Goal: Information Seeking & Learning: Learn about a topic

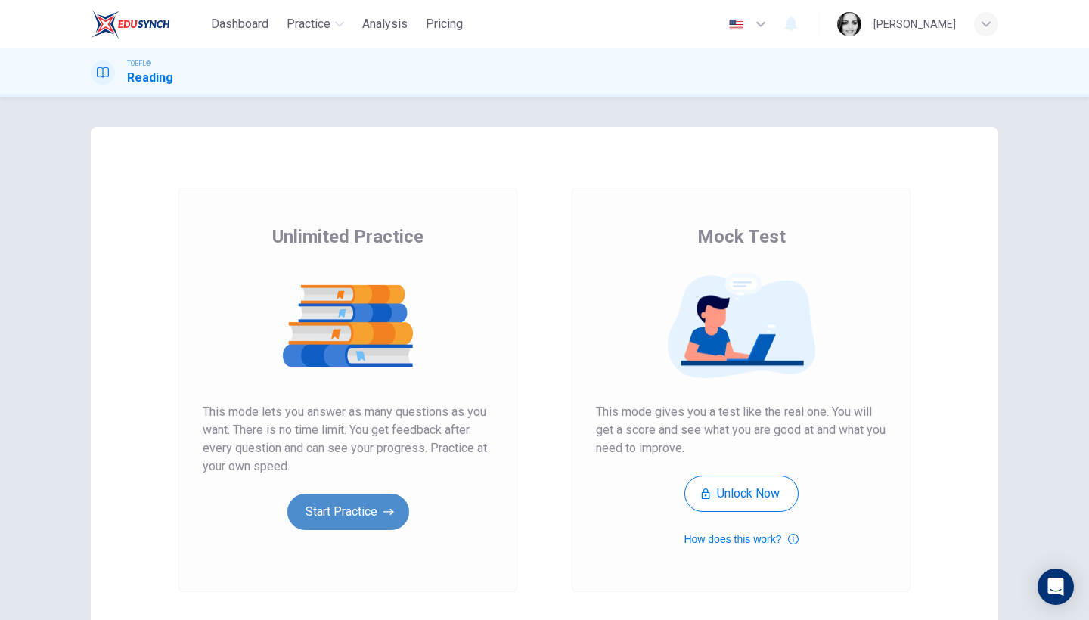
click at [356, 509] on button "Start Practice" at bounding box center [348, 512] width 122 height 36
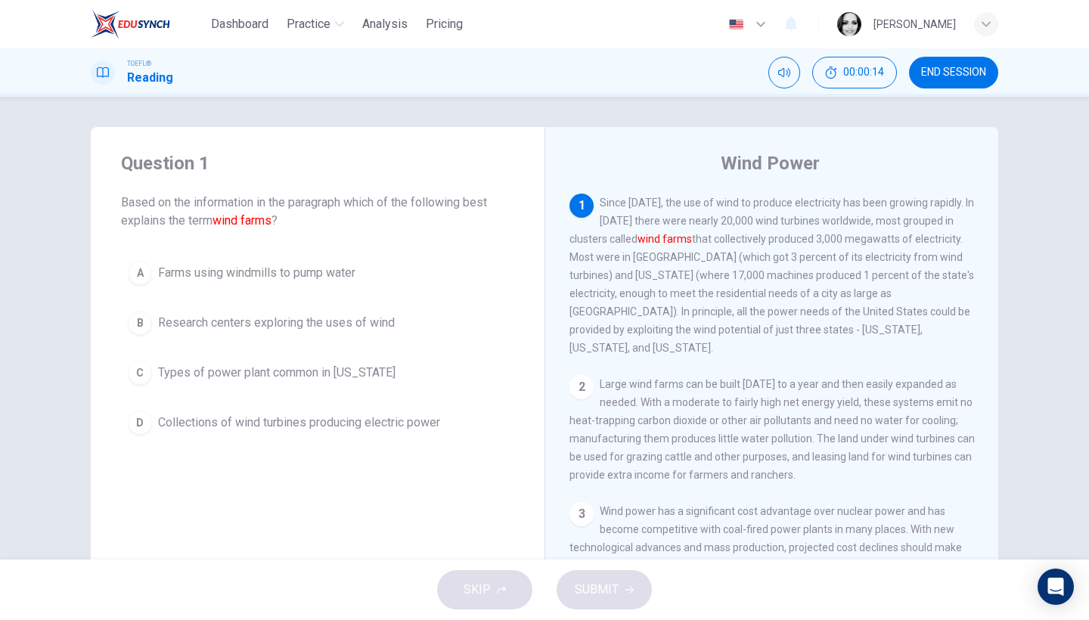
click at [398, 427] on span "Collections of wind turbines producing electric power" at bounding box center [299, 423] width 282 height 18
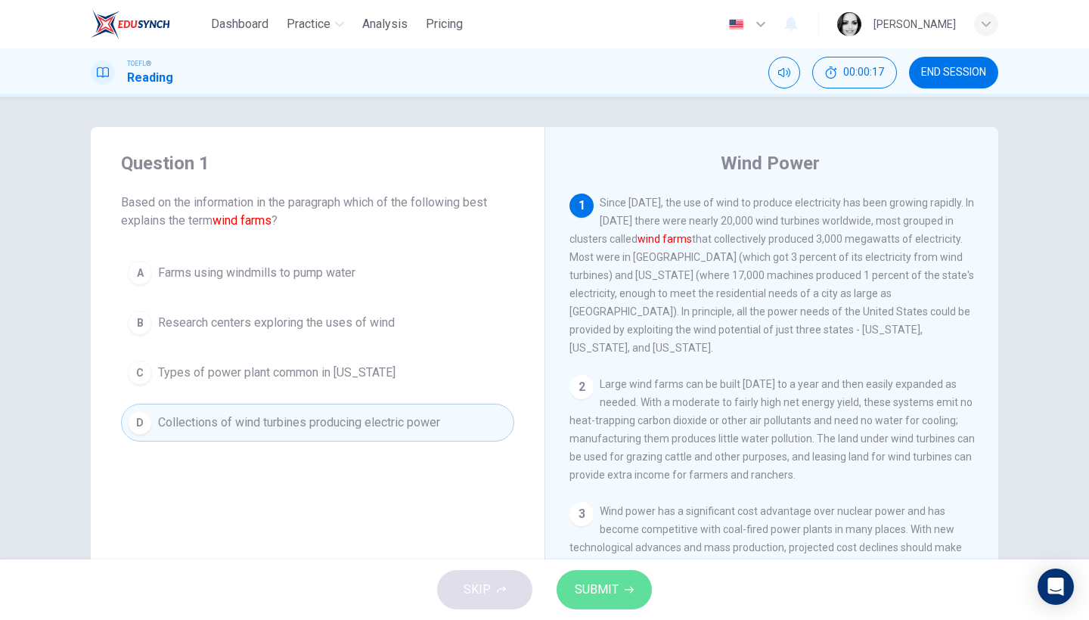
click at [609, 581] on span "SUBMIT" at bounding box center [597, 589] width 44 height 21
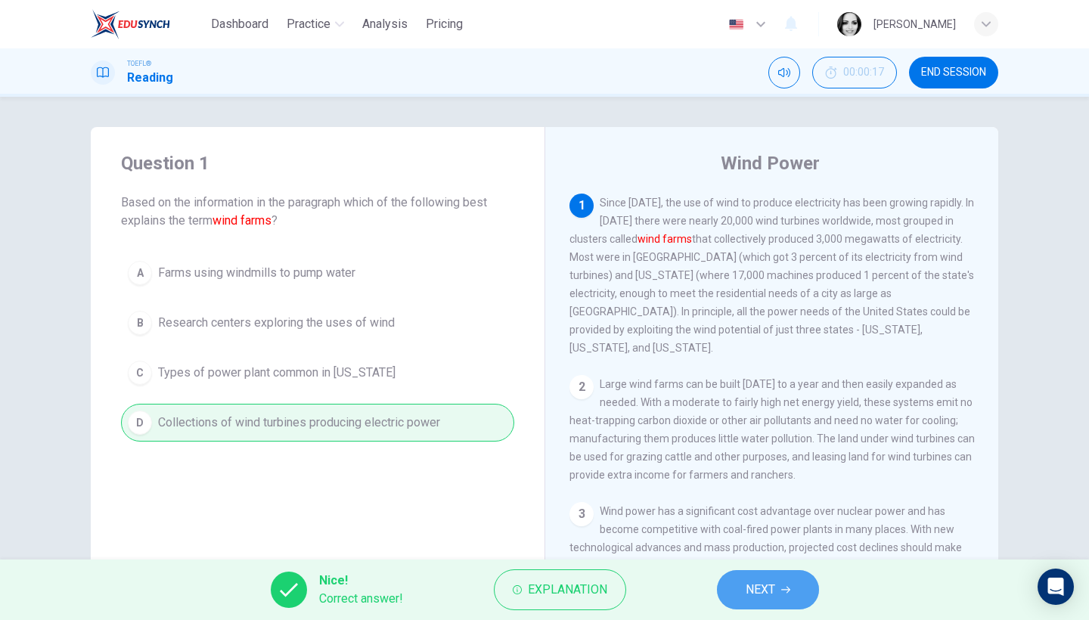
click at [788, 599] on button "NEXT" at bounding box center [768, 589] width 102 height 39
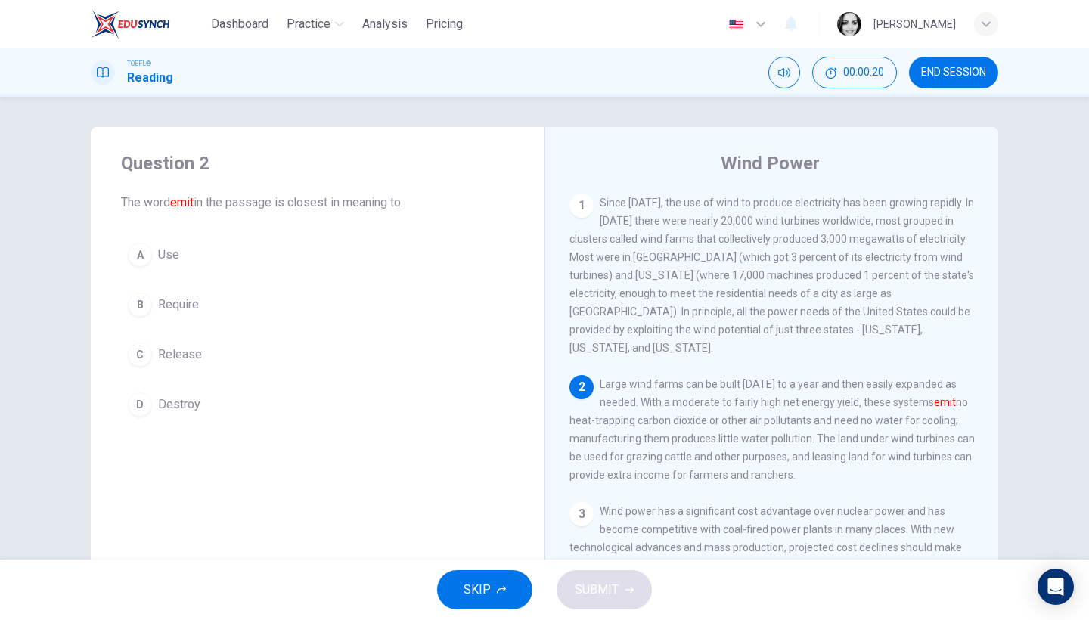
click at [158, 349] on span "Release" at bounding box center [180, 355] width 44 height 18
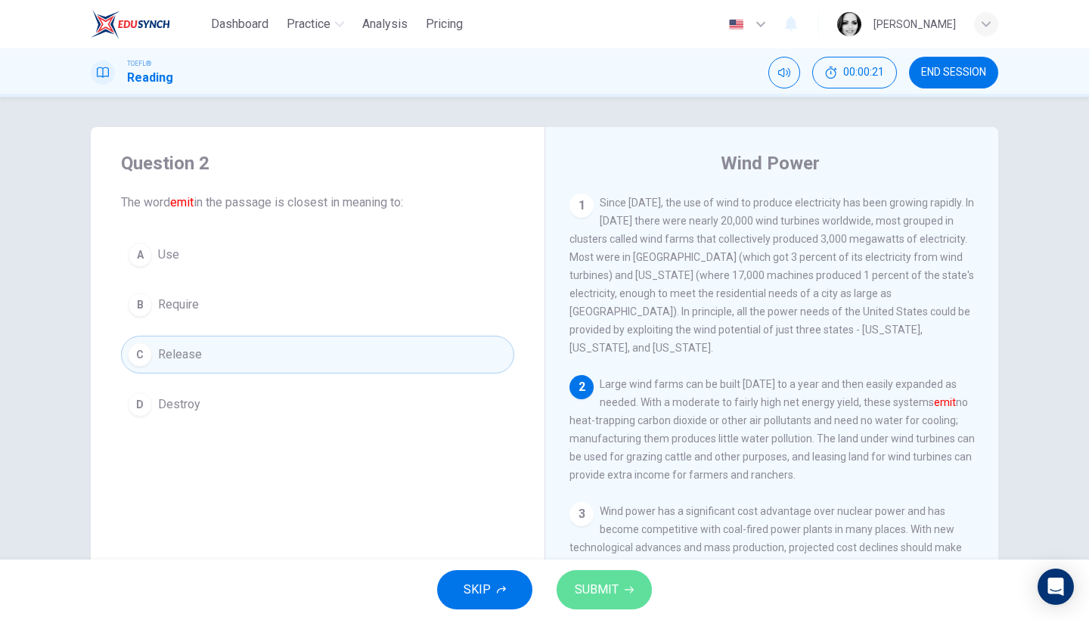
click at [628, 603] on button "SUBMIT" at bounding box center [603, 589] width 95 height 39
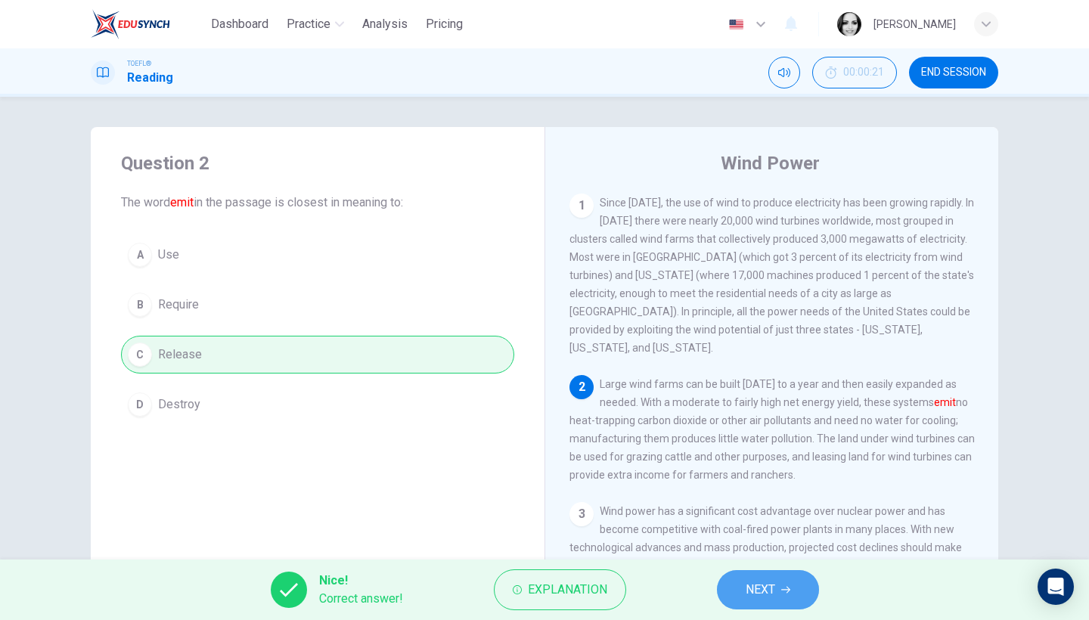
click at [761, 595] on span "NEXT" at bounding box center [760, 589] width 29 height 21
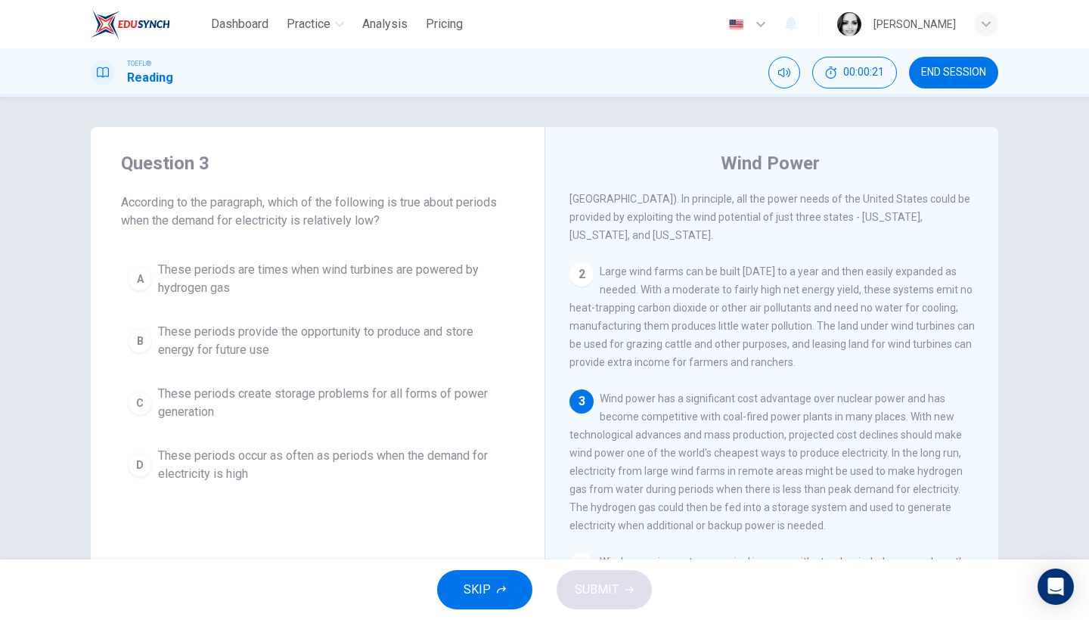
scroll to position [152, 0]
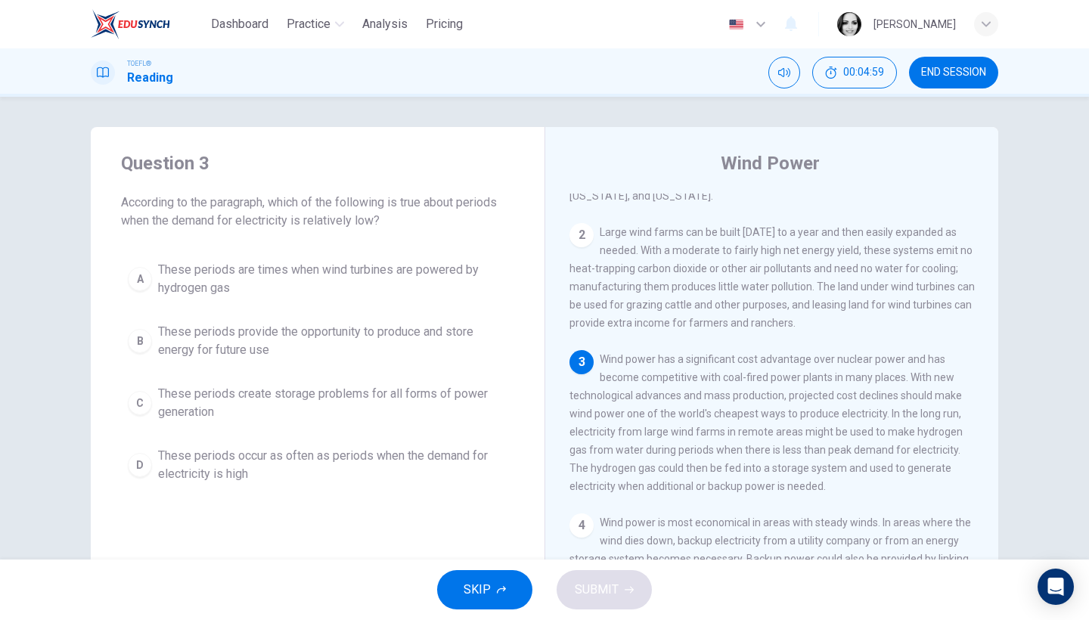
click at [419, 333] on span "These periods provide the opportunity to produce and store energy for future use" at bounding box center [332, 341] width 349 height 36
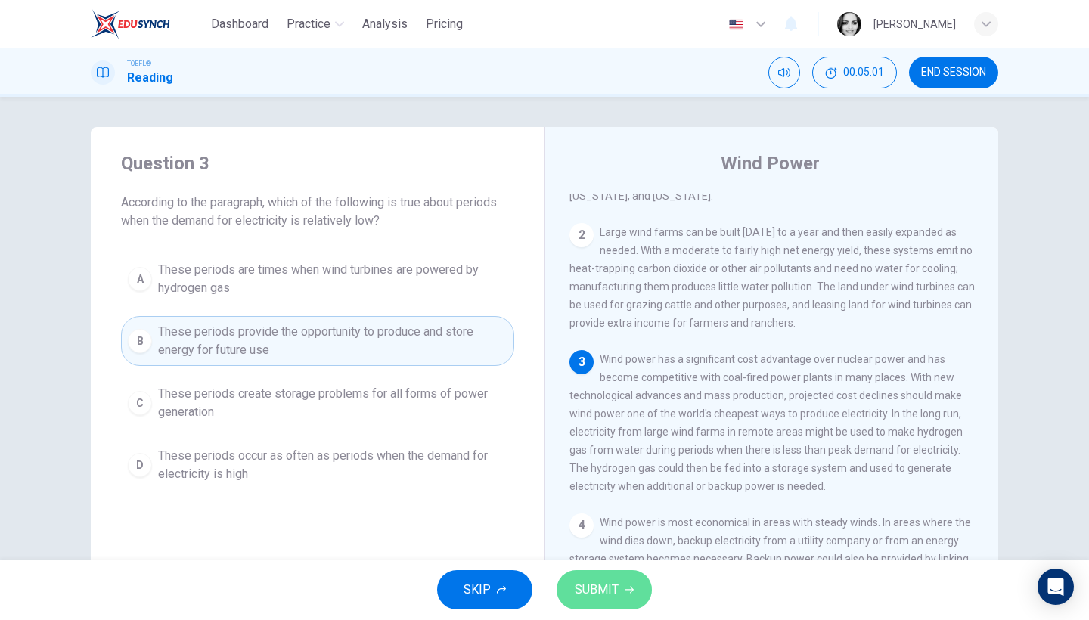
click at [602, 592] on span "SUBMIT" at bounding box center [597, 589] width 44 height 21
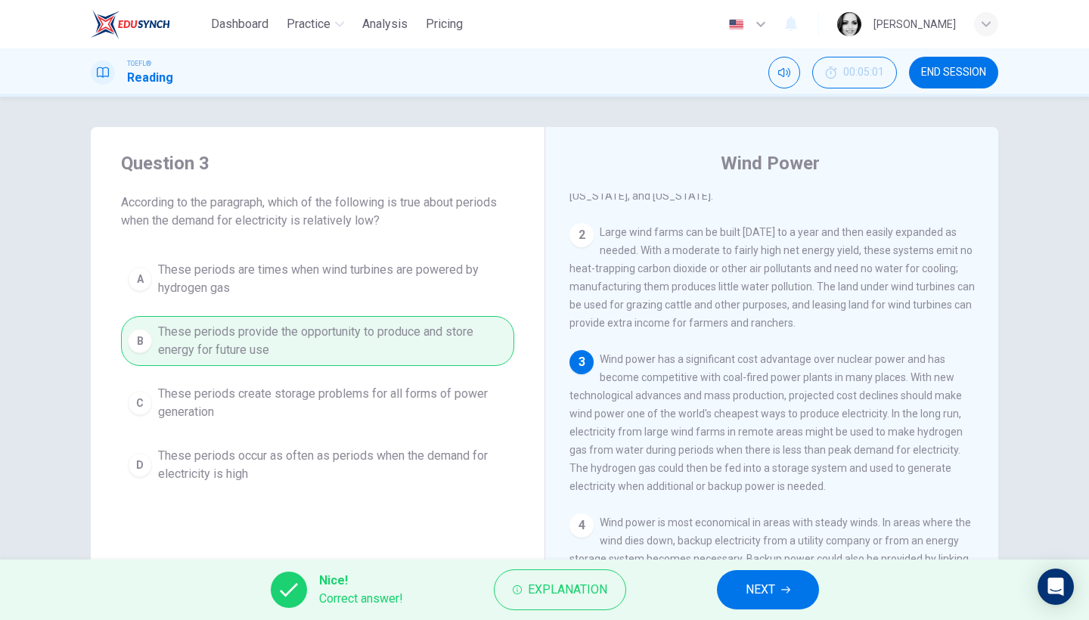
click at [797, 596] on button "NEXT" at bounding box center [768, 589] width 102 height 39
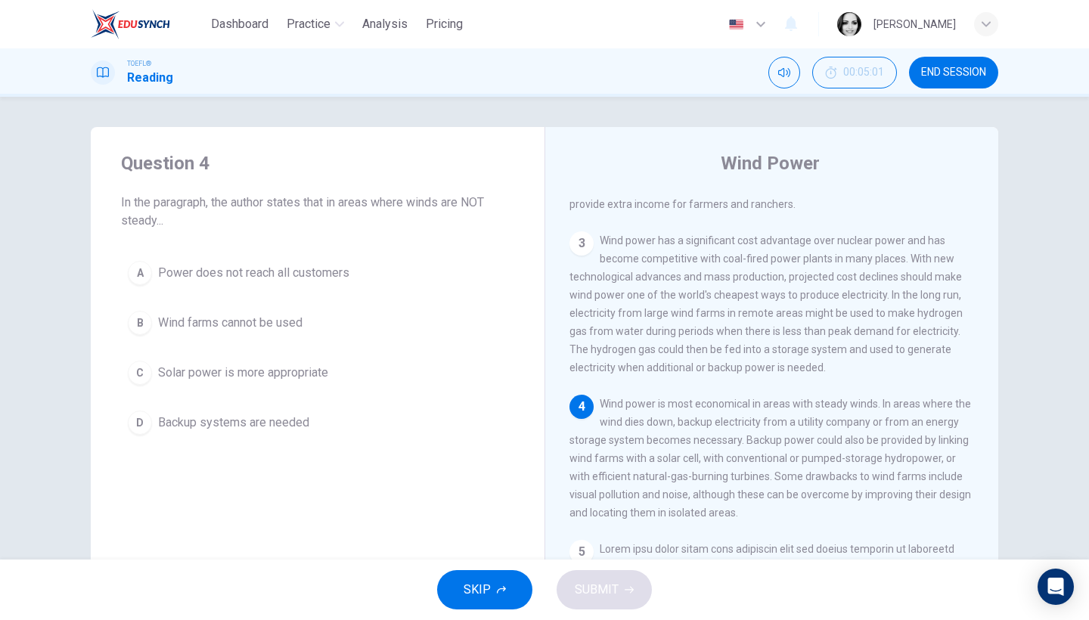
scroll to position [297, 0]
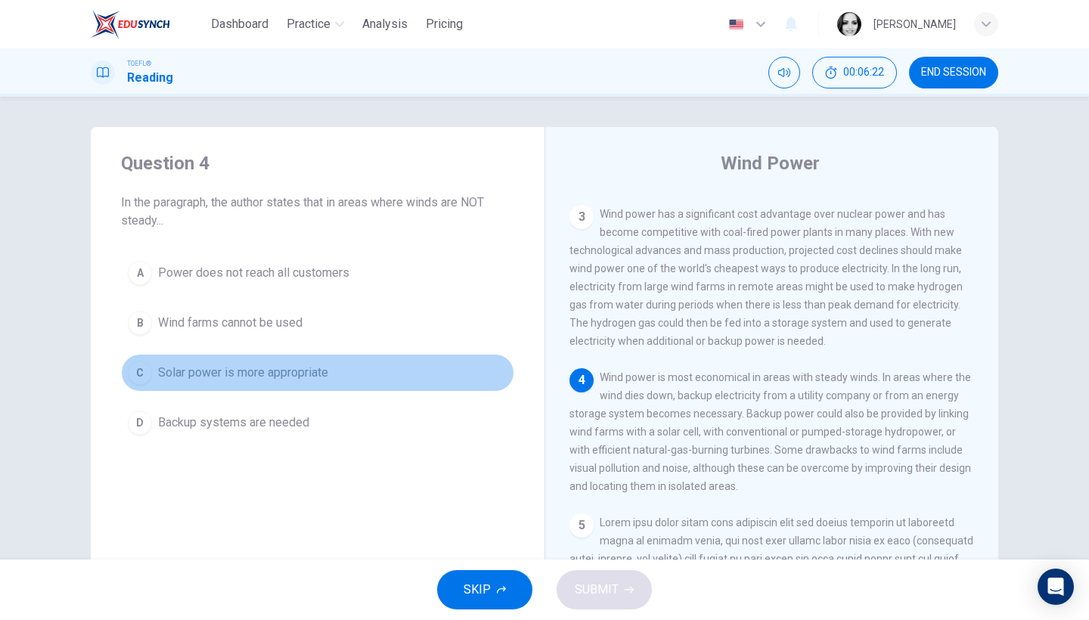
click at [255, 381] on span "Solar power is more appropriate" at bounding box center [243, 373] width 170 height 18
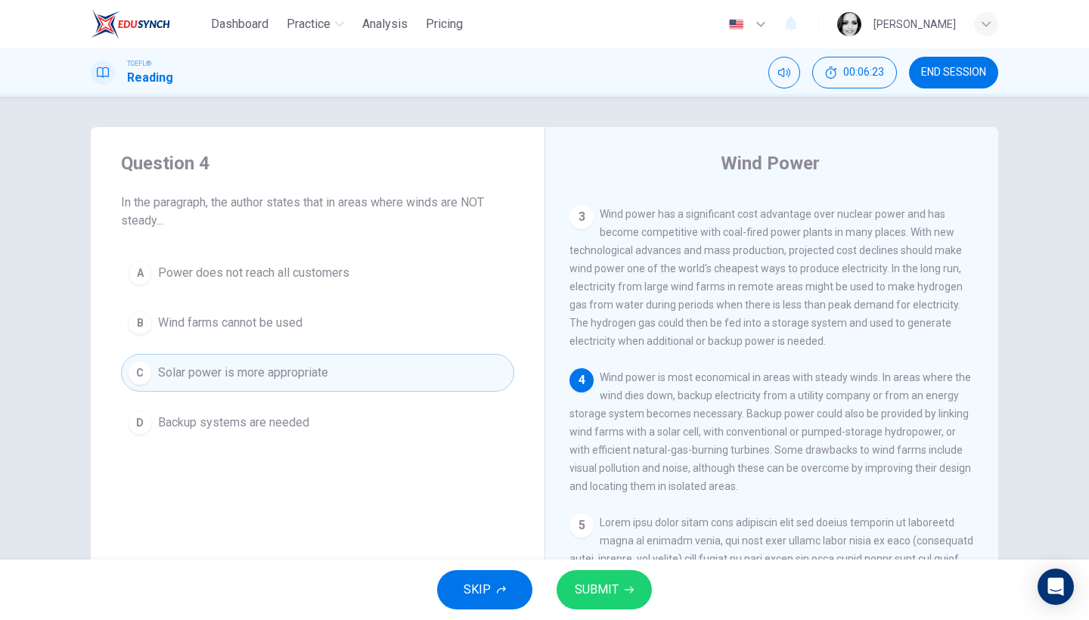
click at [593, 581] on span "SUBMIT" at bounding box center [597, 589] width 44 height 21
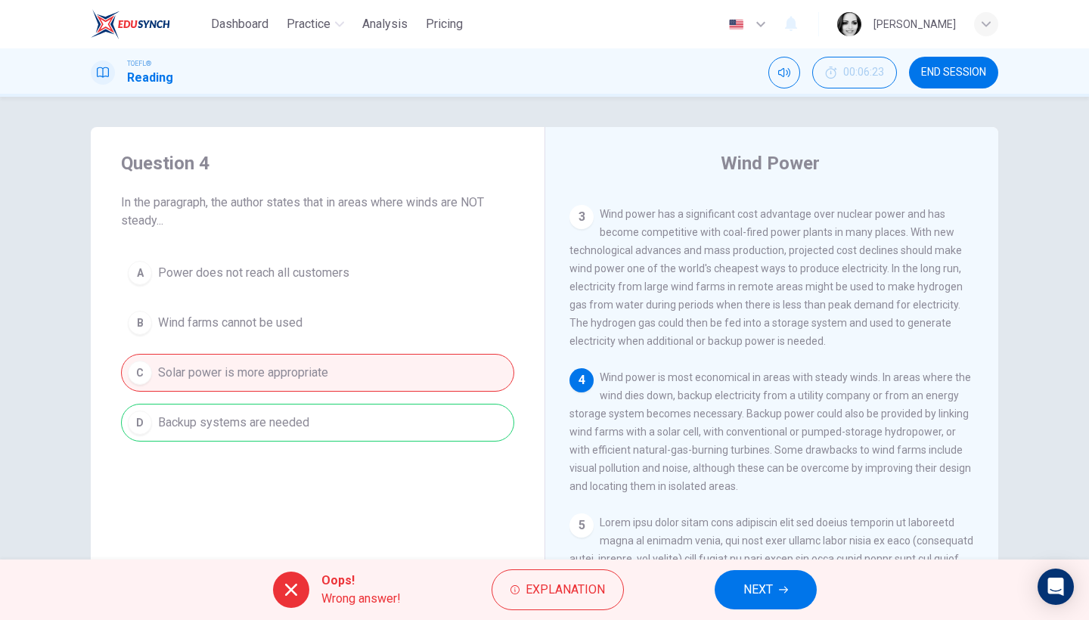
click at [755, 590] on span "NEXT" at bounding box center [757, 589] width 29 height 21
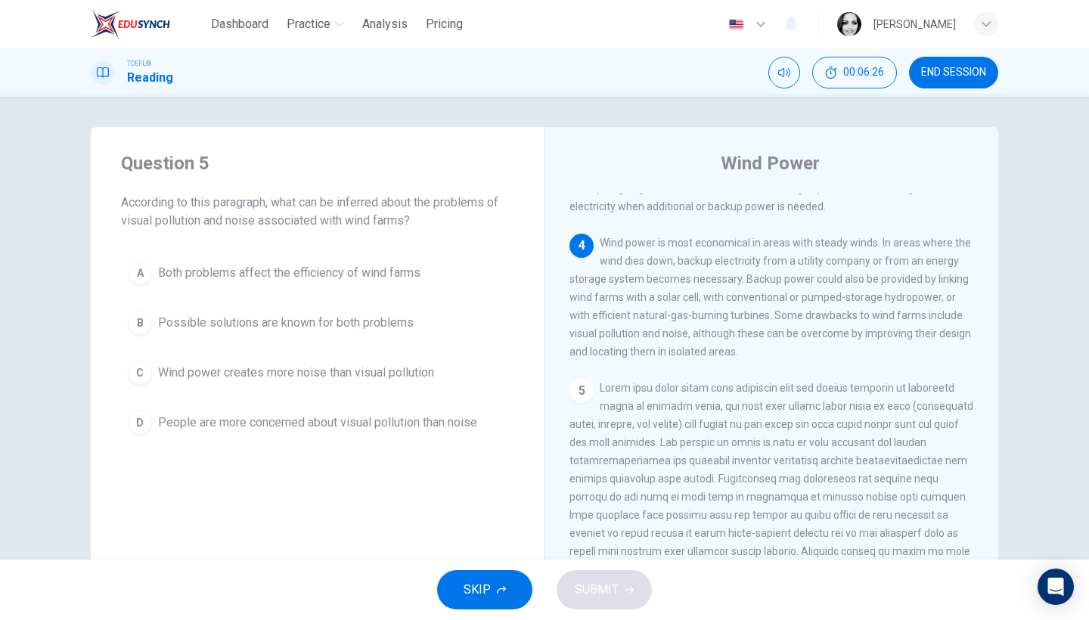
scroll to position [429, 0]
click at [316, 324] on span "Possible solutions are known for both problems" at bounding box center [286, 323] width 256 height 18
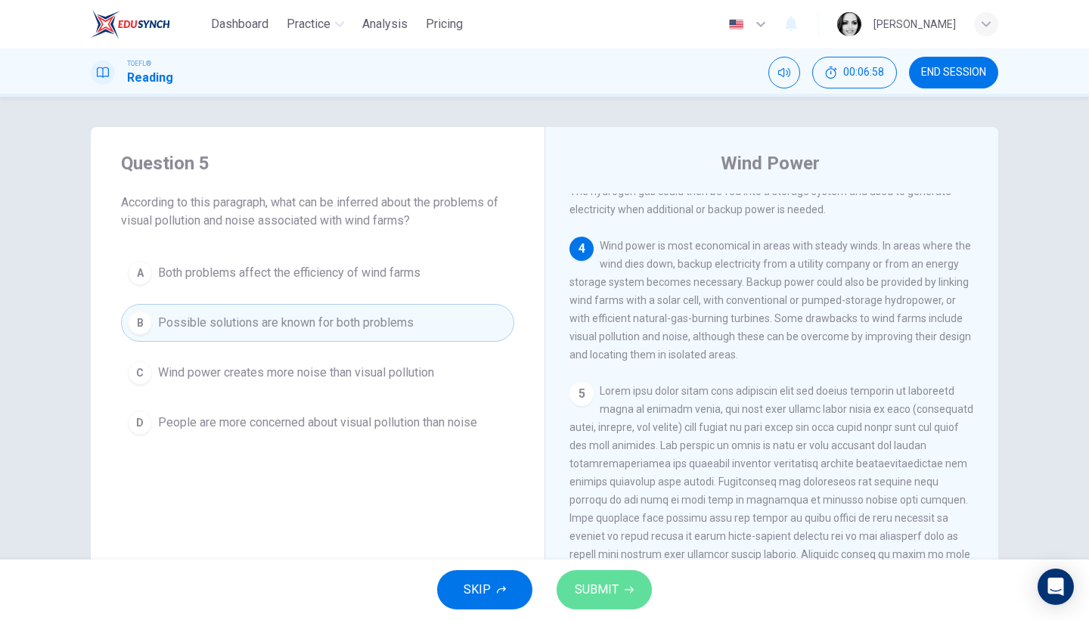
click at [598, 575] on button "SUBMIT" at bounding box center [603, 589] width 95 height 39
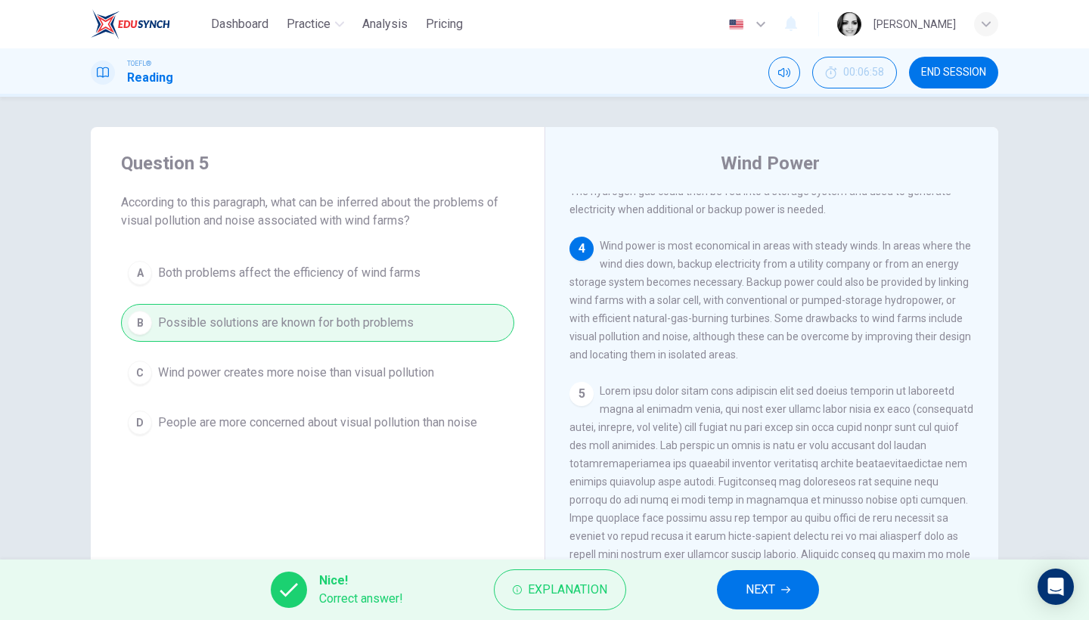
click at [760, 601] on button "NEXT" at bounding box center [768, 589] width 102 height 39
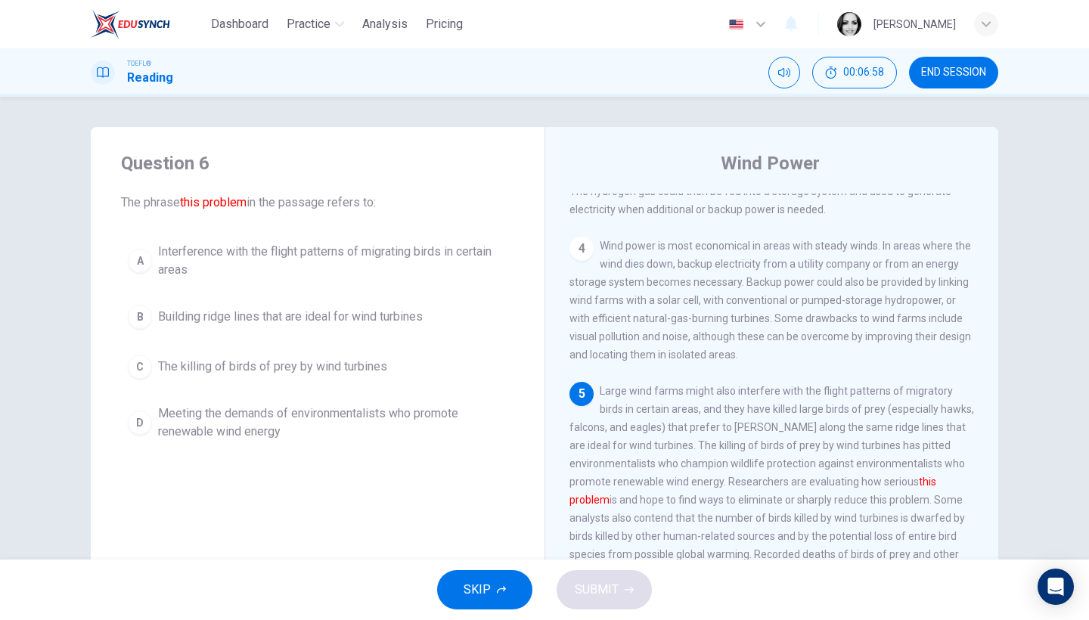
scroll to position [606, 0]
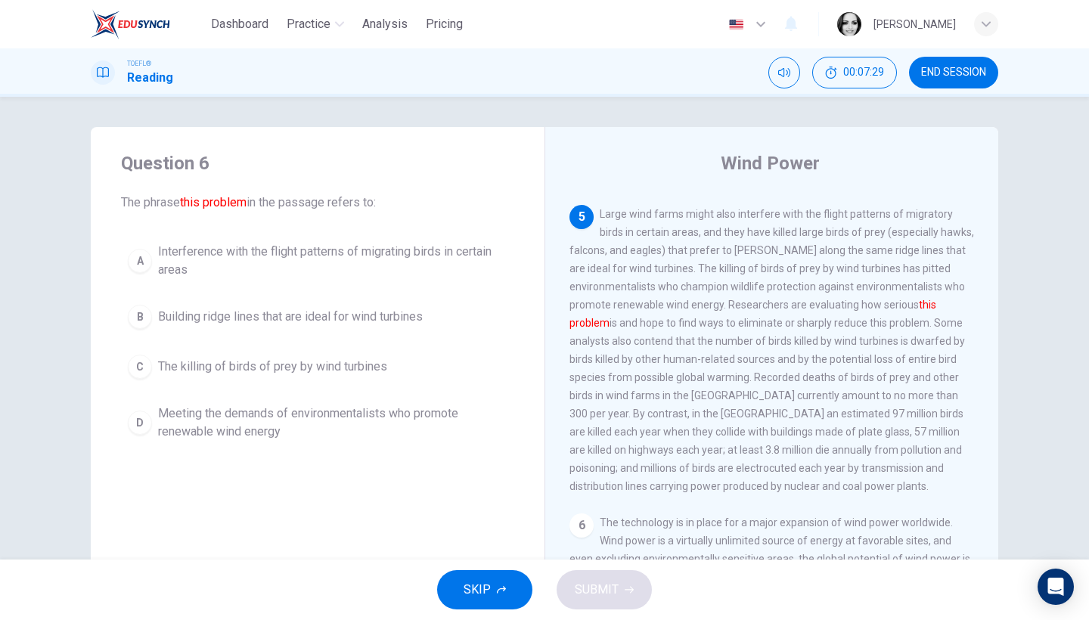
click at [255, 378] on button "C The killing of birds of prey by wind turbines" at bounding box center [317, 367] width 393 height 38
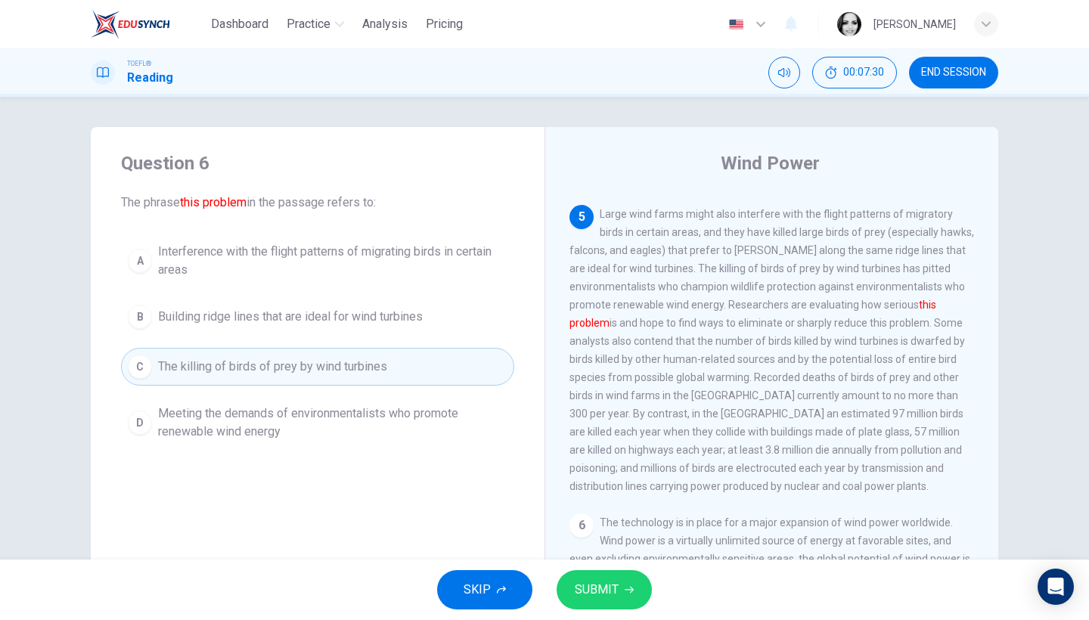
click at [618, 595] on button "SUBMIT" at bounding box center [603, 589] width 95 height 39
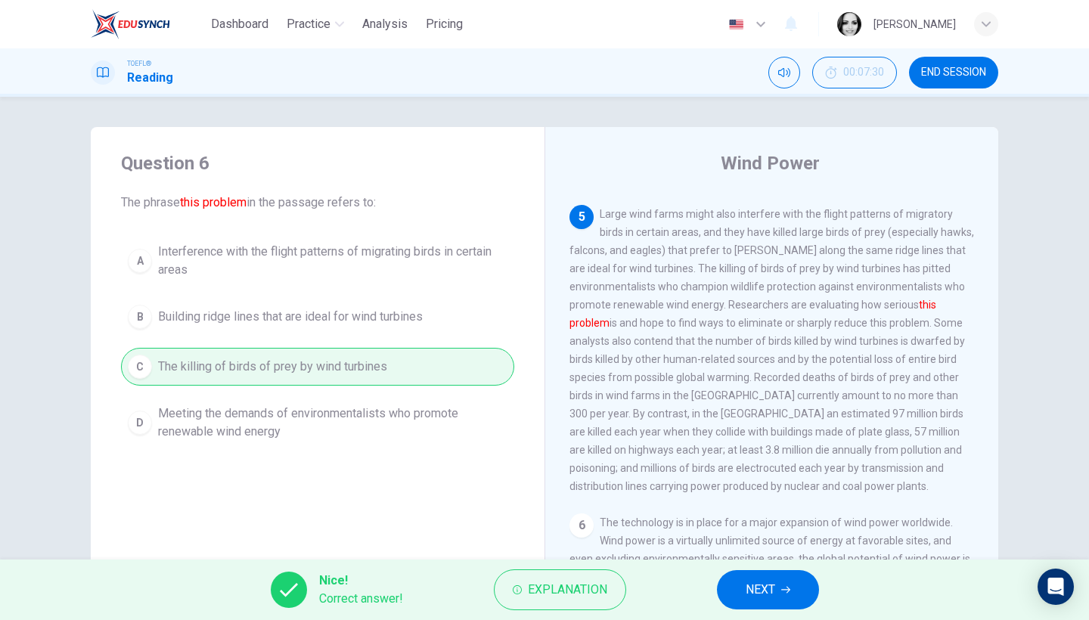
click at [752, 587] on span "NEXT" at bounding box center [760, 589] width 29 height 21
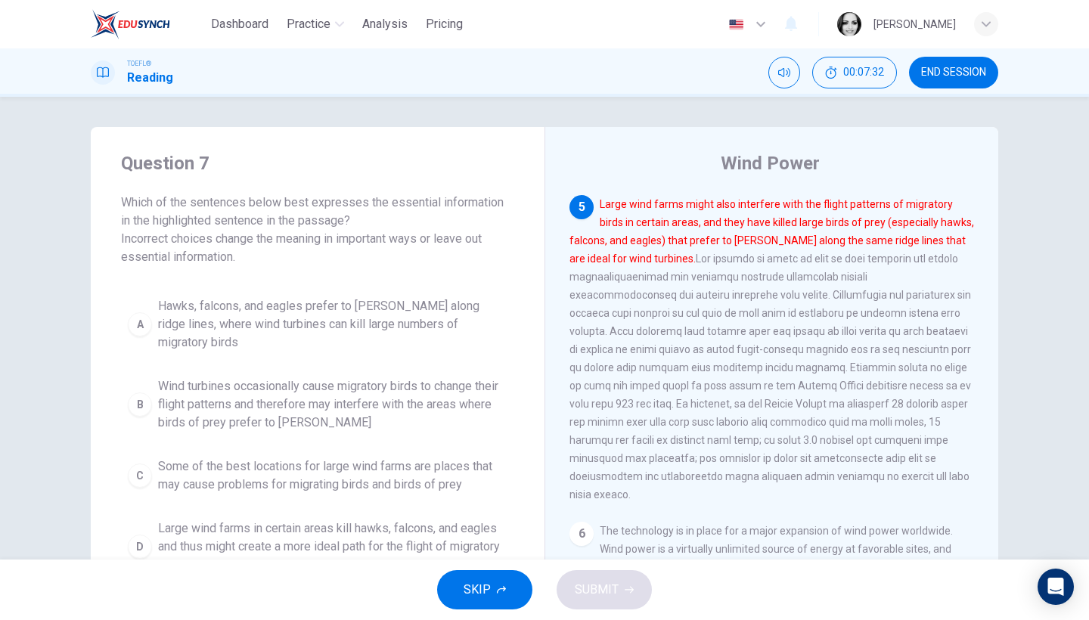
scroll to position [582, 0]
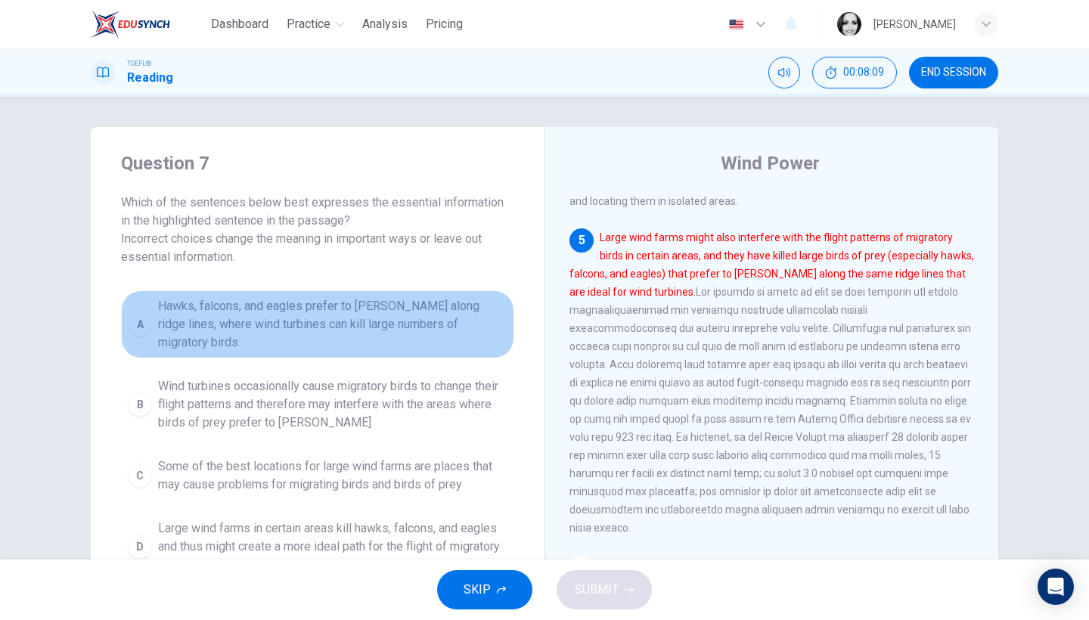
click at [429, 330] on span "Hawks, falcons, and eagles prefer to hunt along ridge lines, where wind turbine…" at bounding box center [332, 324] width 349 height 54
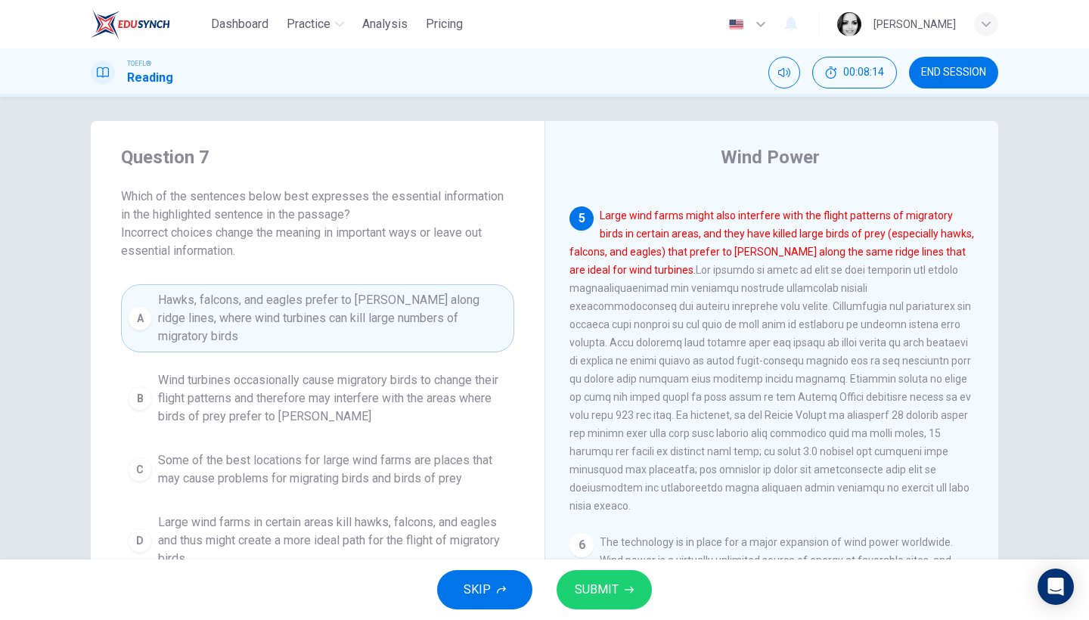
scroll to position [32, 0]
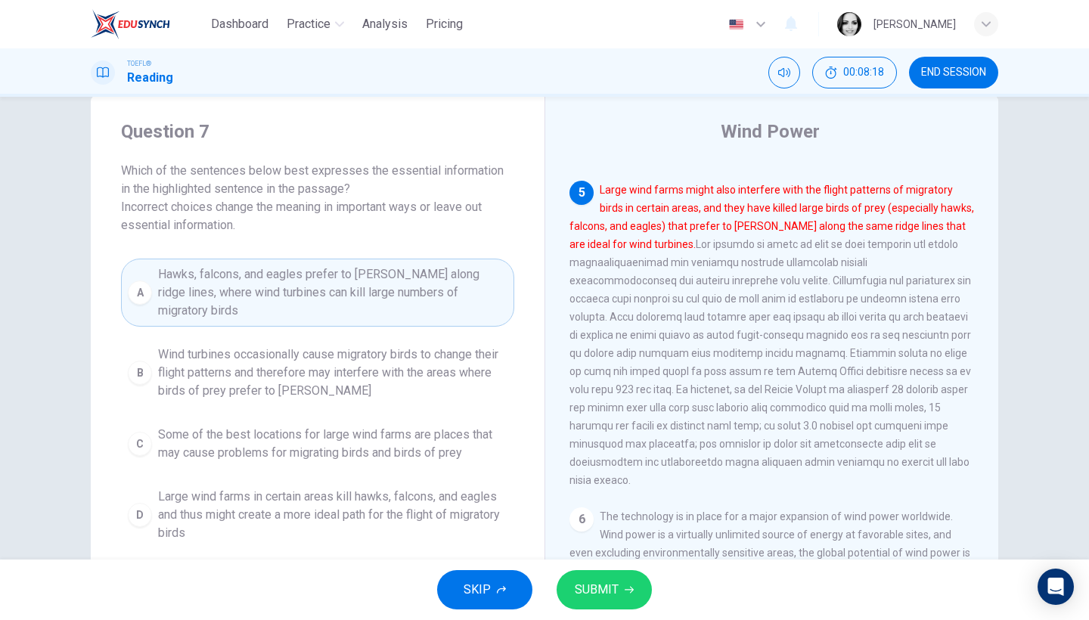
click at [606, 589] on span "SUBMIT" at bounding box center [597, 589] width 44 height 21
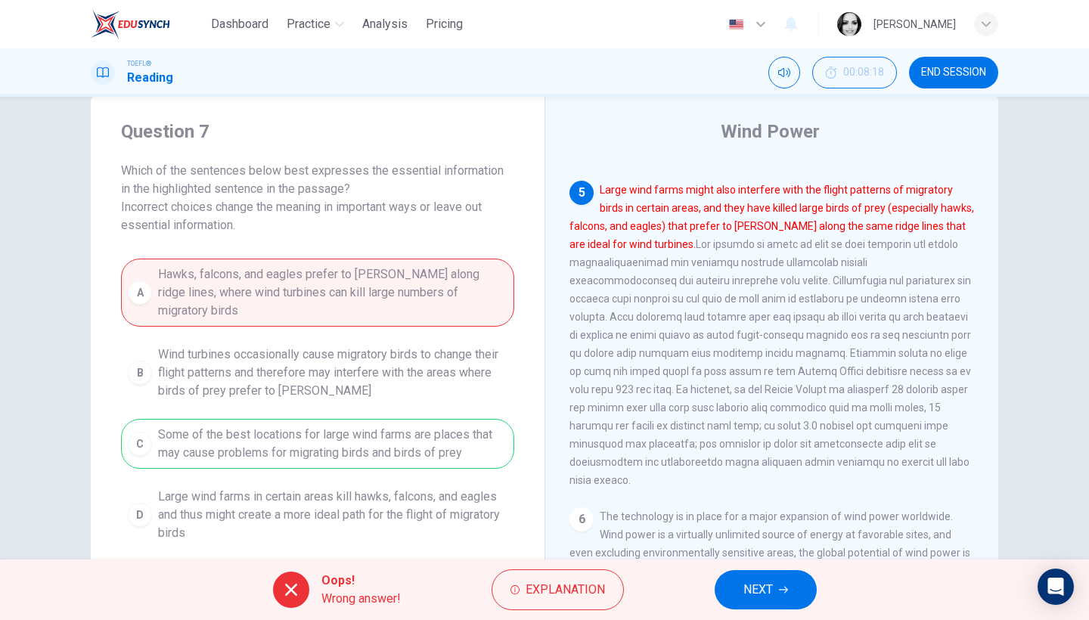
click at [805, 587] on button "NEXT" at bounding box center [766, 589] width 102 height 39
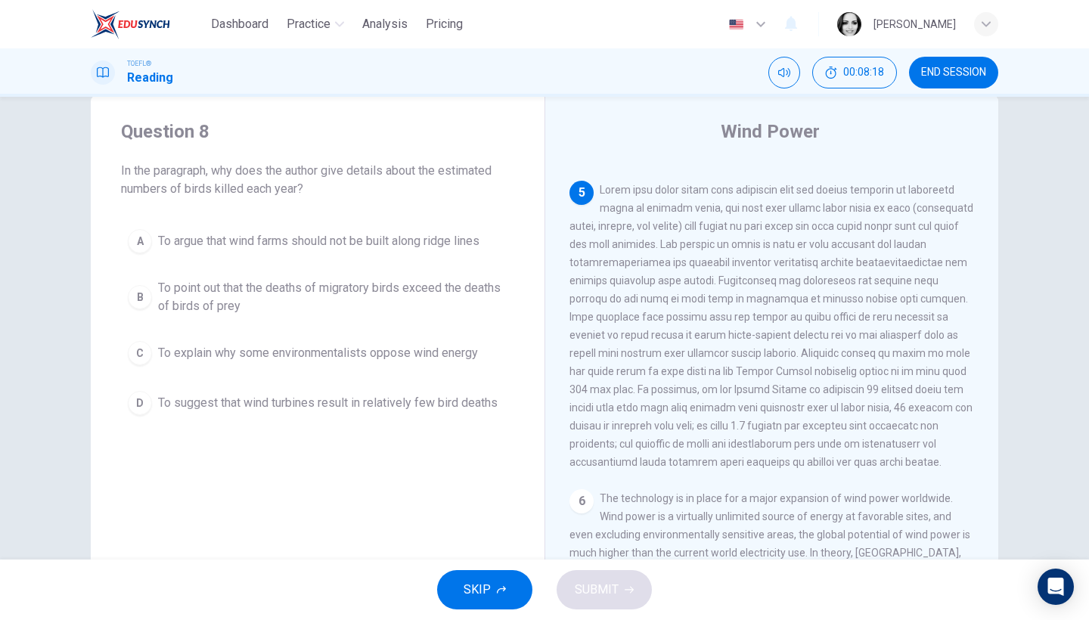
scroll to position [599, 0]
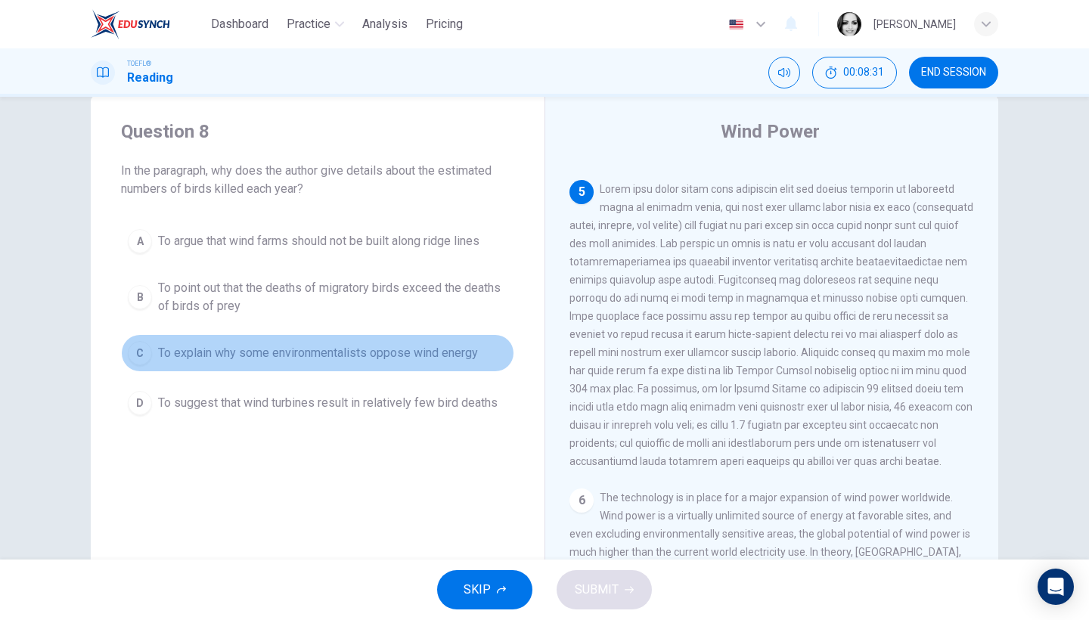
click at [338, 352] on span "To explain why some environmentalists oppose wind energy" at bounding box center [318, 353] width 320 height 18
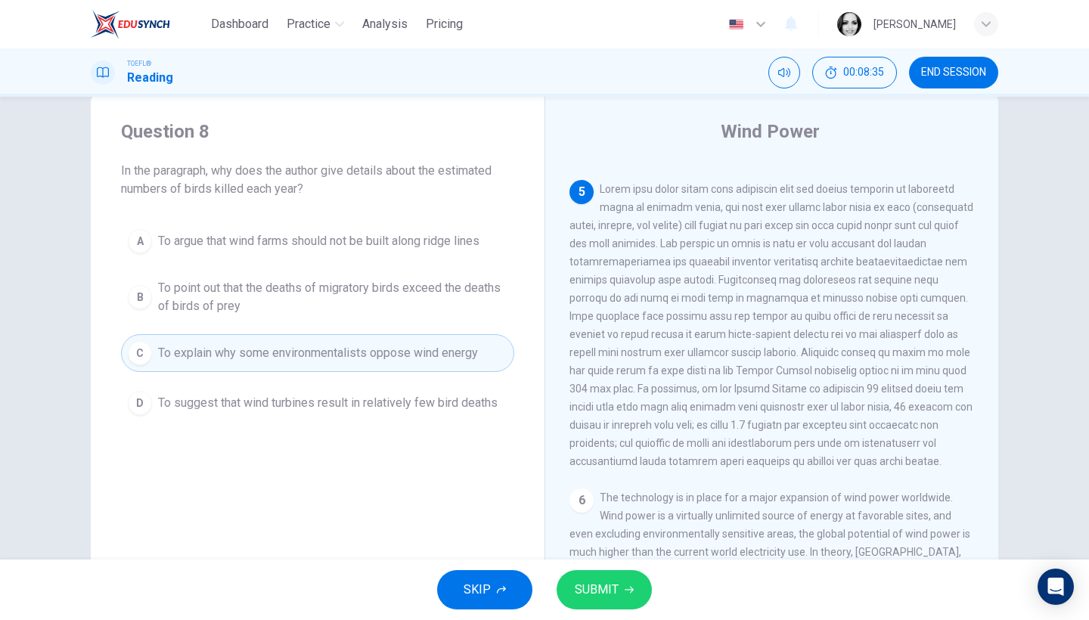
click at [436, 411] on span "To suggest that wind turbines result in relatively few bird deaths" at bounding box center [327, 403] width 339 height 18
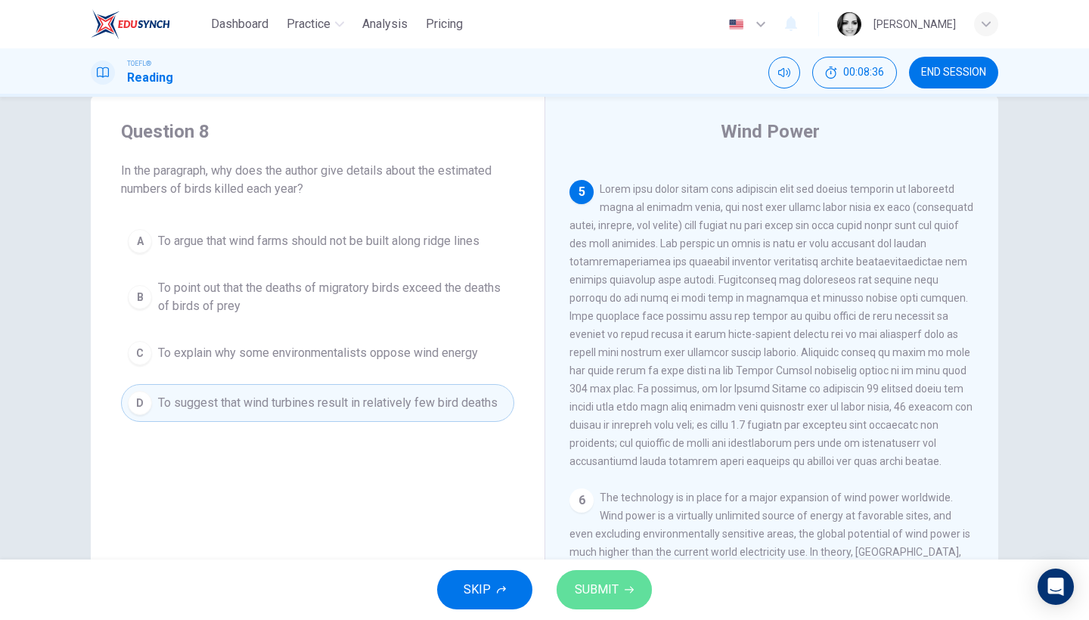
click at [606, 588] on span "SUBMIT" at bounding box center [597, 589] width 44 height 21
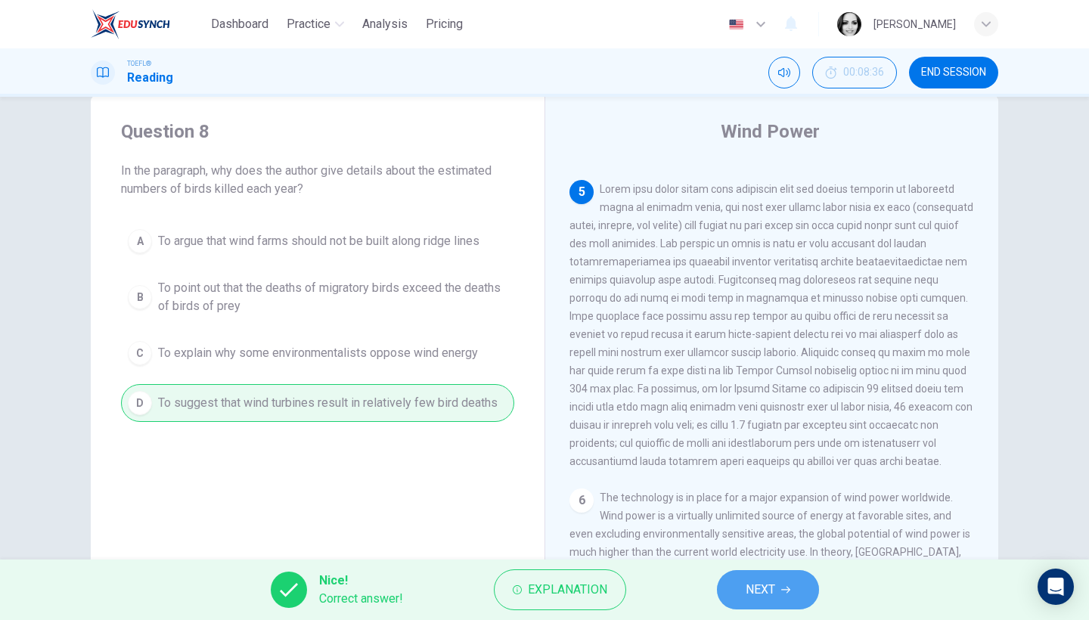
click at [786, 578] on button "NEXT" at bounding box center [768, 589] width 102 height 39
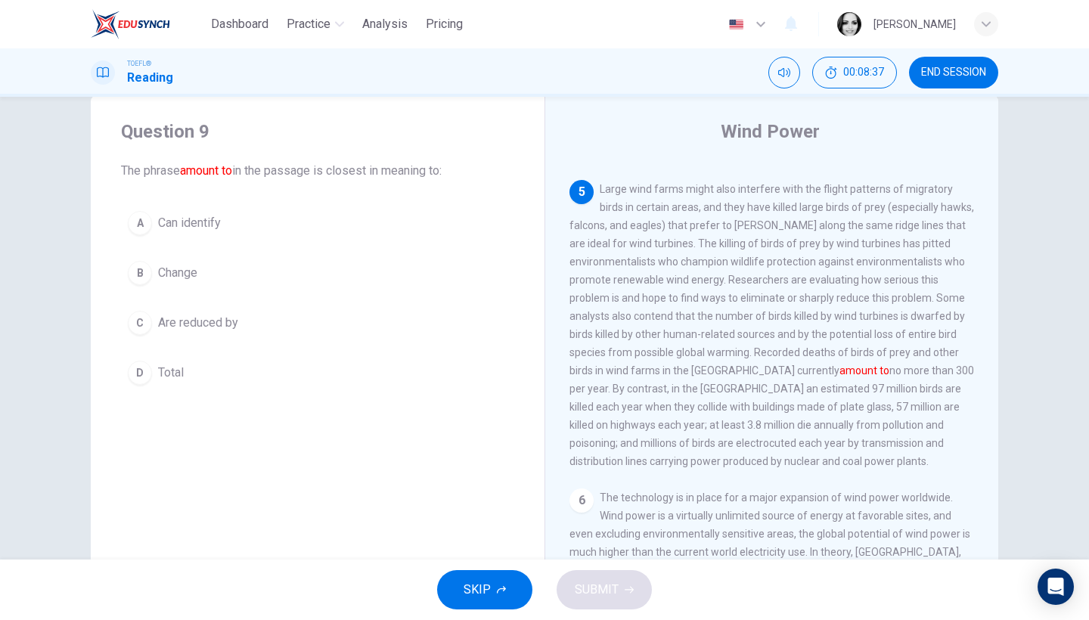
click at [166, 356] on button "D Total" at bounding box center [317, 373] width 393 height 38
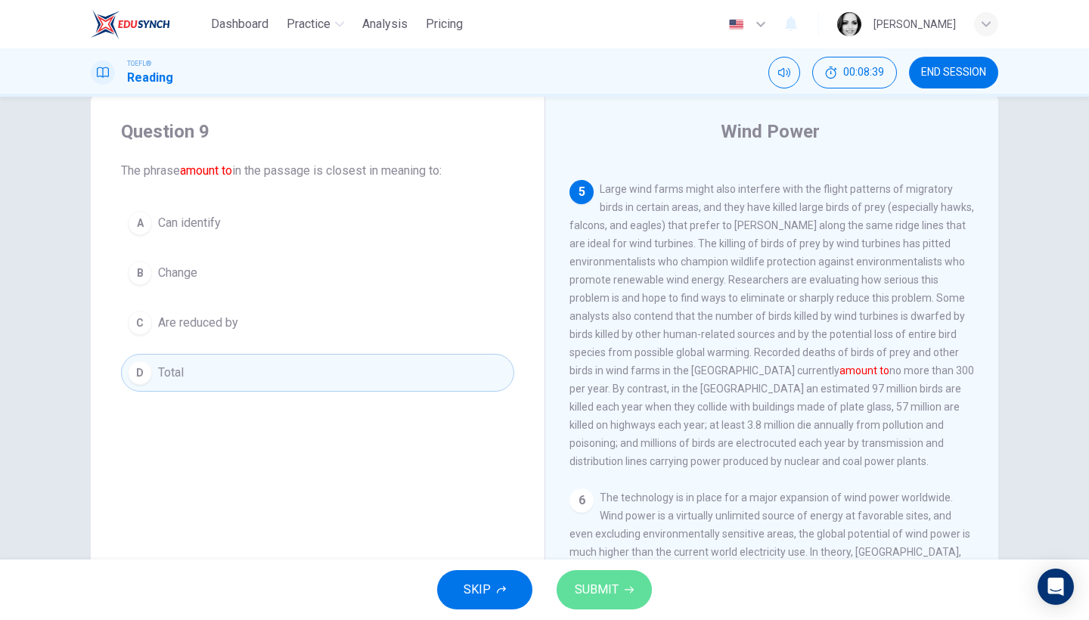
click at [584, 598] on span "SUBMIT" at bounding box center [597, 589] width 44 height 21
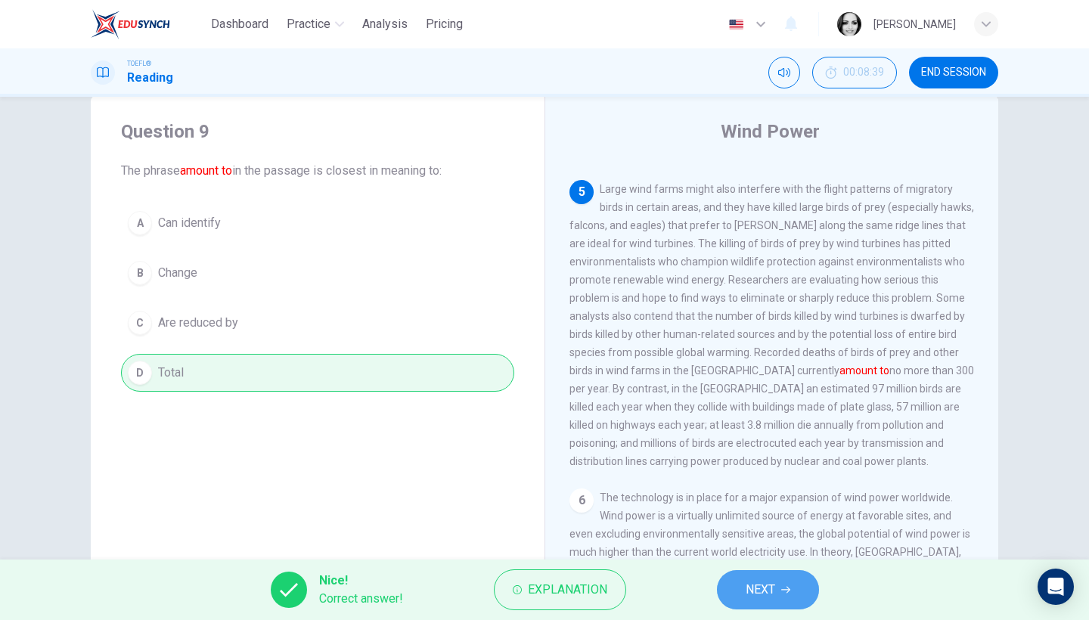
click at [762, 591] on span "NEXT" at bounding box center [760, 589] width 29 height 21
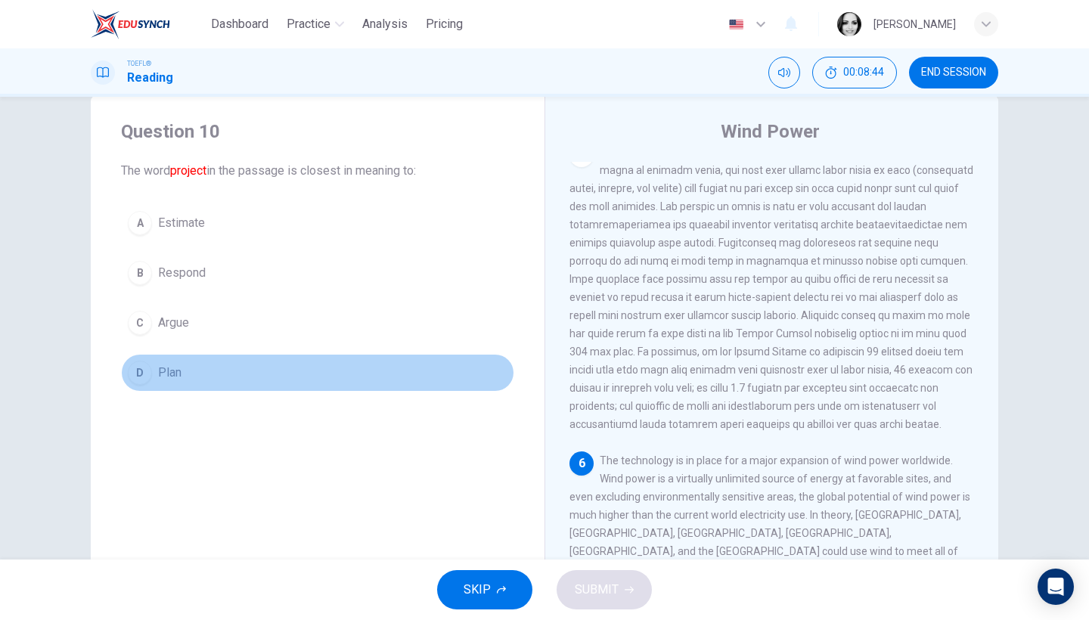
click at [186, 374] on button "D Plan" at bounding box center [317, 373] width 393 height 38
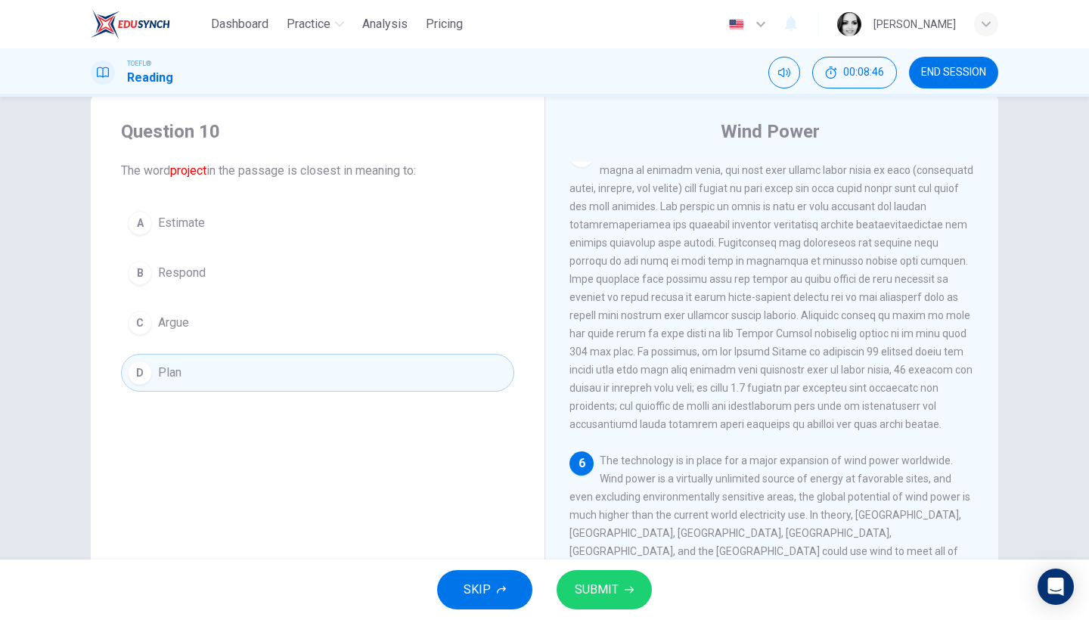
click at [620, 603] on button "SUBMIT" at bounding box center [603, 589] width 95 height 39
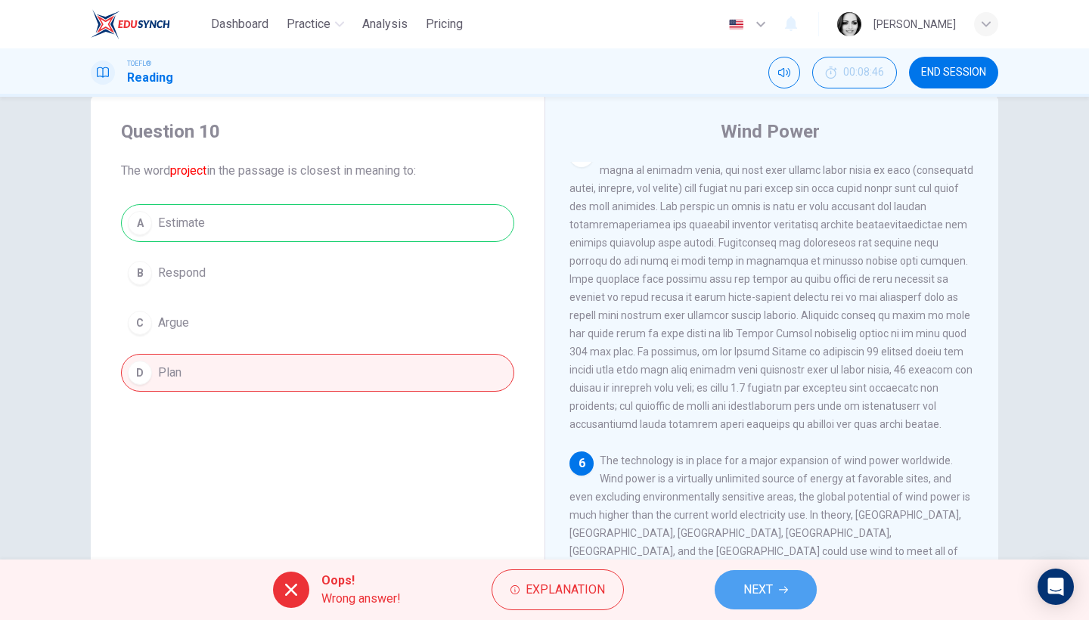
click at [790, 583] on button "NEXT" at bounding box center [766, 589] width 102 height 39
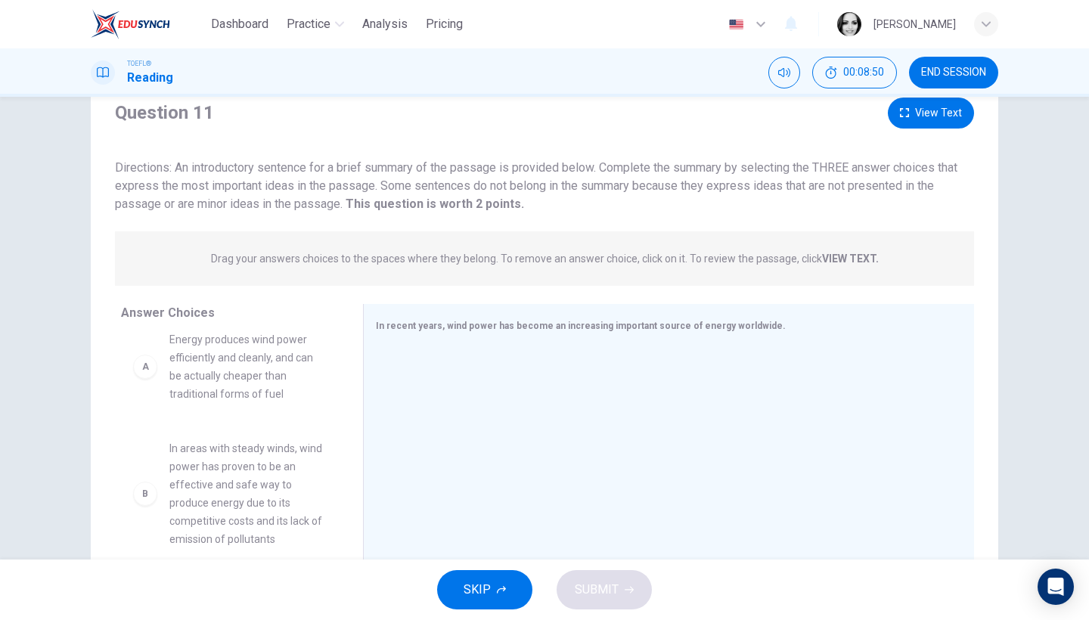
scroll to position [36, 0]
click at [246, 355] on span "Energy produces wind power efficiently and cleanly, and can be actually cheaper…" at bounding box center [247, 347] width 157 height 73
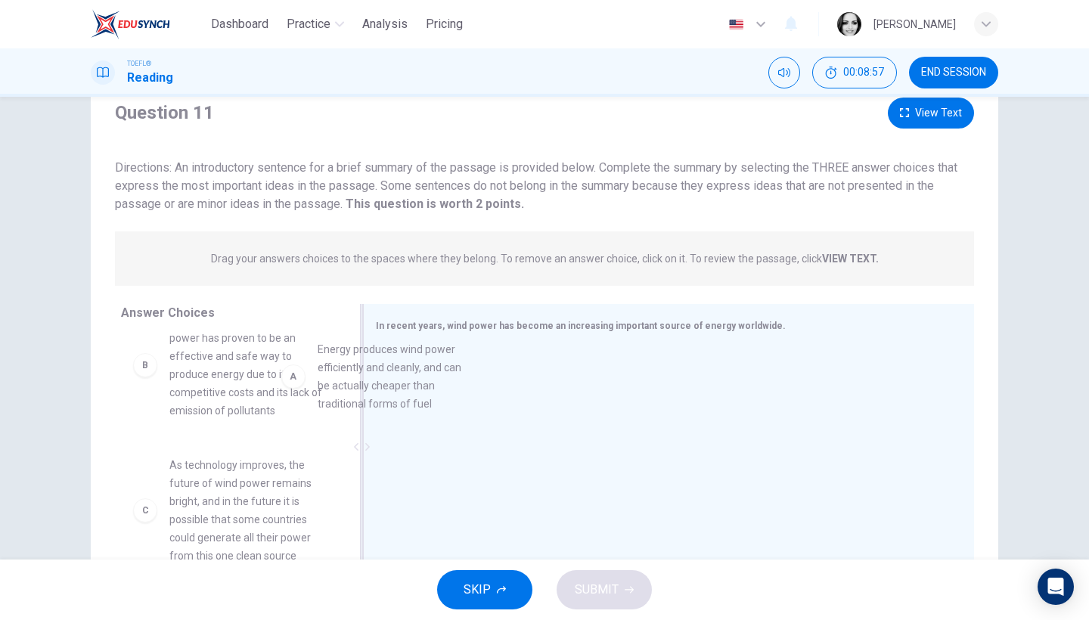
scroll to position [33, 0]
drag, startPoint x: 268, startPoint y: 373, endPoint x: 479, endPoint y: 416, distance: 215.3
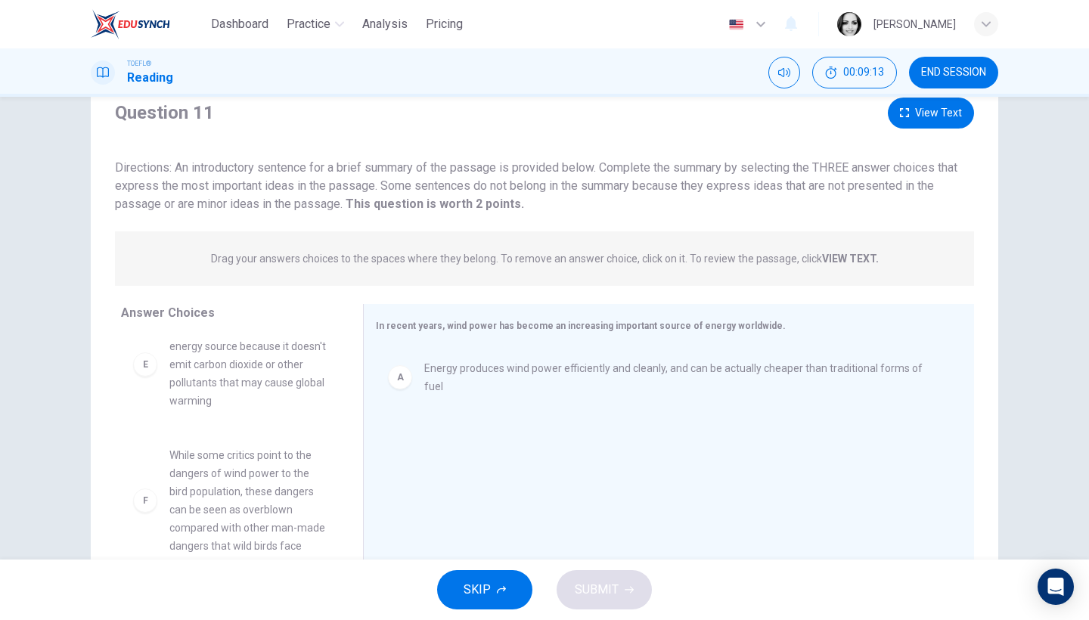
scroll to position [77, 0]
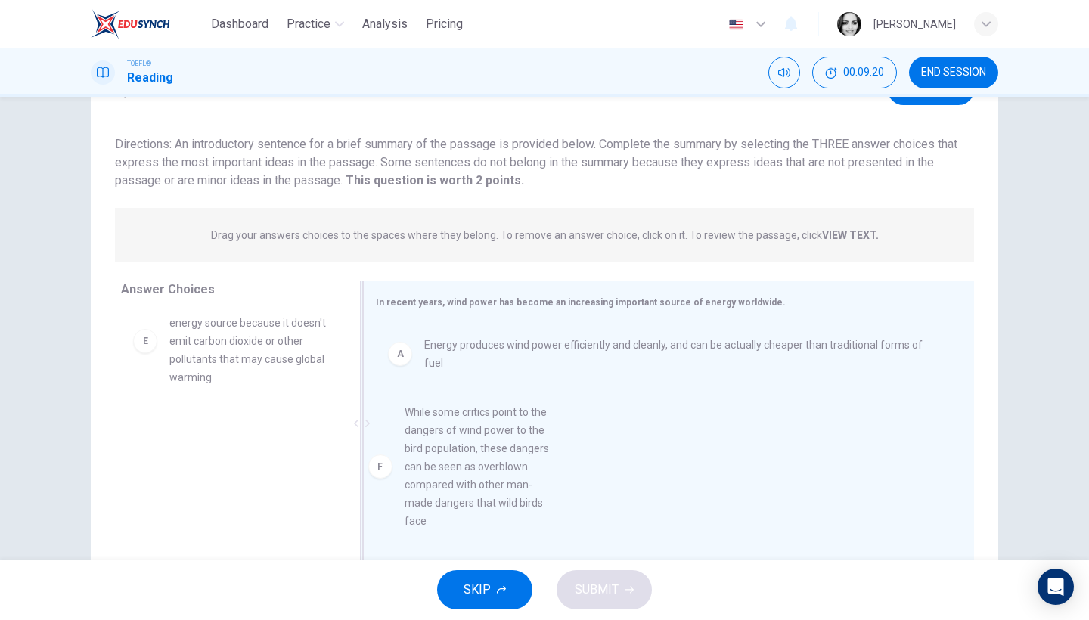
drag, startPoint x: 297, startPoint y: 473, endPoint x: 541, endPoint y: 454, distance: 244.1
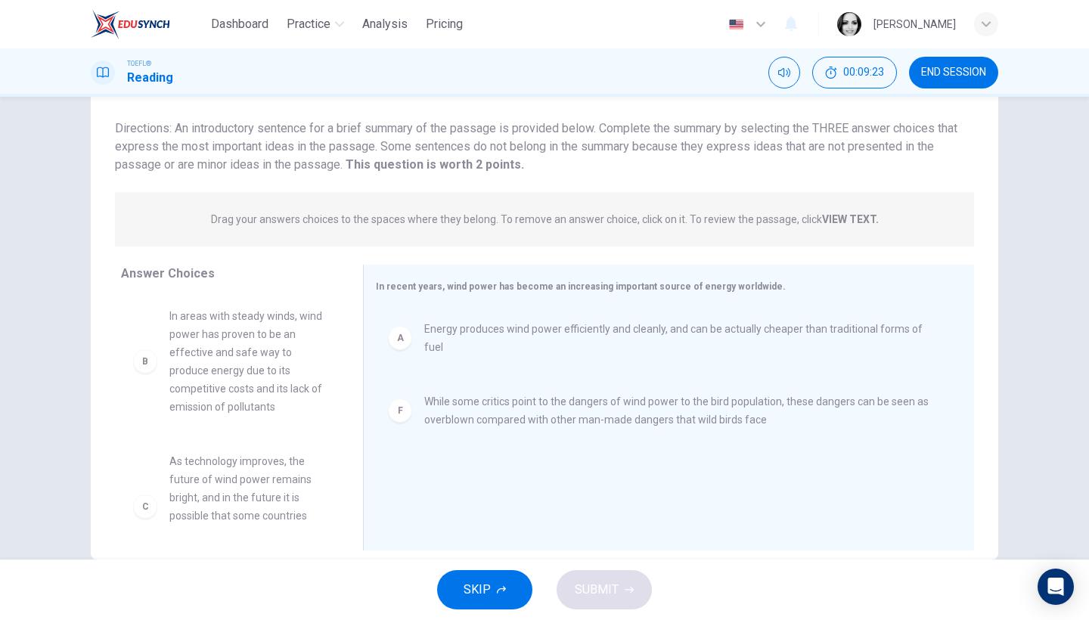
scroll to position [64, 0]
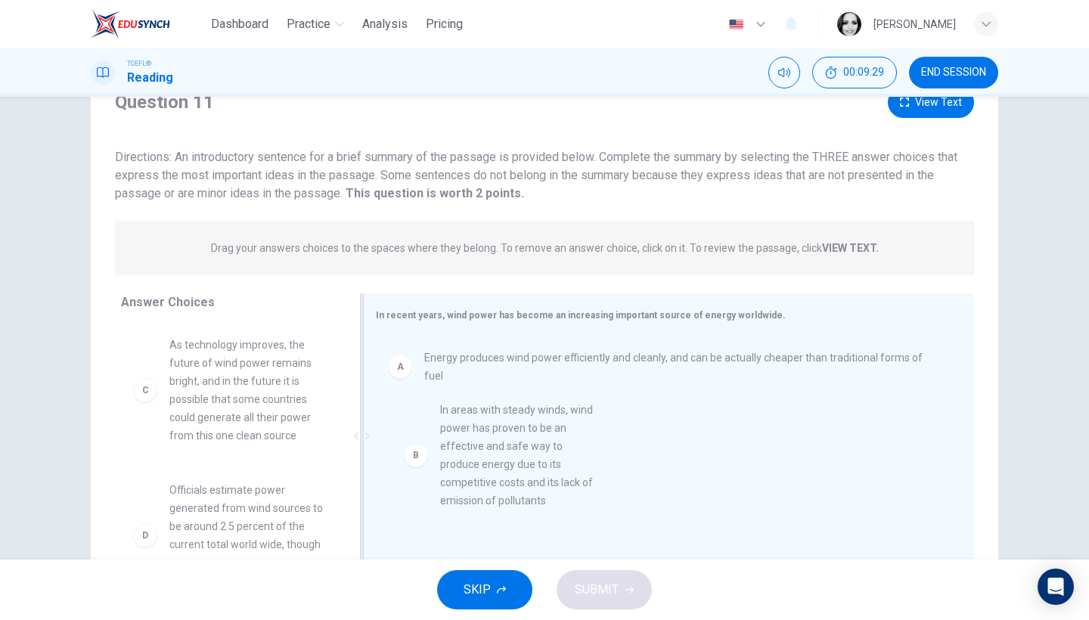
drag, startPoint x: 279, startPoint y: 407, endPoint x: 555, endPoint y: 473, distance: 283.9
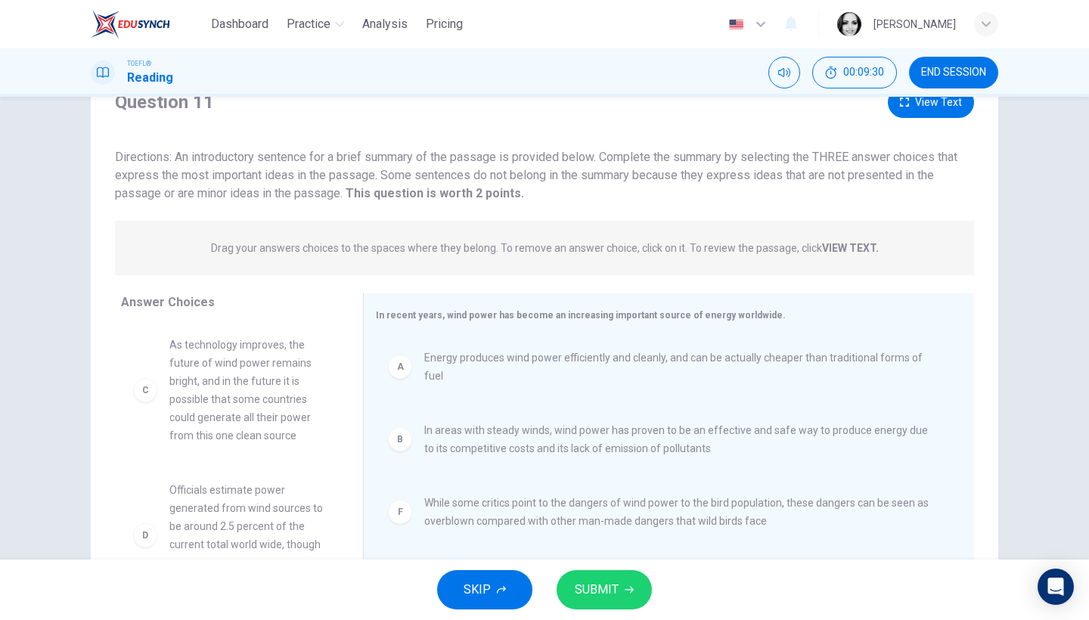
click at [618, 588] on button "SUBMIT" at bounding box center [603, 589] width 95 height 39
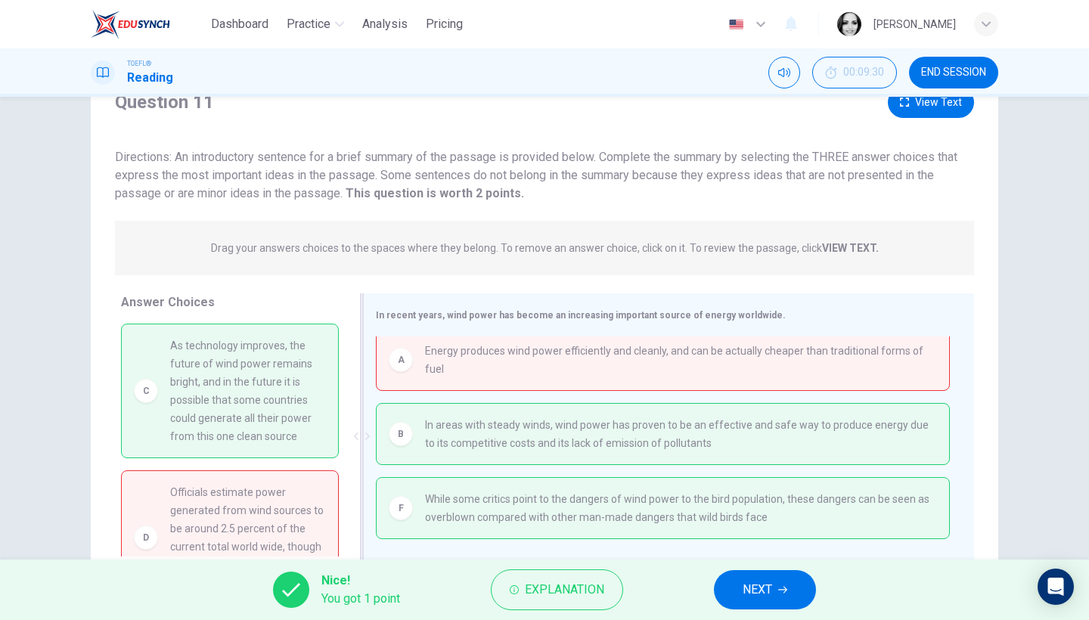
scroll to position [123, 0]
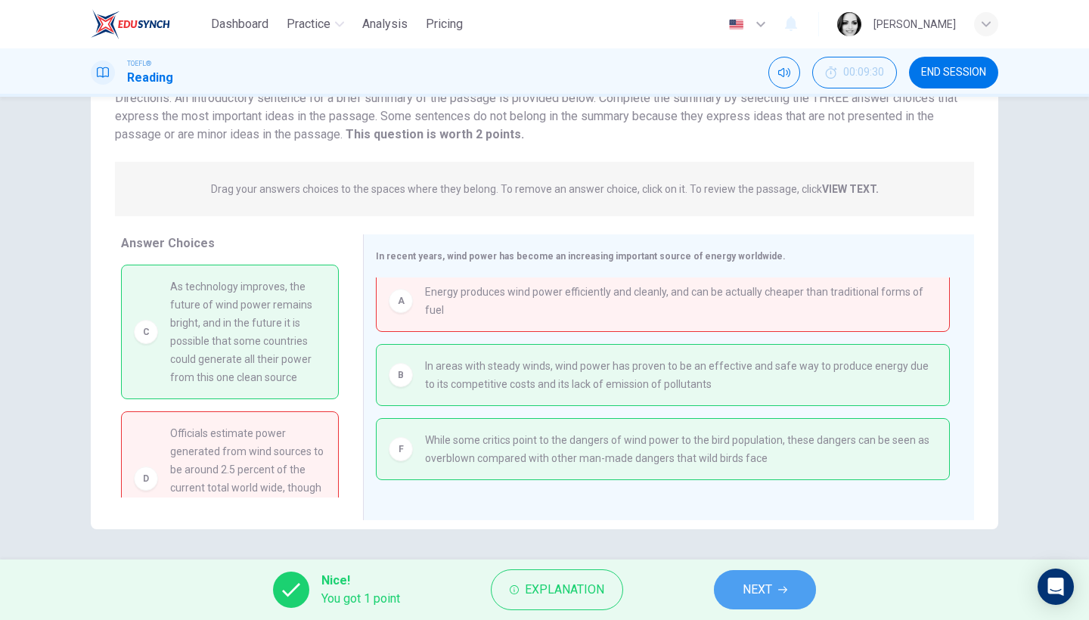
click at [748, 581] on span "NEXT" at bounding box center [756, 589] width 29 height 21
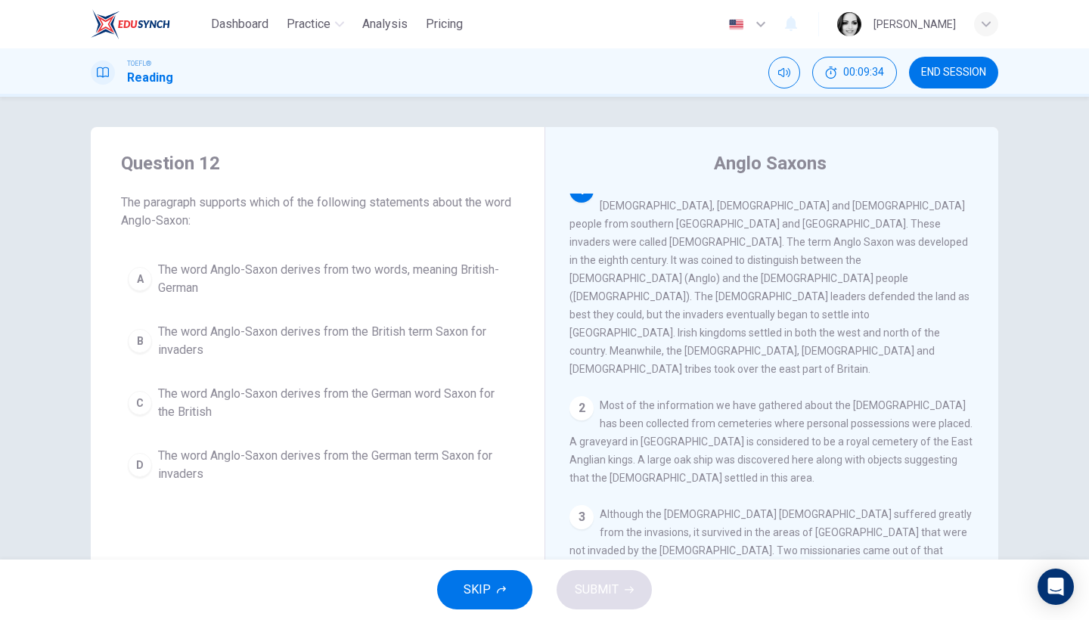
scroll to position [0, 0]
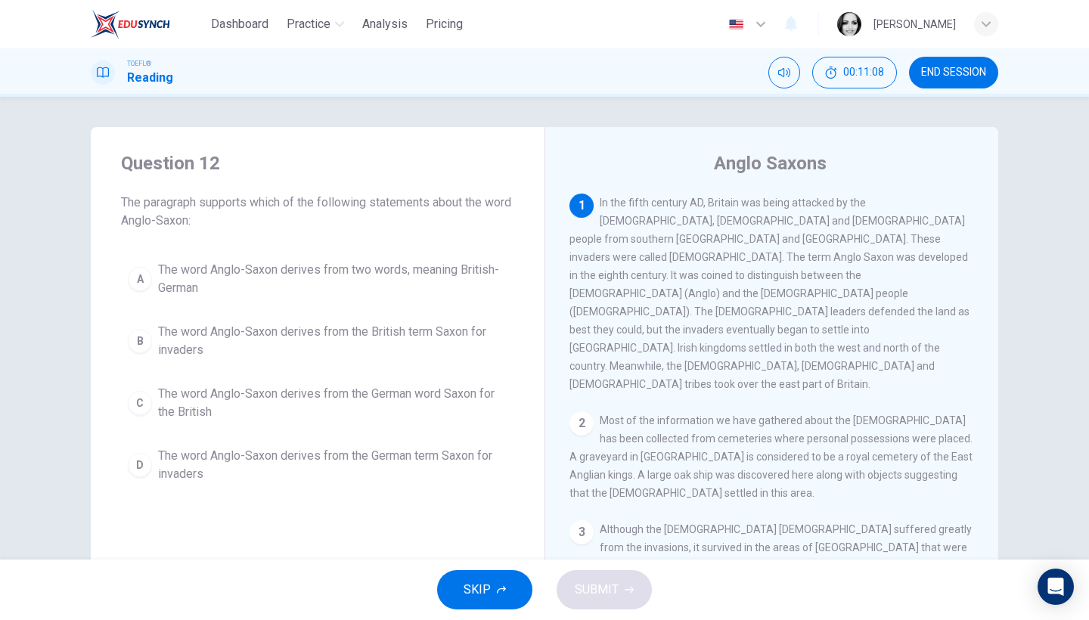
click at [389, 266] on span "The word Anglo-Saxon derives from two words, meaning British-German" at bounding box center [332, 279] width 349 height 36
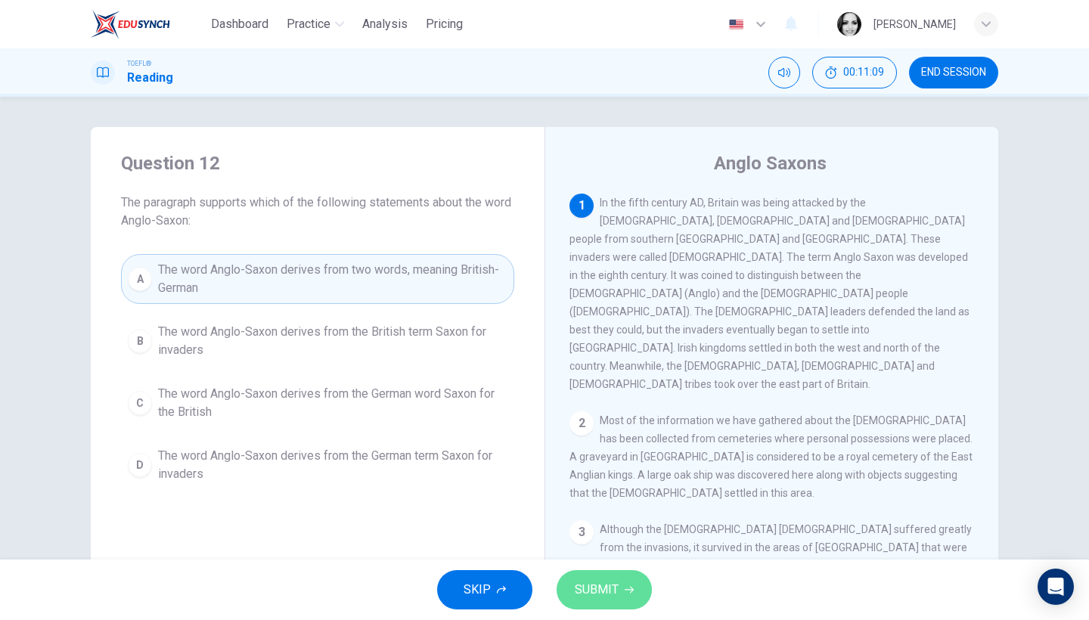
click at [612, 590] on span "SUBMIT" at bounding box center [597, 589] width 44 height 21
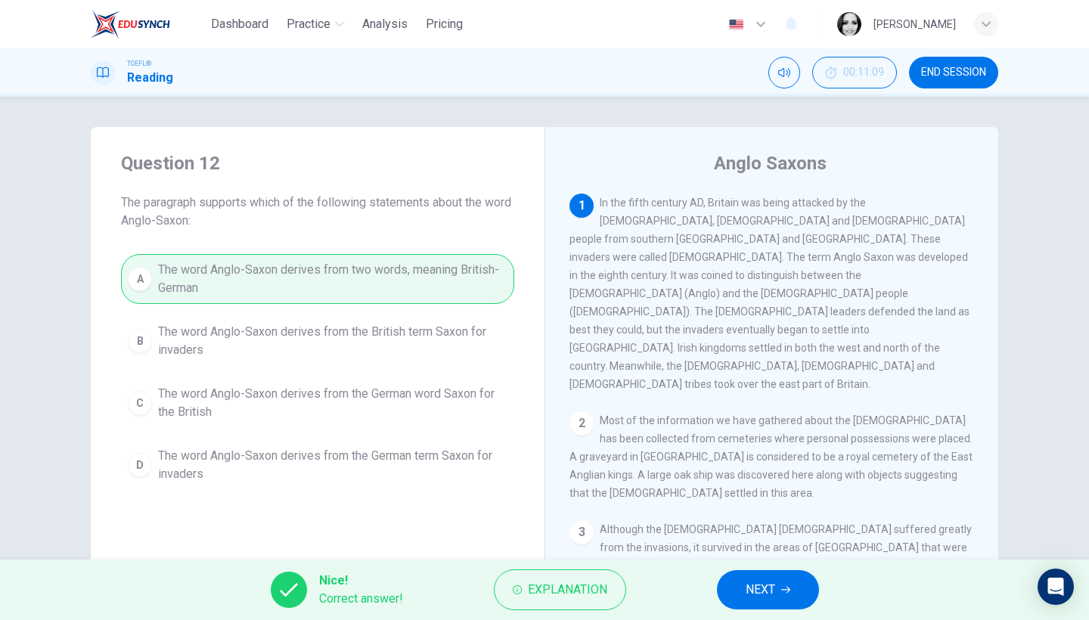
click at [755, 586] on span "NEXT" at bounding box center [760, 589] width 29 height 21
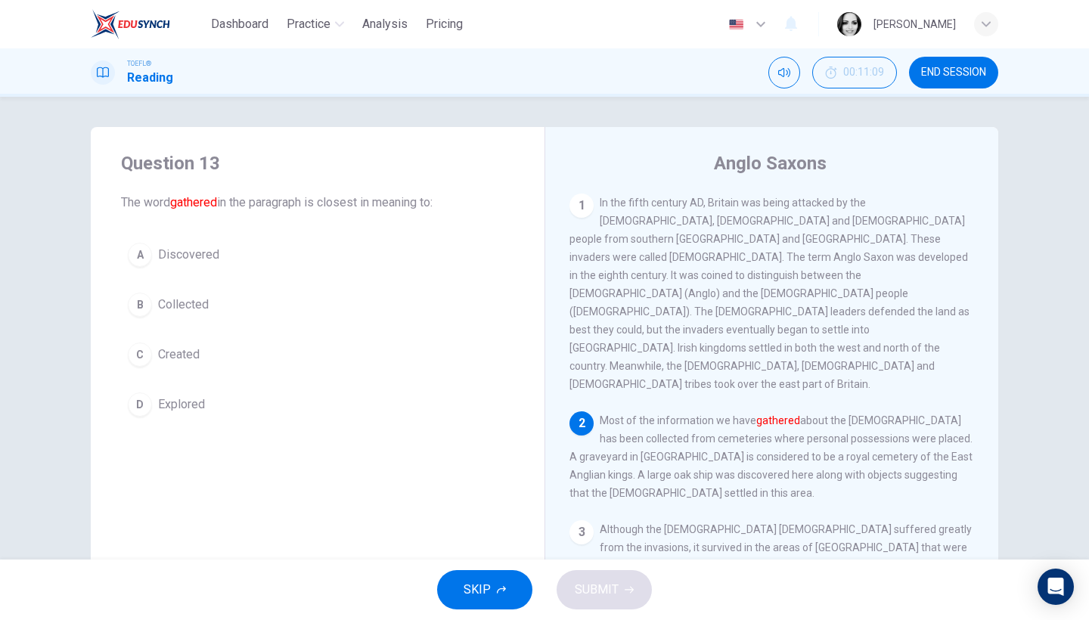
scroll to position [163, 0]
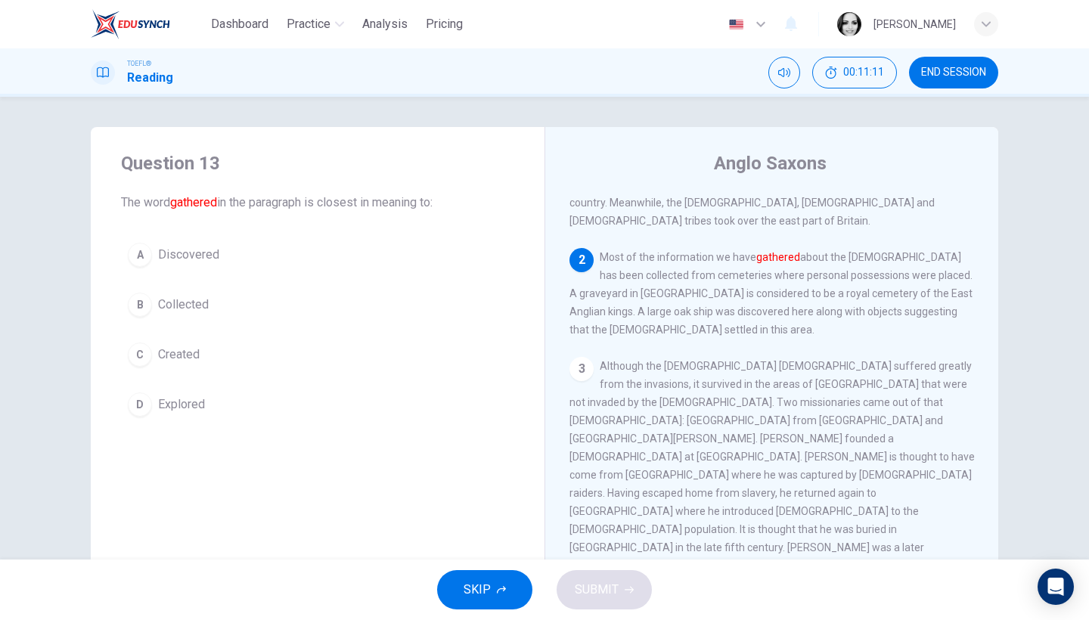
click at [174, 308] on span "Collected" at bounding box center [183, 305] width 51 height 18
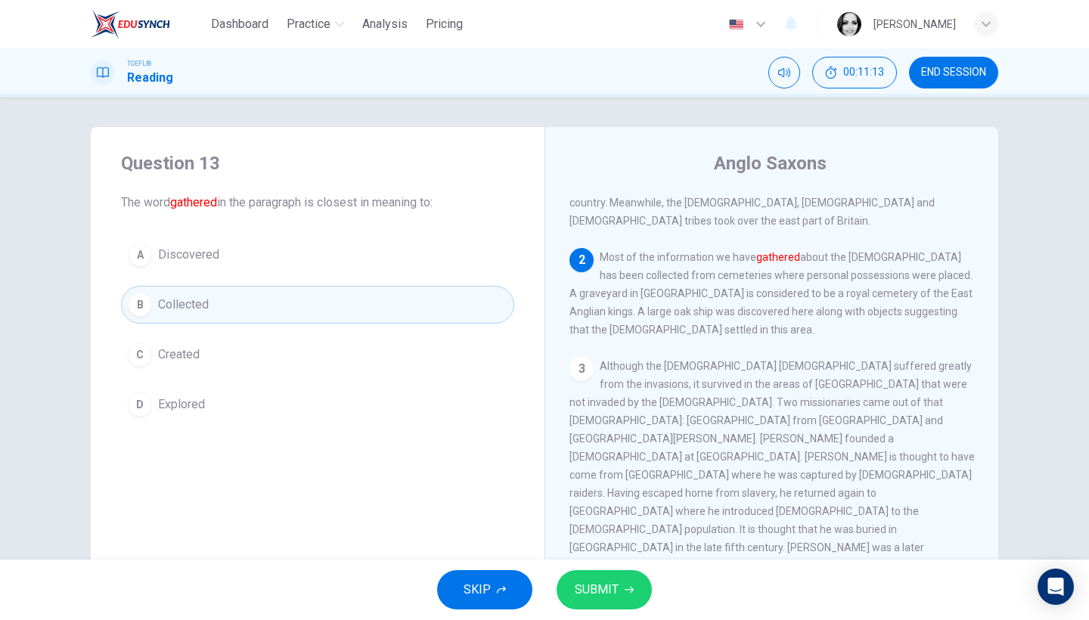
click at [635, 592] on button "SUBMIT" at bounding box center [603, 589] width 95 height 39
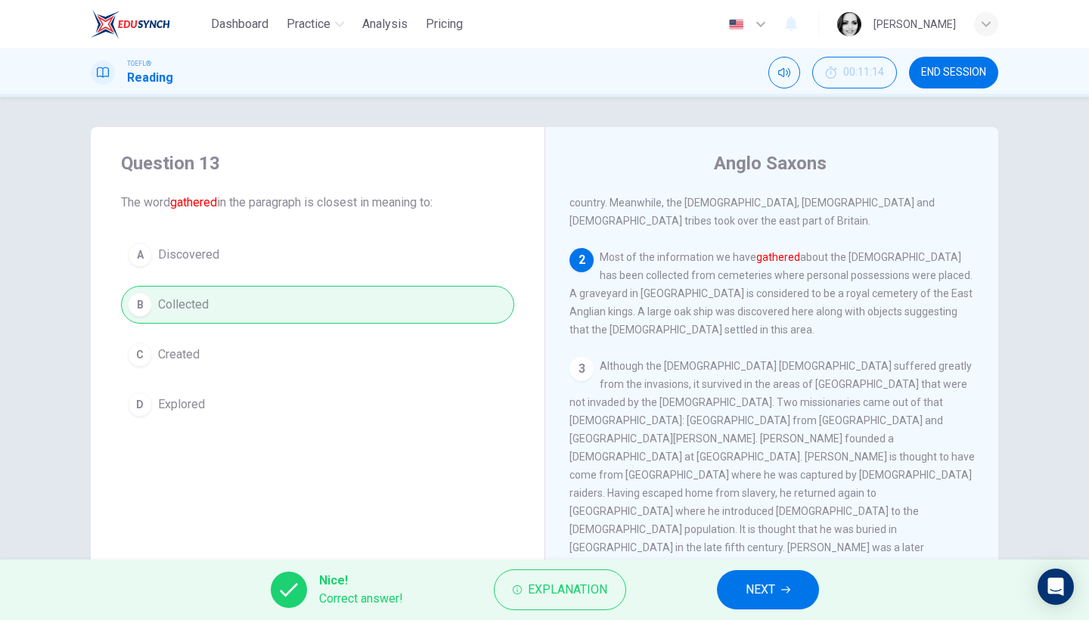
click at [758, 596] on span "NEXT" at bounding box center [760, 589] width 29 height 21
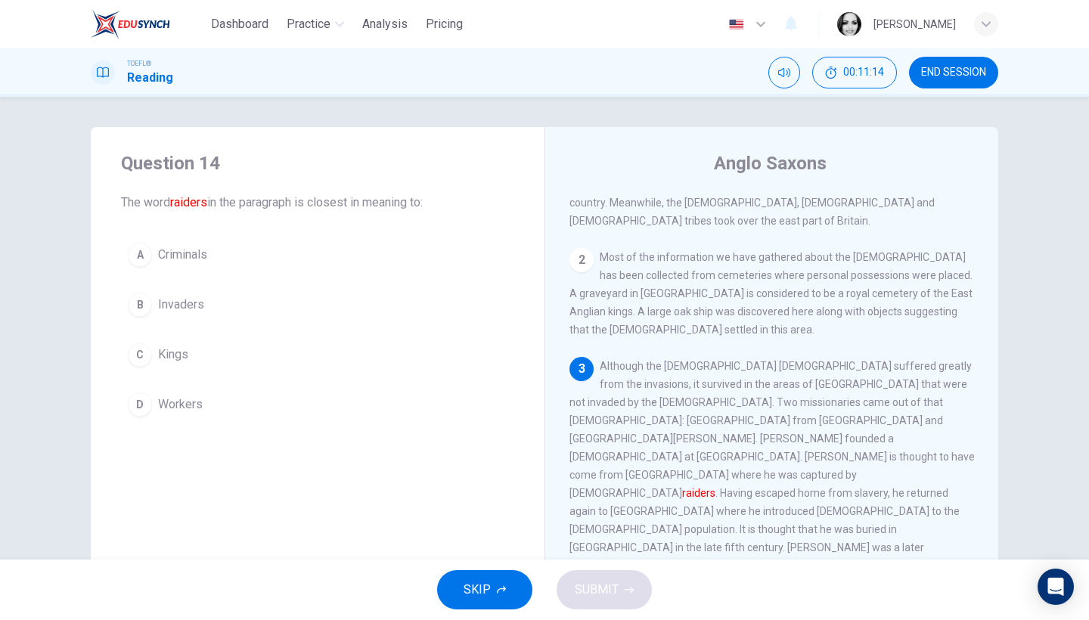
scroll to position [272, 0]
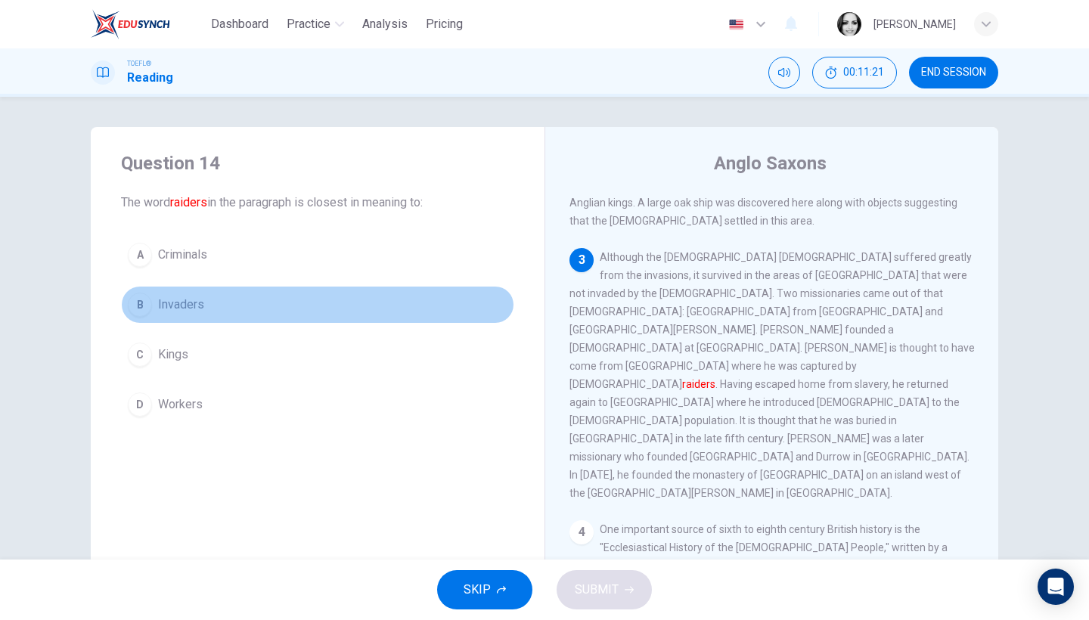
click at [199, 299] on span "Invaders" at bounding box center [181, 305] width 46 height 18
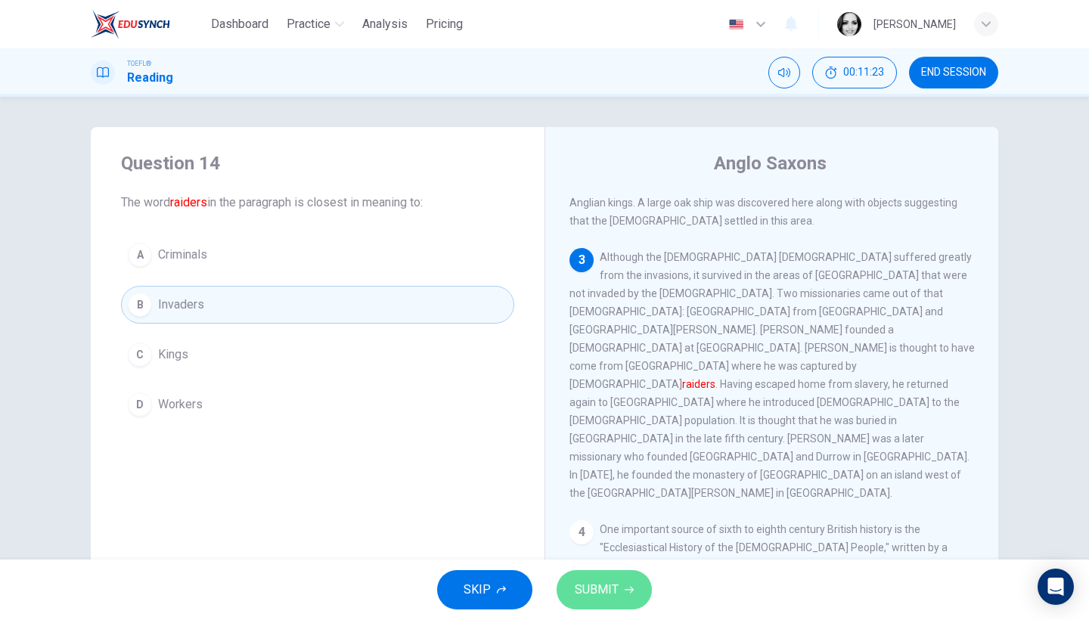
click at [624, 594] on button "SUBMIT" at bounding box center [603, 589] width 95 height 39
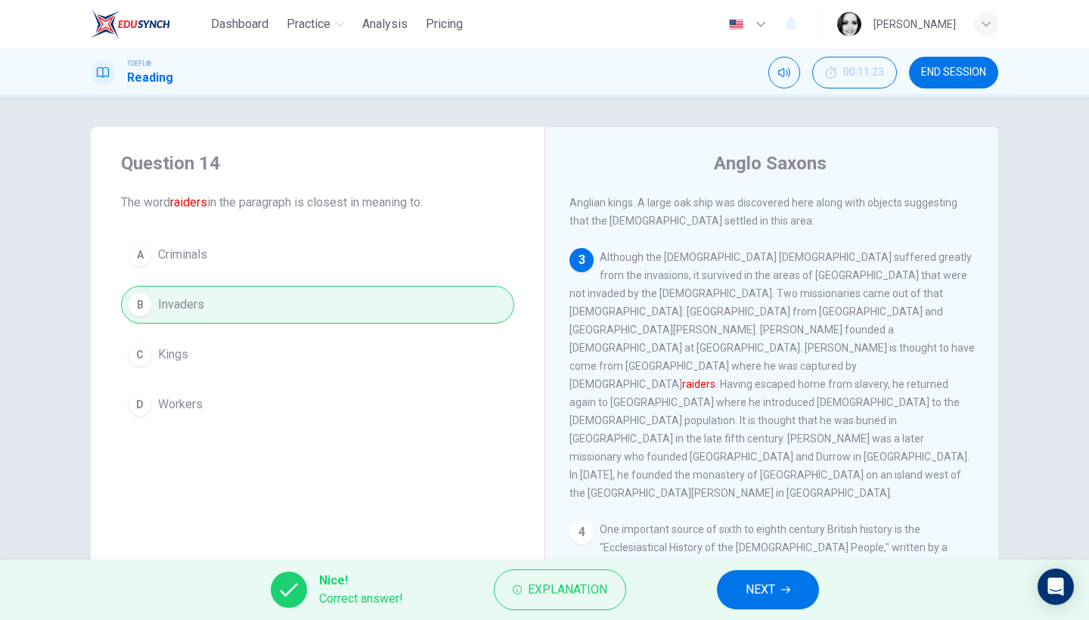
click at [747, 580] on span "NEXT" at bounding box center [760, 589] width 29 height 21
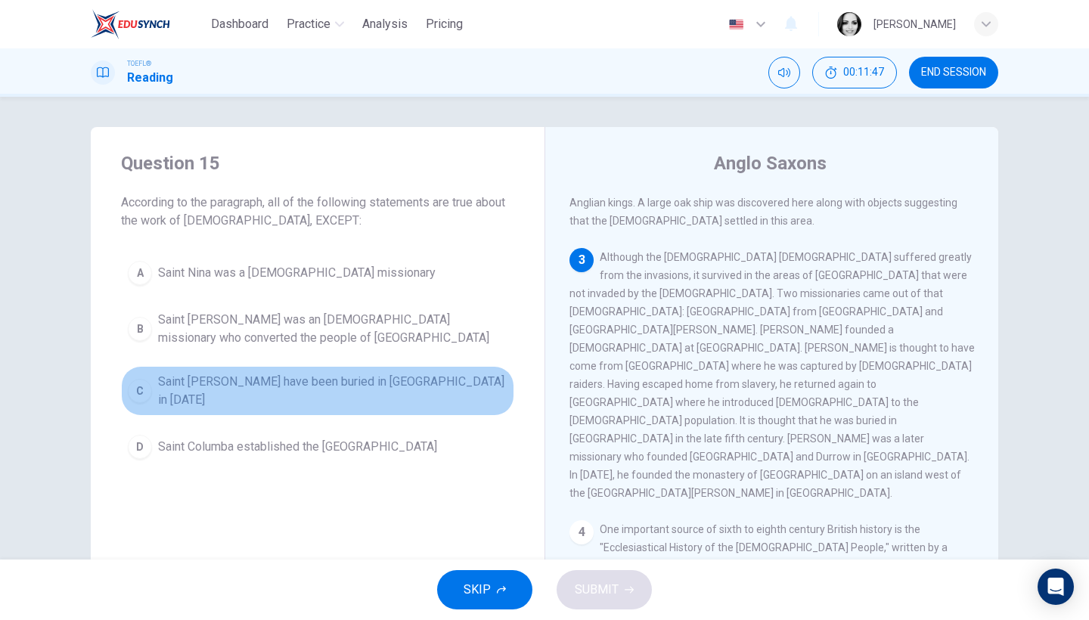
click at [446, 387] on span "Saint Patrick may have been buried in Country Down in 590 AD" at bounding box center [332, 391] width 349 height 36
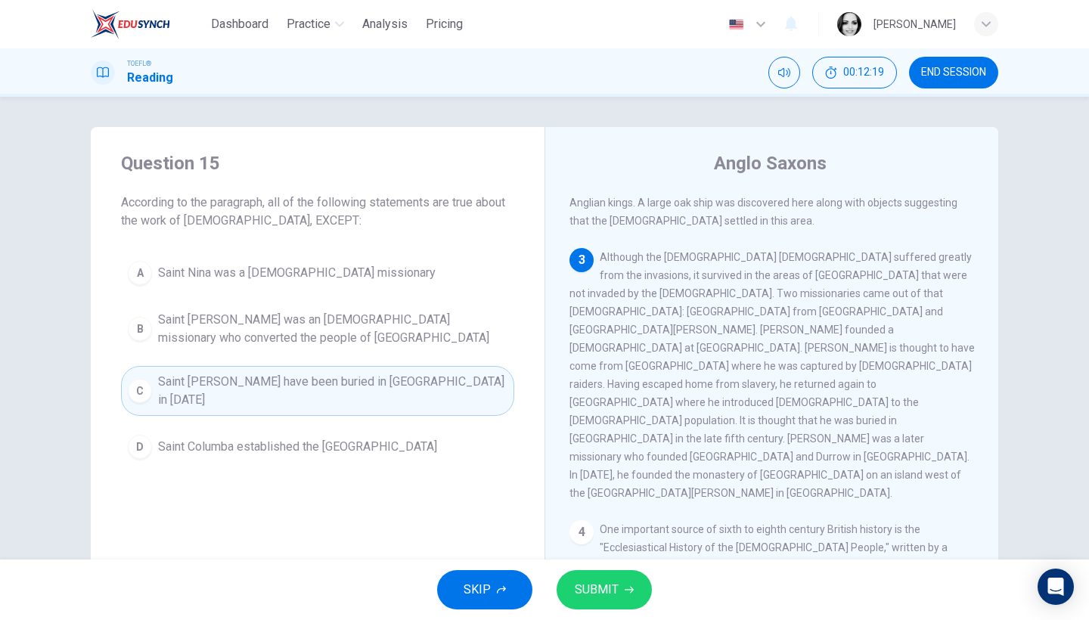
click at [580, 594] on span "SUBMIT" at bounding box center [597, 589] width 44 height 21
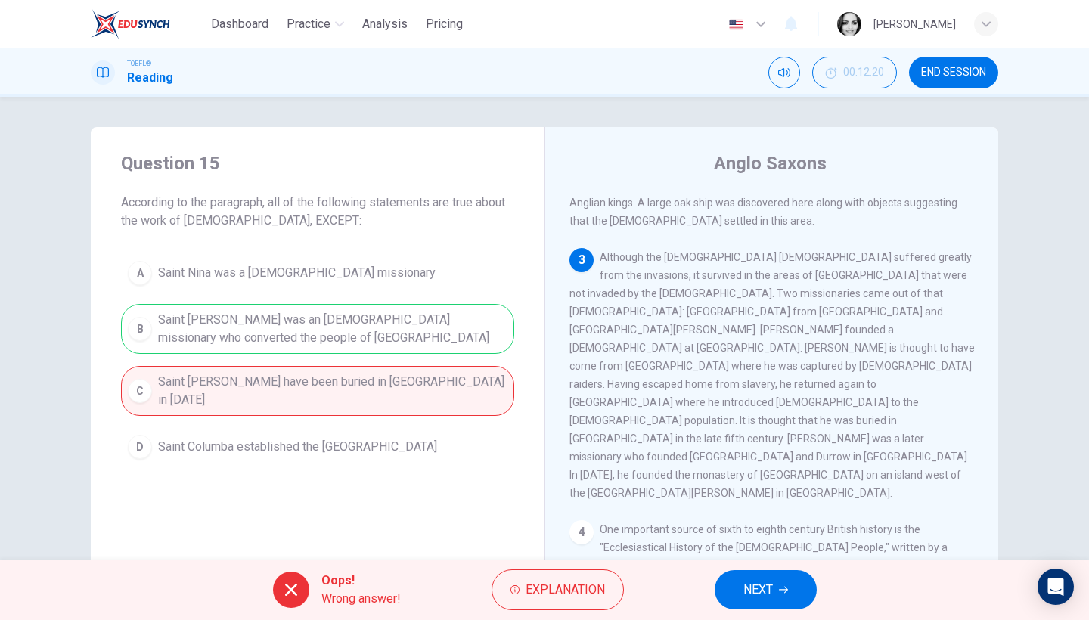
click at [756, 595] on span "NEXT" at bounding box center [757, 589] width 29 height 21
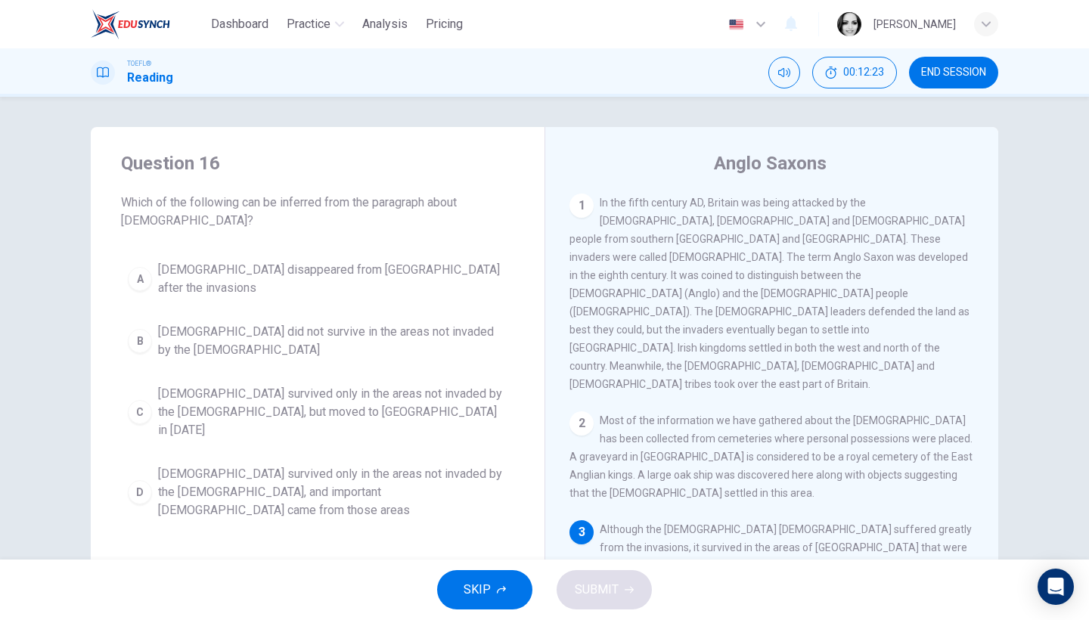
scroll to position [113, 0]
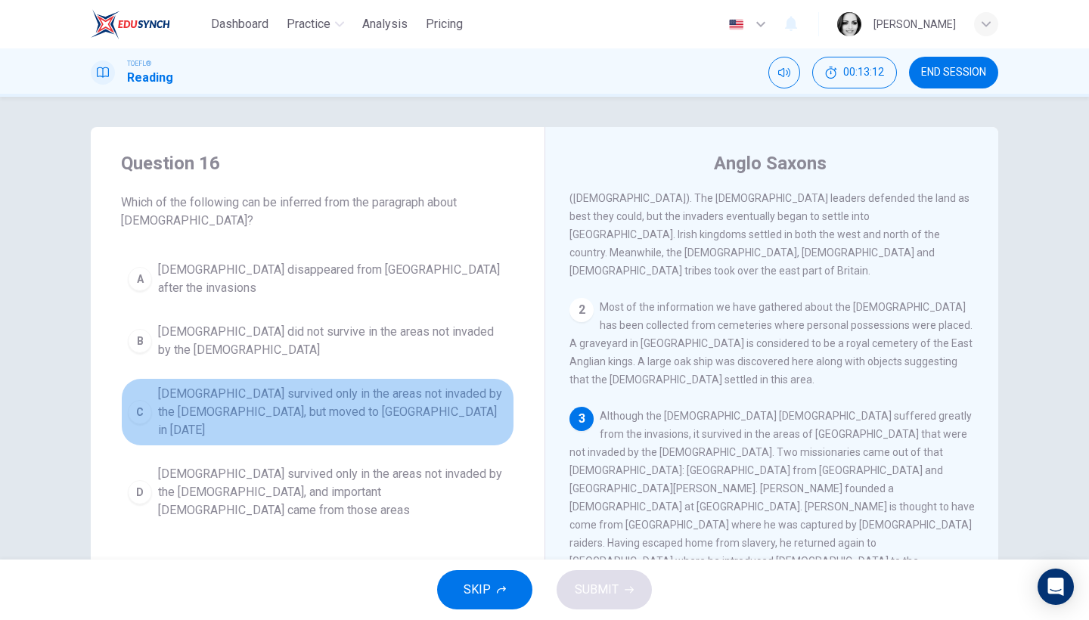
click at [384, 385] on span "Christianity survived only in the areas not invaded by the Anglo-Saxons, but mo…" at bounding box center [332, 412] width 349 height 54
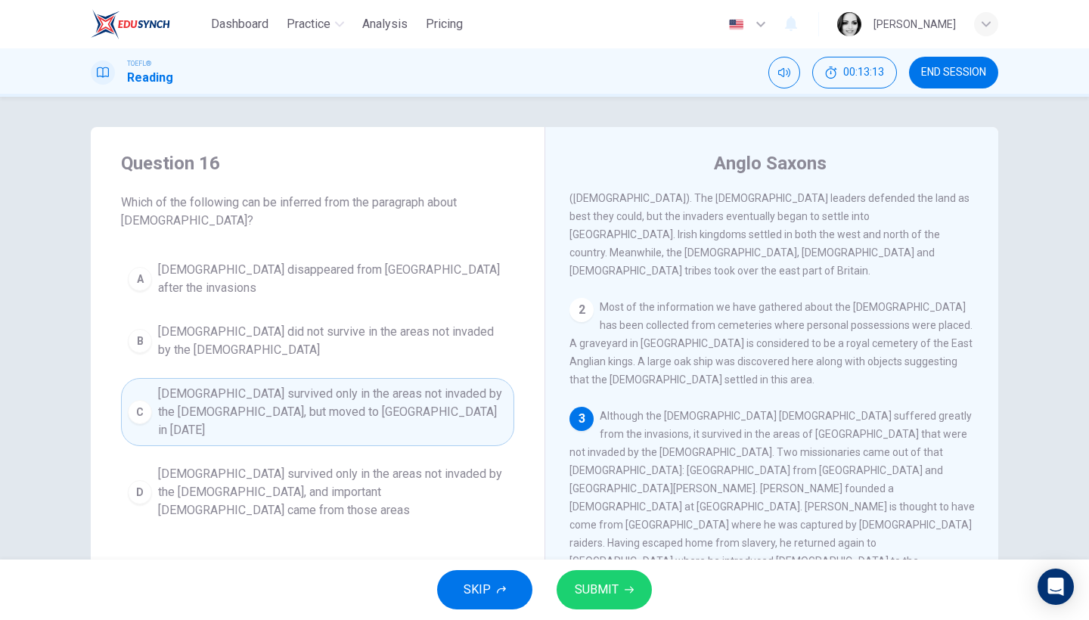
click at [603, 594] on span "SUBMIT" at bounding box center [597, 589] width 44 height 21
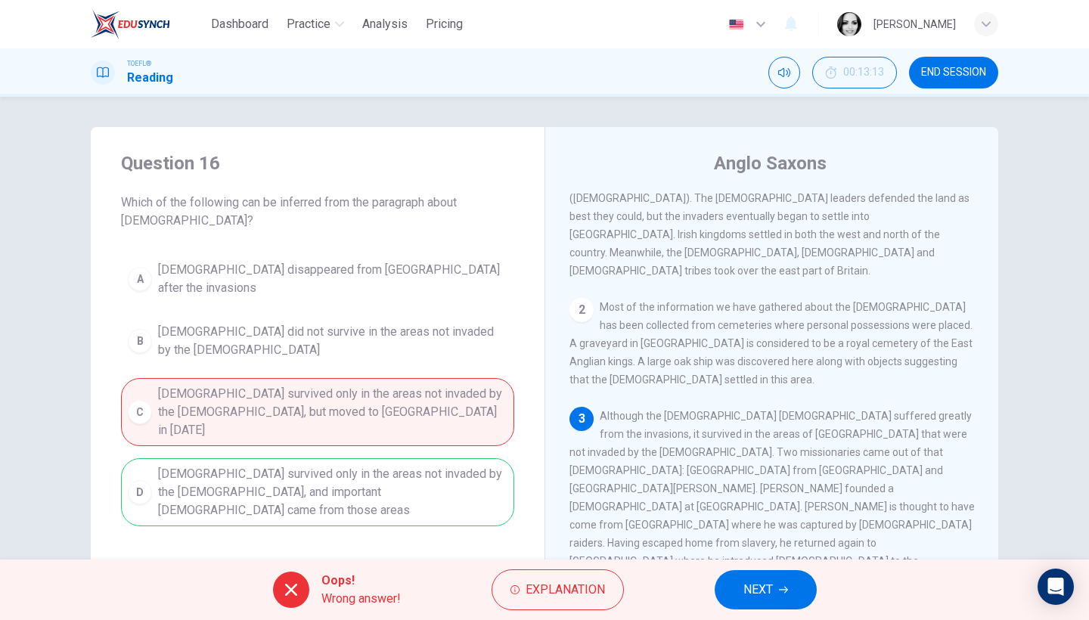
click at [802, 594] on button "NEXT" at bounding box center [766, 589] width 102 height 39
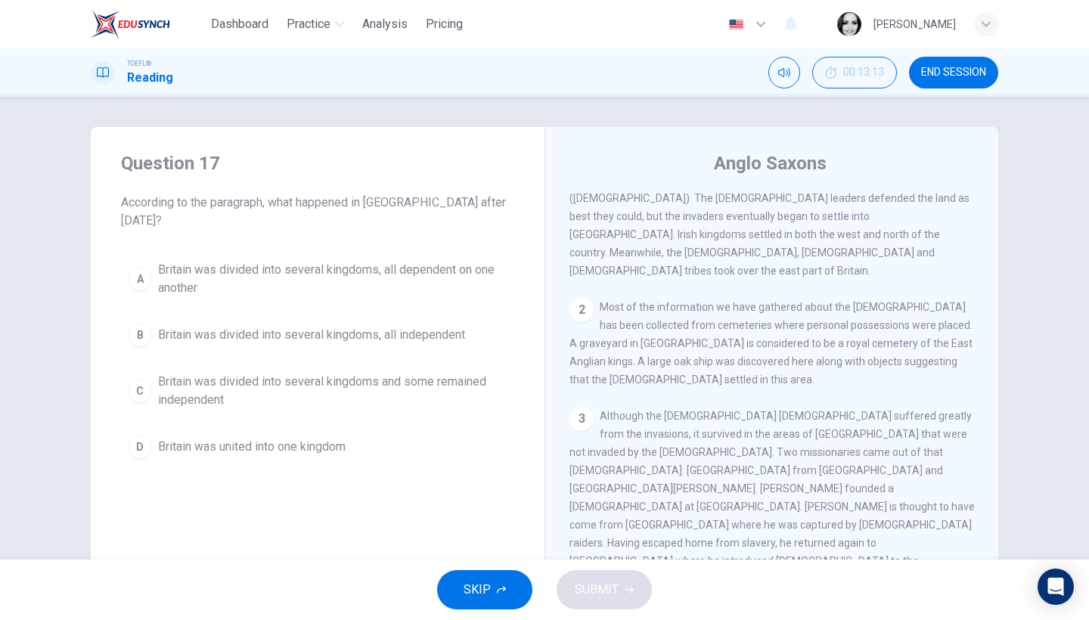
scroll to position [442, 0]
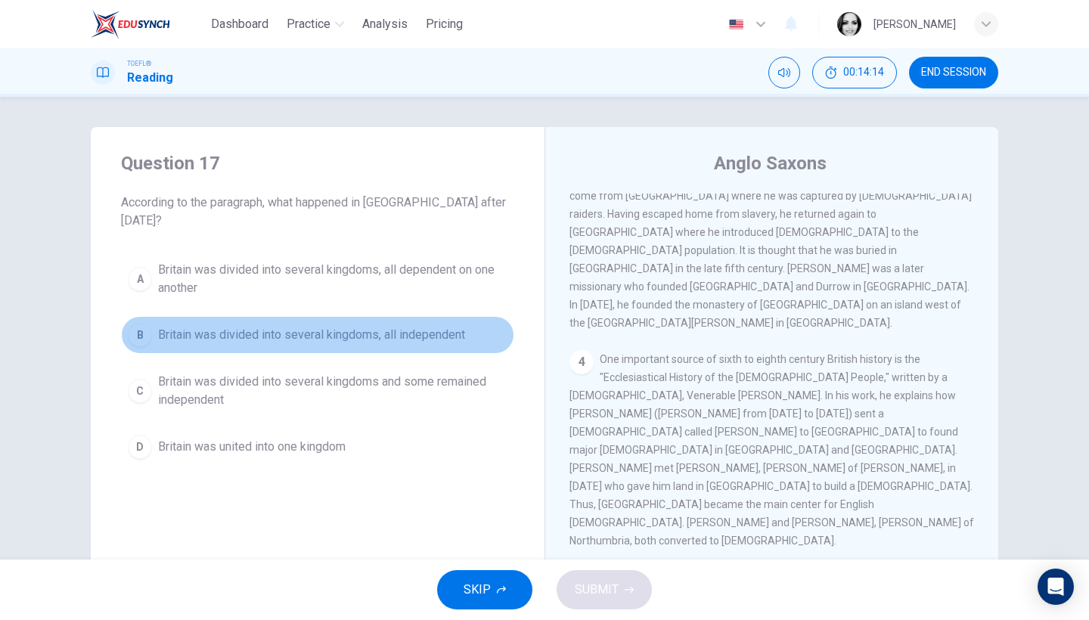
click at [398, 326] on span "Britain was divided into several kingdoms, all independent" at bounding box center [311, 335] width 307 height 18
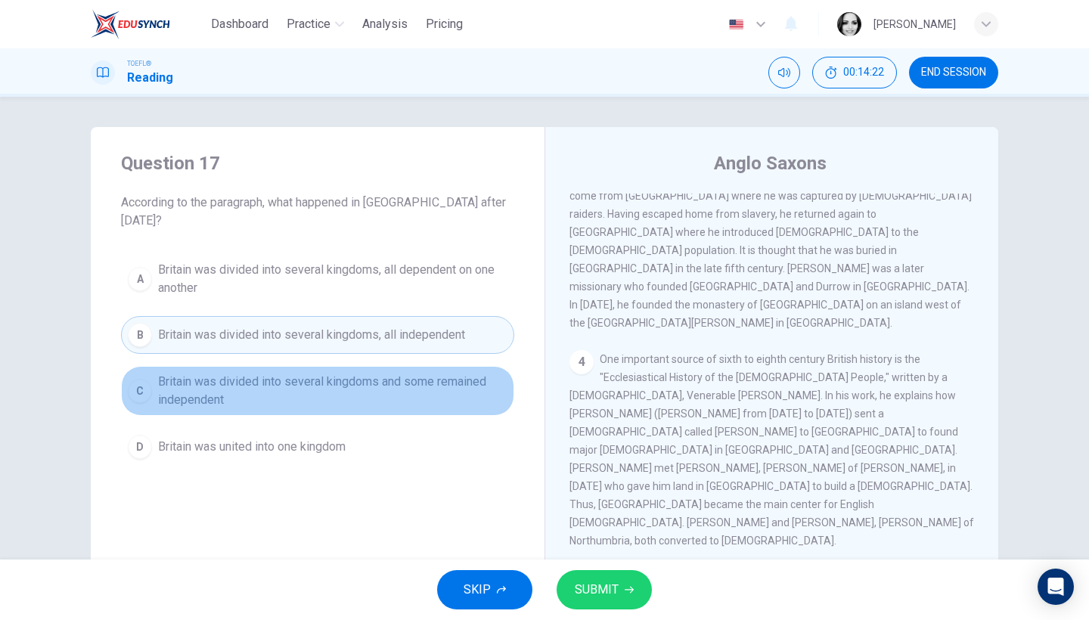
click at [479, 380] on span "Britain was divided into several kingdoms and some remained independent" at bounding box center [332, 391] width 349 height 36
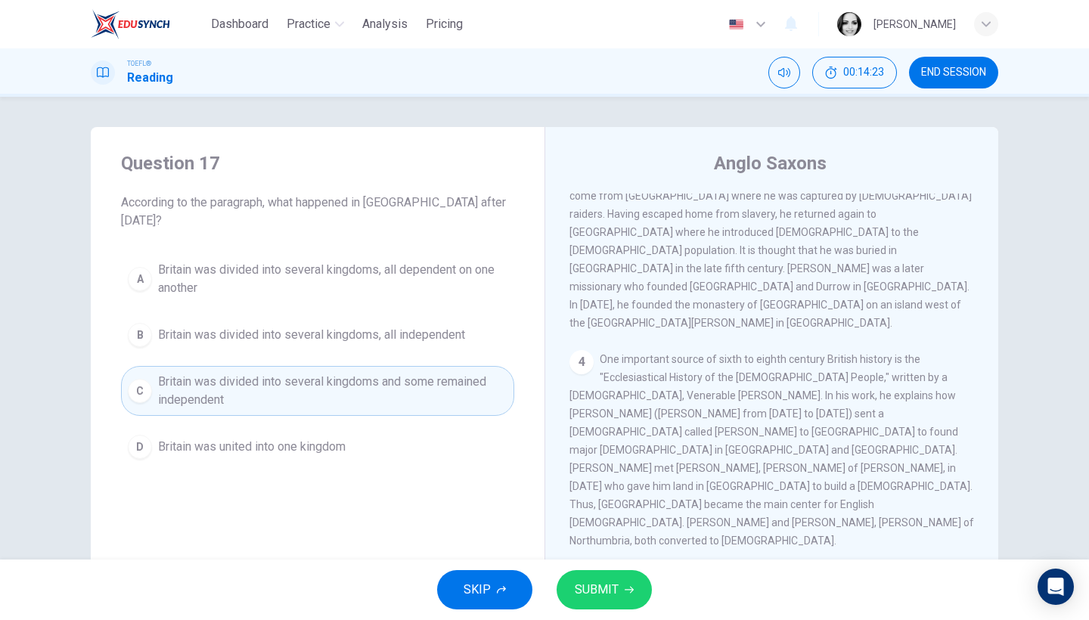
click at [609, 599] on span "SUBMIT" at bounding box center [597, 589] width 44 height 21
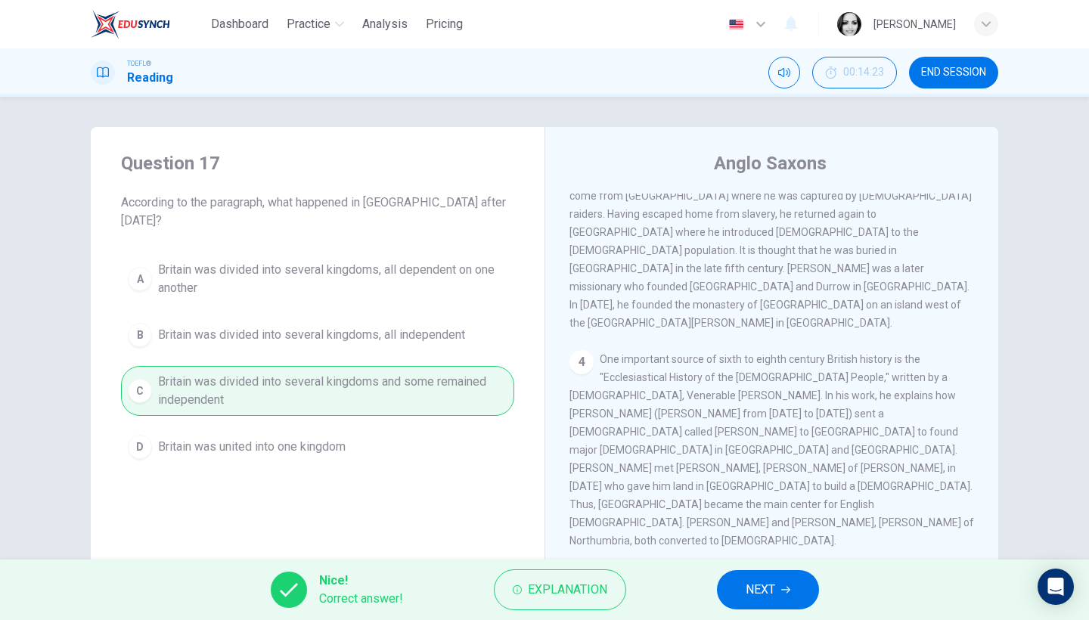
click at [784, 584] on button "NEXT" at bounding box center [768, 589] width 102 height 39
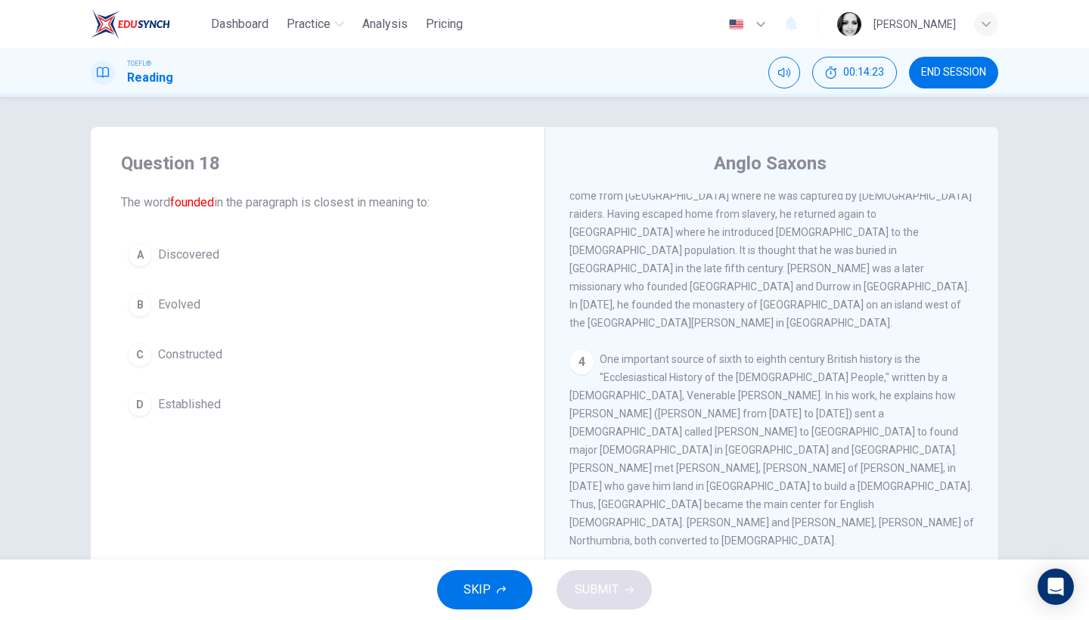
scroll to position [563, 0]
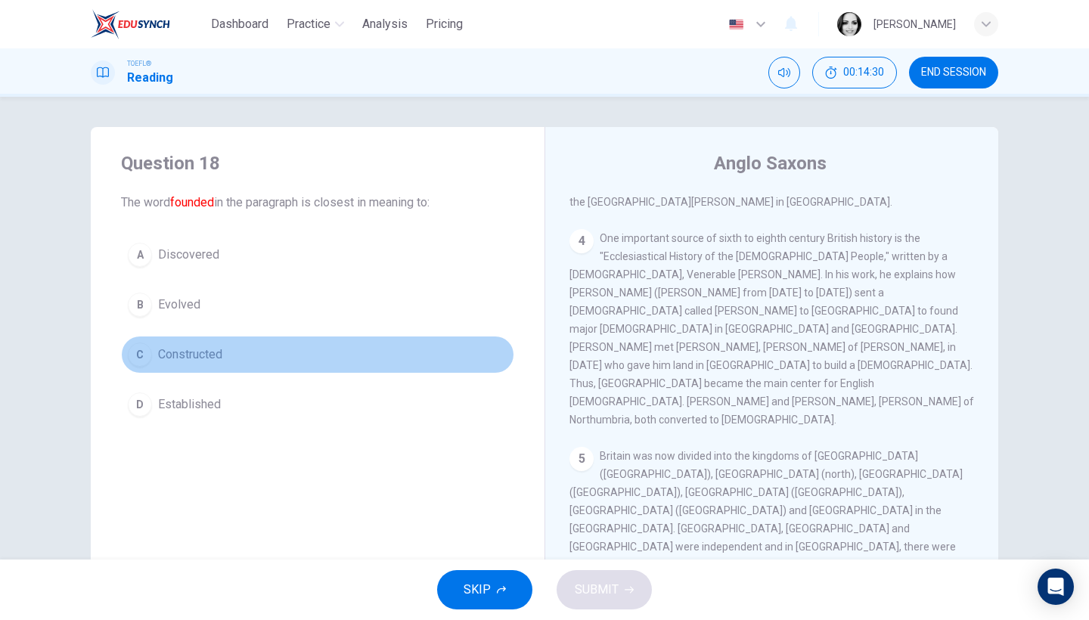
click at [172, 357] on span "Constructed" at bounding box center [190, 355] width 64 height 18
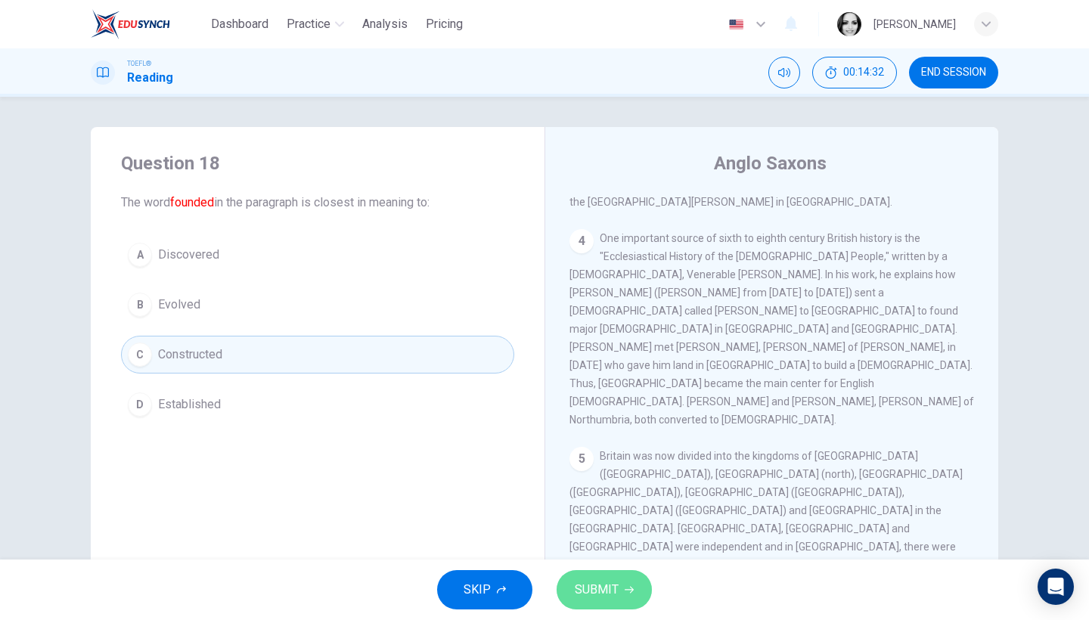
click at [597, 579] on span "SUBMIT" at bounding box center [597, 589] width 44 height 21
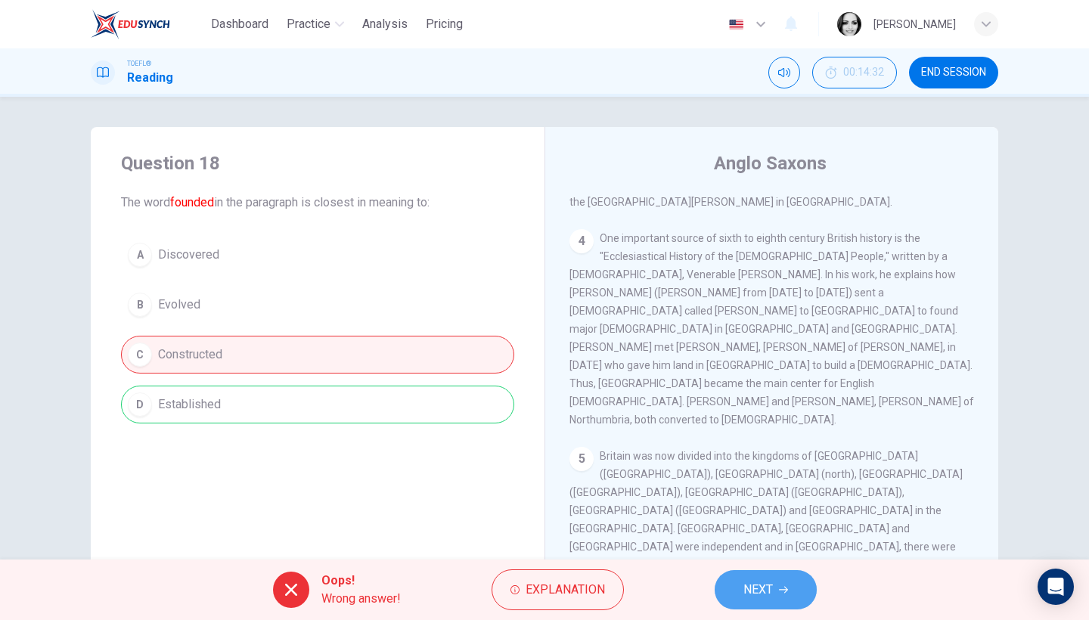
click at [764, 589] on span "NEXT" at bounding box center [757, 589] width 29 height 21
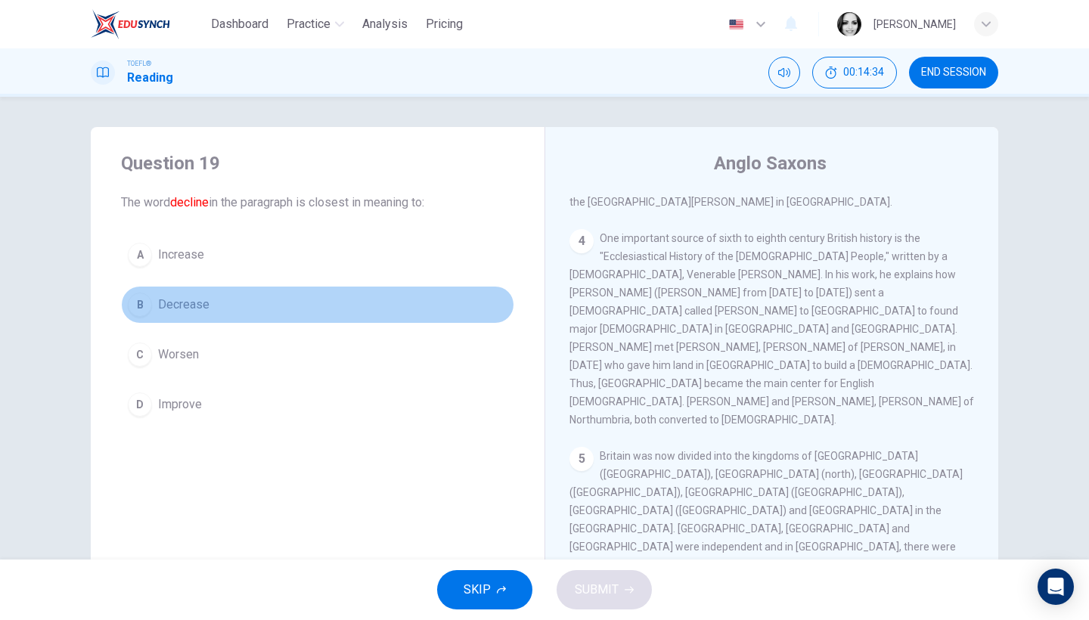
click at [163, 297] on span "Decrease" at bounding box center [183, 305] width 51 height 18
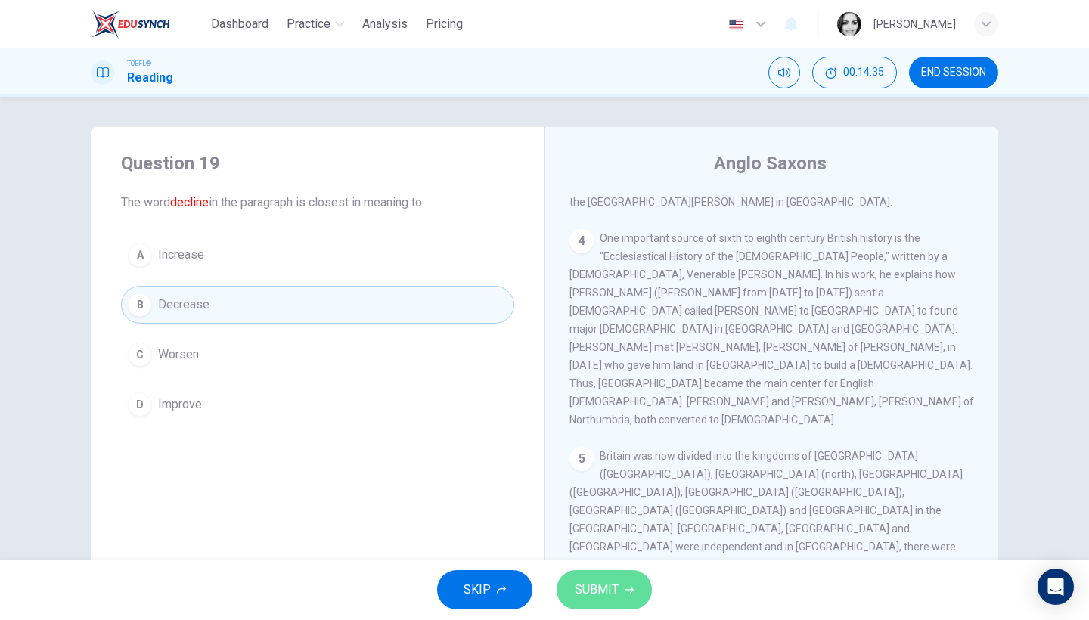
click at [591, 587] on span "SUBMIT" at bounding box center [597, 589] width 44 height 21
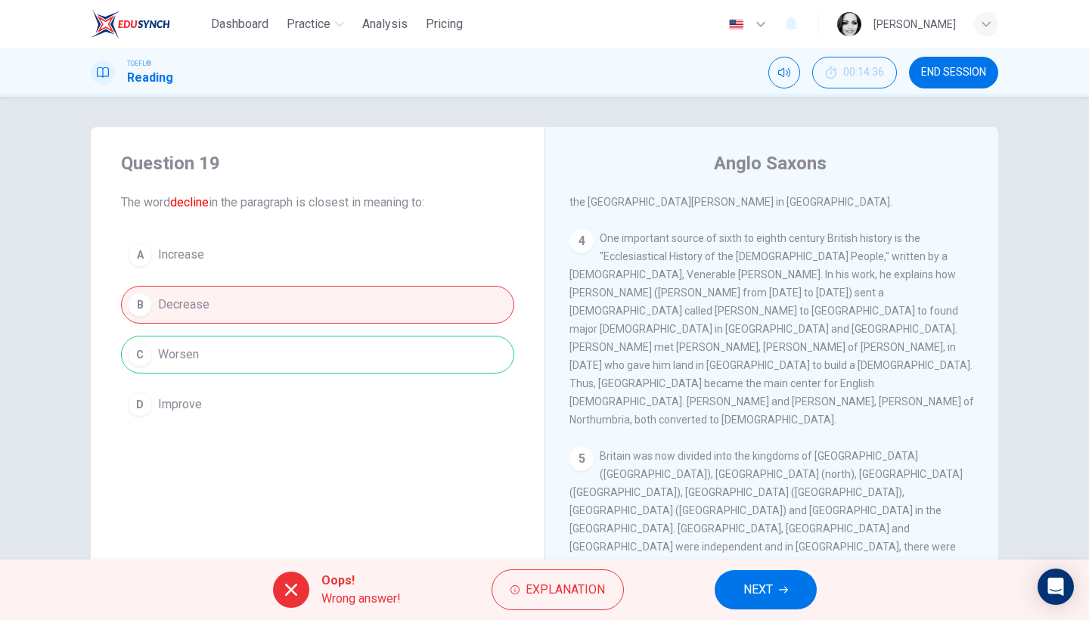
click at [778, 581] on button "NEXT" at bounding box center [766, 589] width 102 height 39
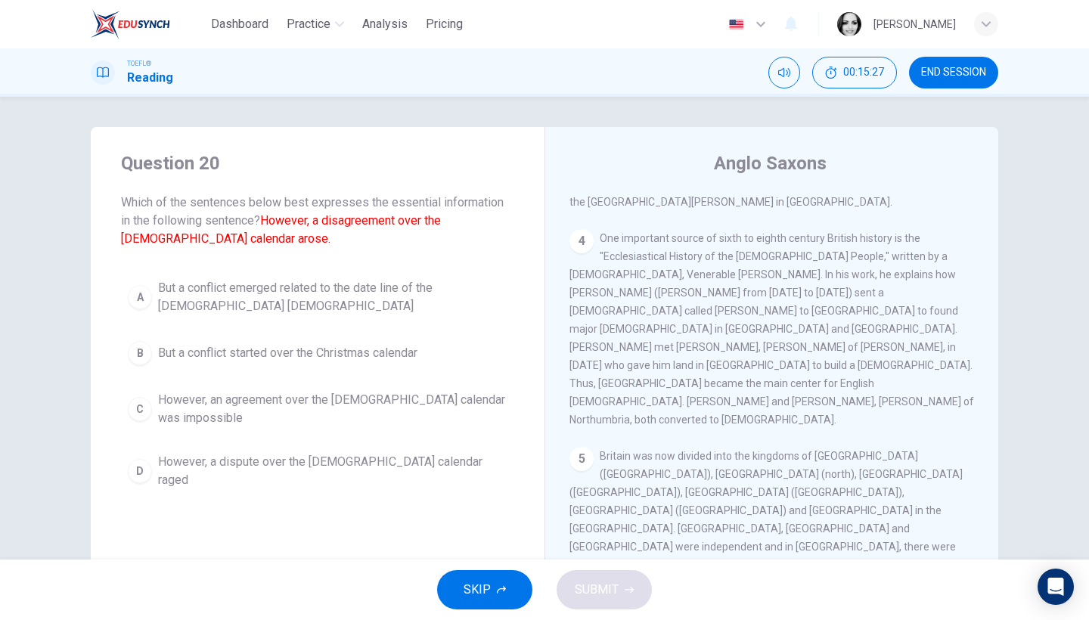
click at [225, 357] on span "But a conflict started over the Christmas calendar" at bounding box center [287, 353] width 259 height 18
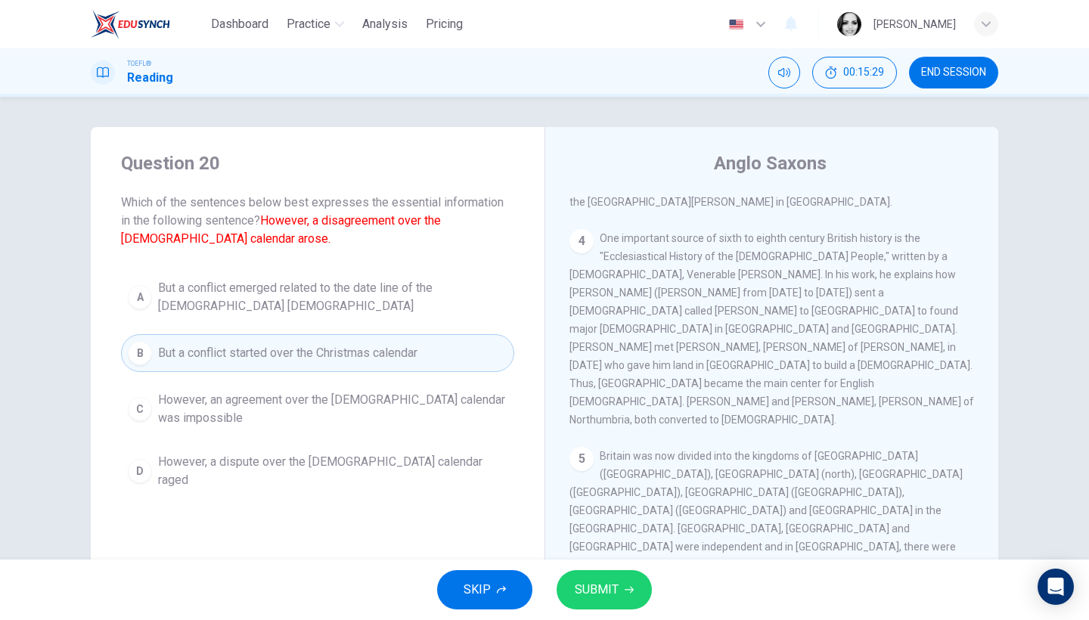
click at [625, 593] on icon "button" at bounding box center [629, 589] width 9 height 9
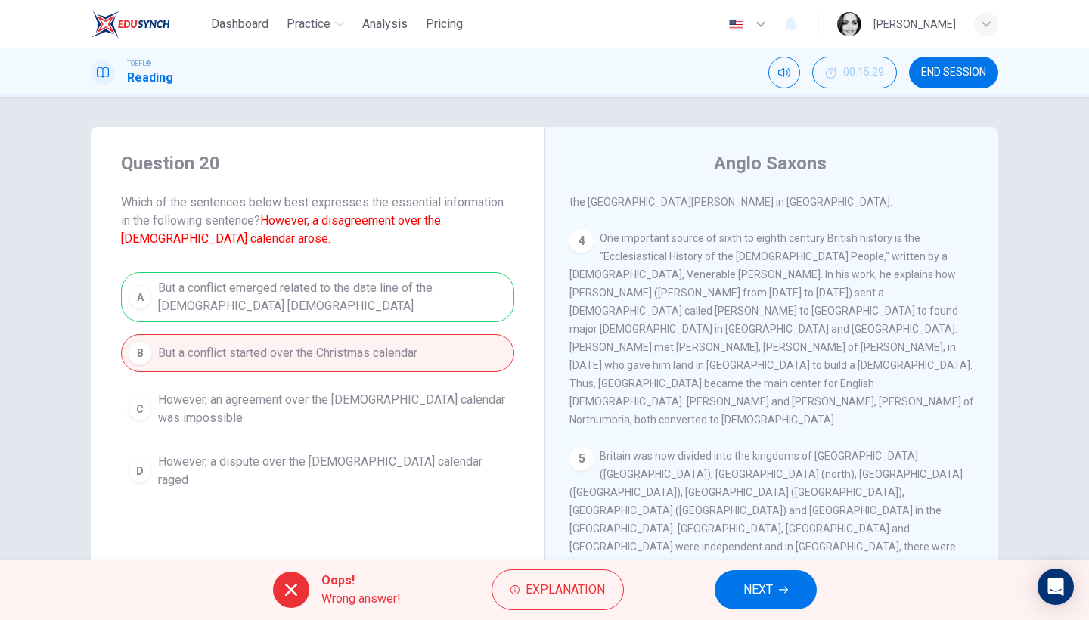
click at [742, 598] on button "NEXT" at bounding box center [766, 589] width 102 height 39
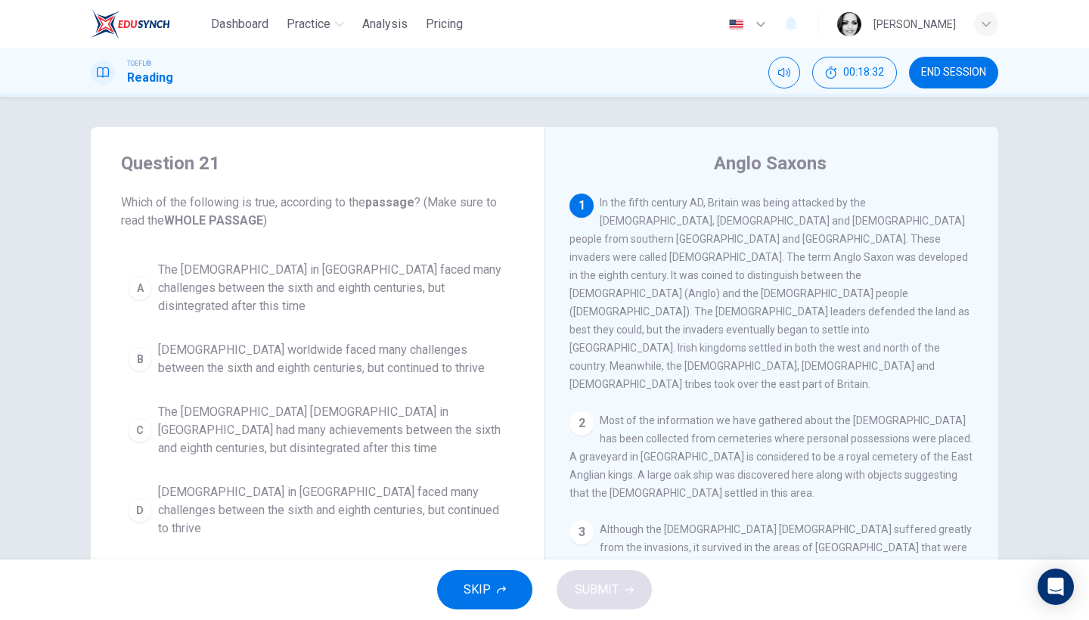
scroll to position [3, 0]
click at [363, 483] on span "The Christian church in Britain faced many challenges between the sixth and eig…" at bounding box center [332, 510] width 349 height 54
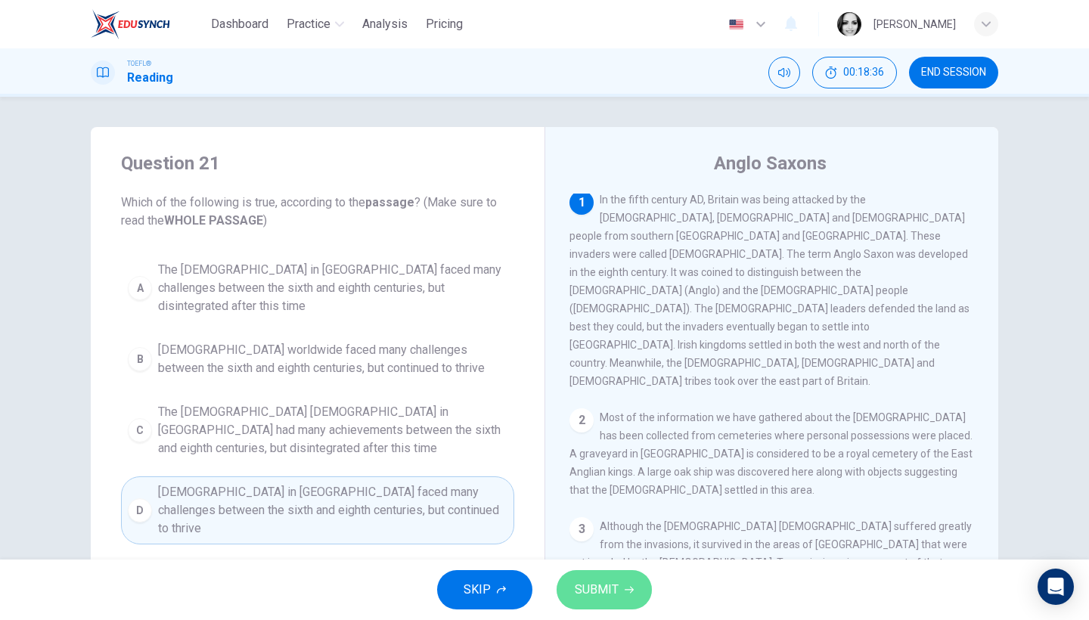
click at [613, 590] on span "SUBMIT" at bounding box center [597, 589] width 44 height 21
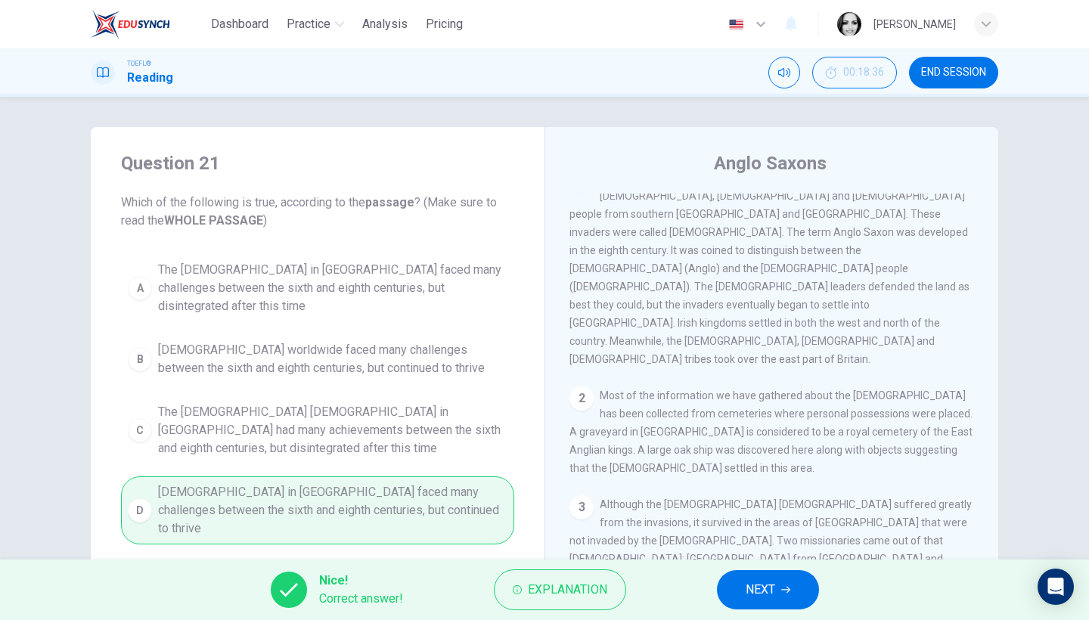
scroll to position [82, 0]
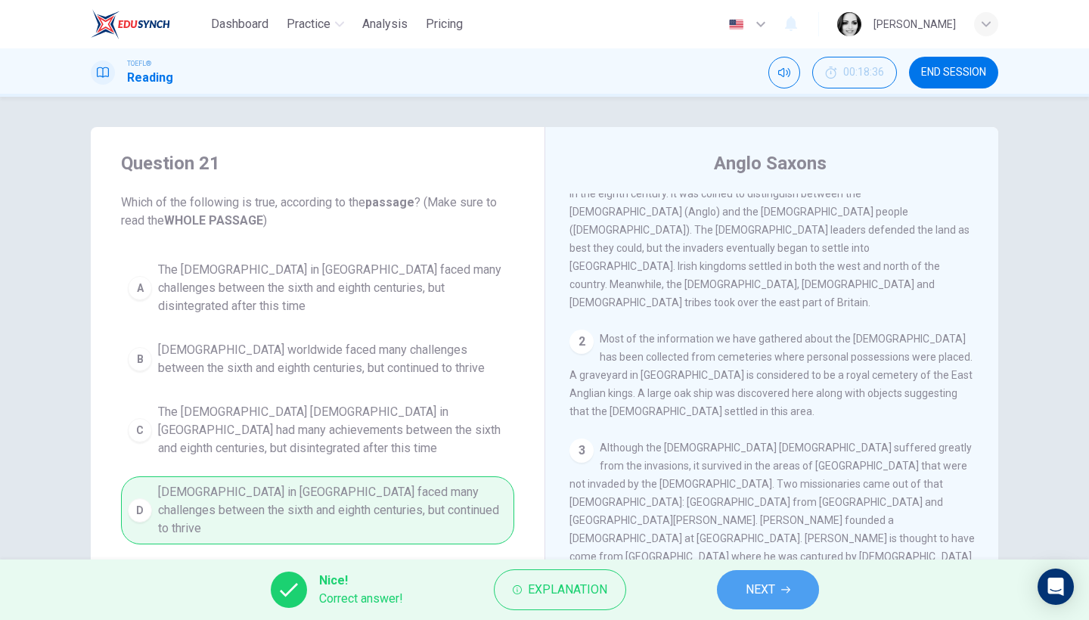
click at [758, 584] on span "NEXT" at bounding box center [760, 589] width 29 height 21
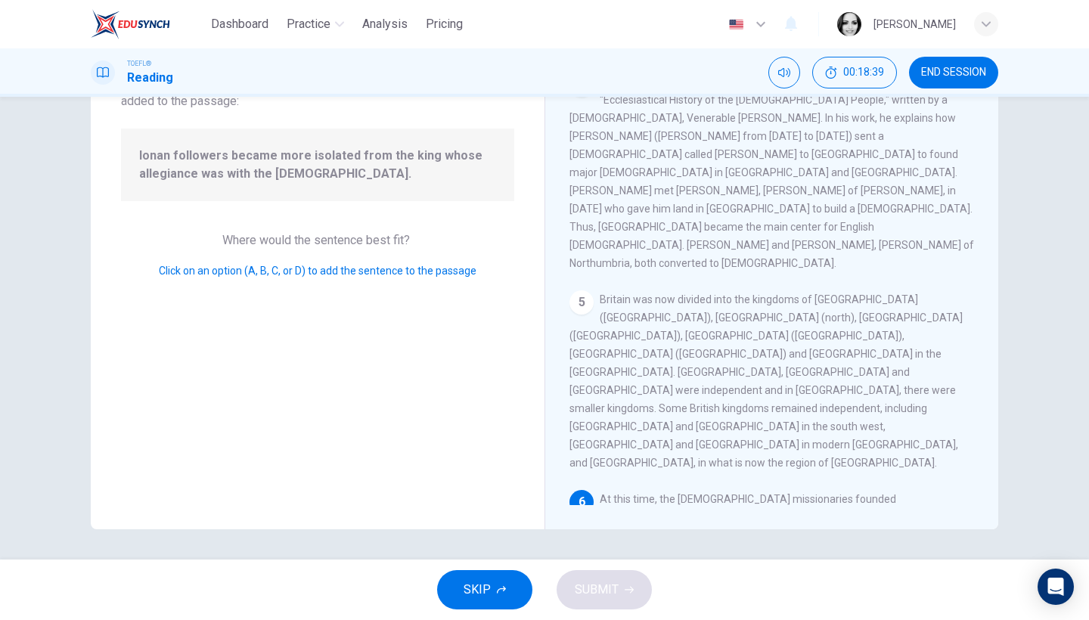
scroll to position [594, 0]
click at [925, 579] on input at bounding box center [937, 591] width 24 height 24
click at [625, 586] on icon "button" at bounding box center [629, 589] width 9 height 9
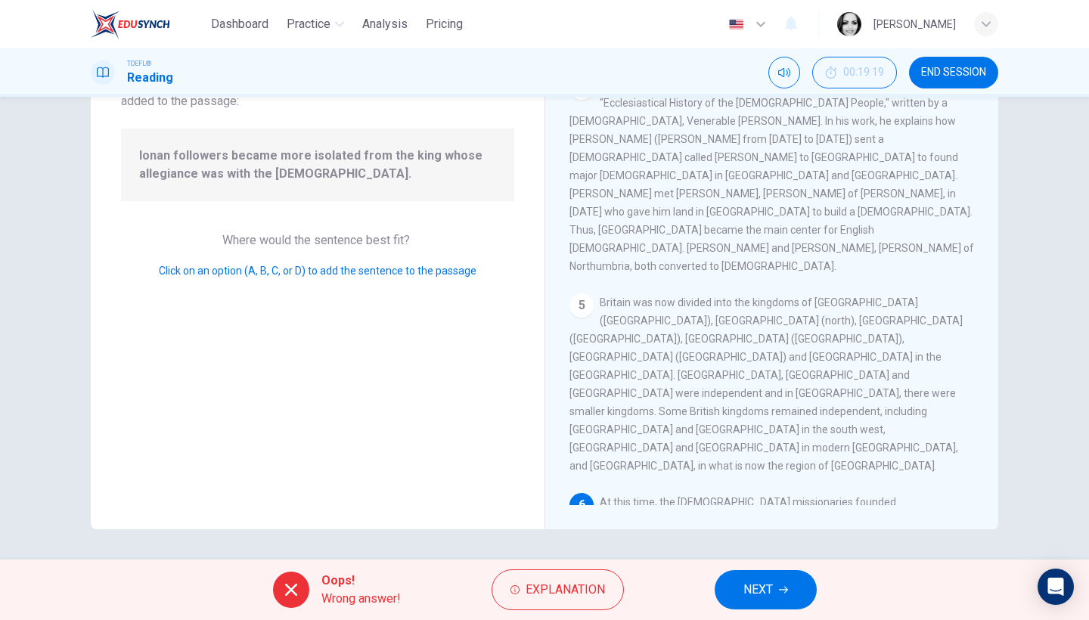
click at [804, 602] on button "NEXT" at bounding box center [766, 589] width 102 height 39
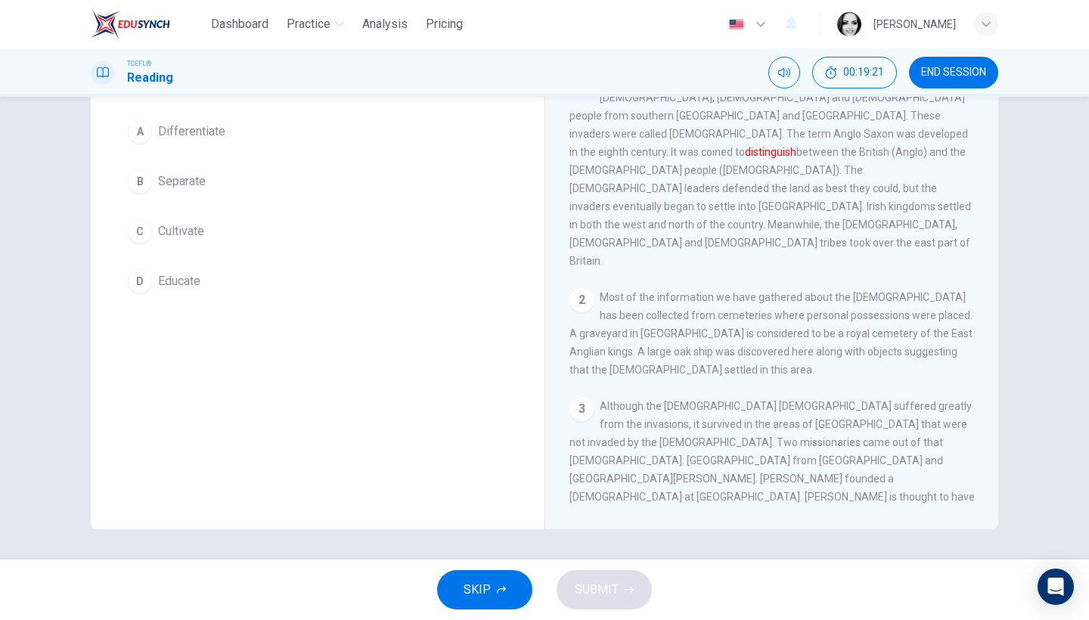
click at [197, 138] on span "Differentiate" at bounding box center [191, 131] width 67 height 18
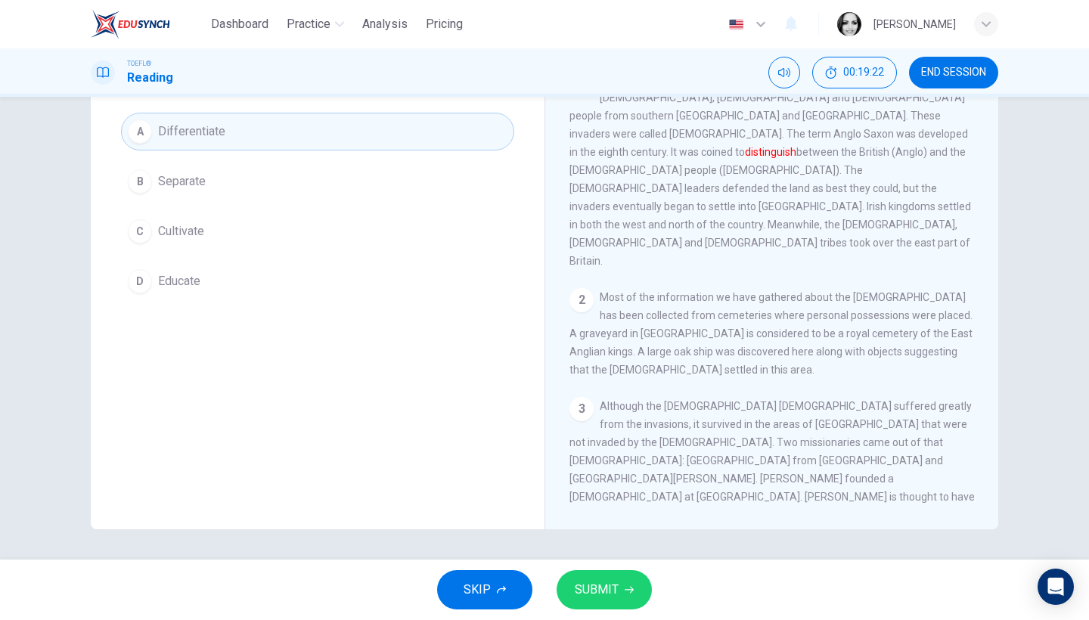
scroll to position [0, 0]
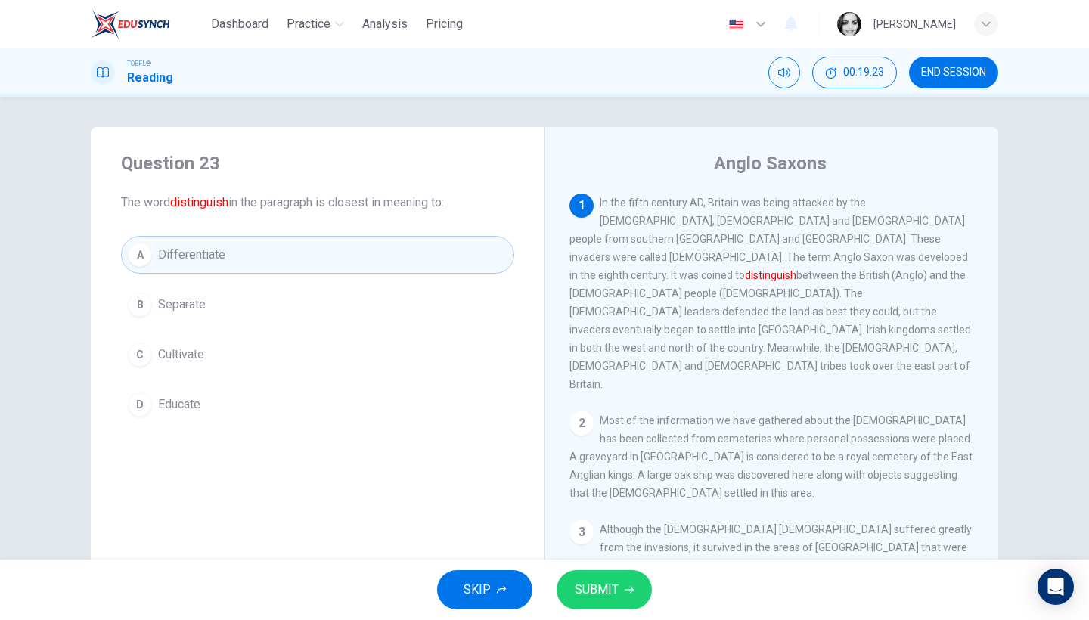
click at [606, 596] on span "SUBMIT" at bounding box center [597, 589] width 44 height 21
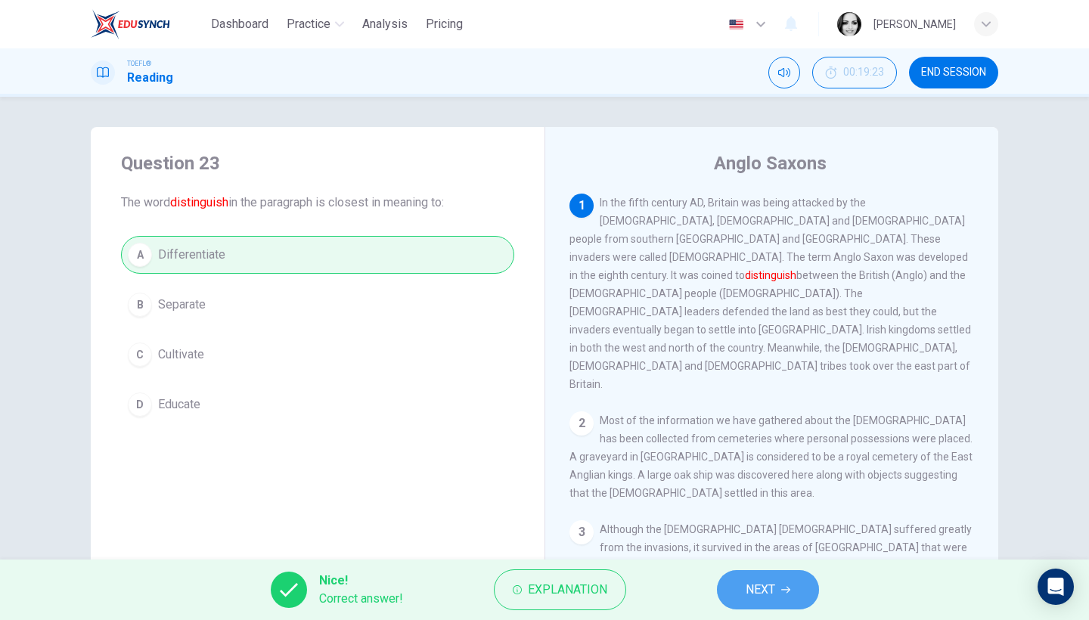
click at [752, 593] on span "NEXT" at bounding box center [760, 589] width 29 height 21
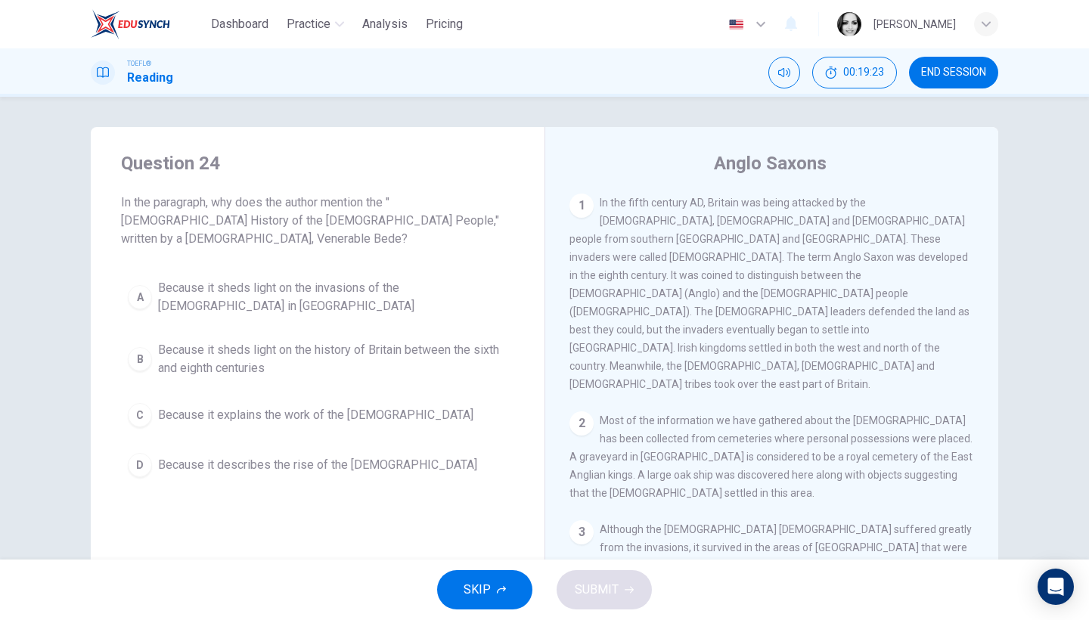
scroll to position [297, 0]
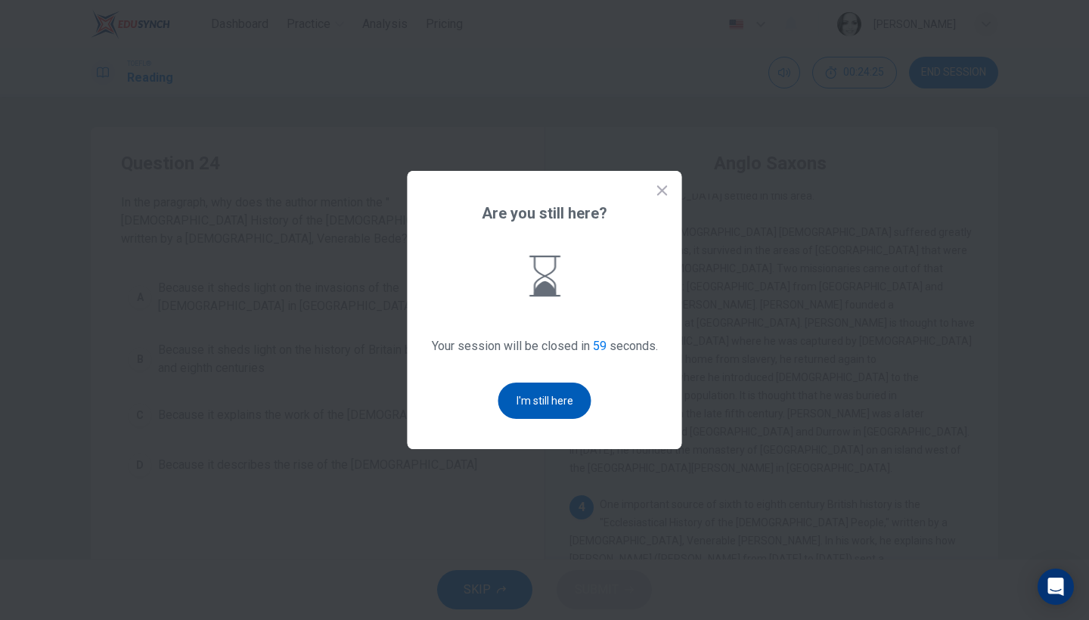
click at [518, 406] on button "I'm still here" at bounding box center [544, 401] width 93 height 36
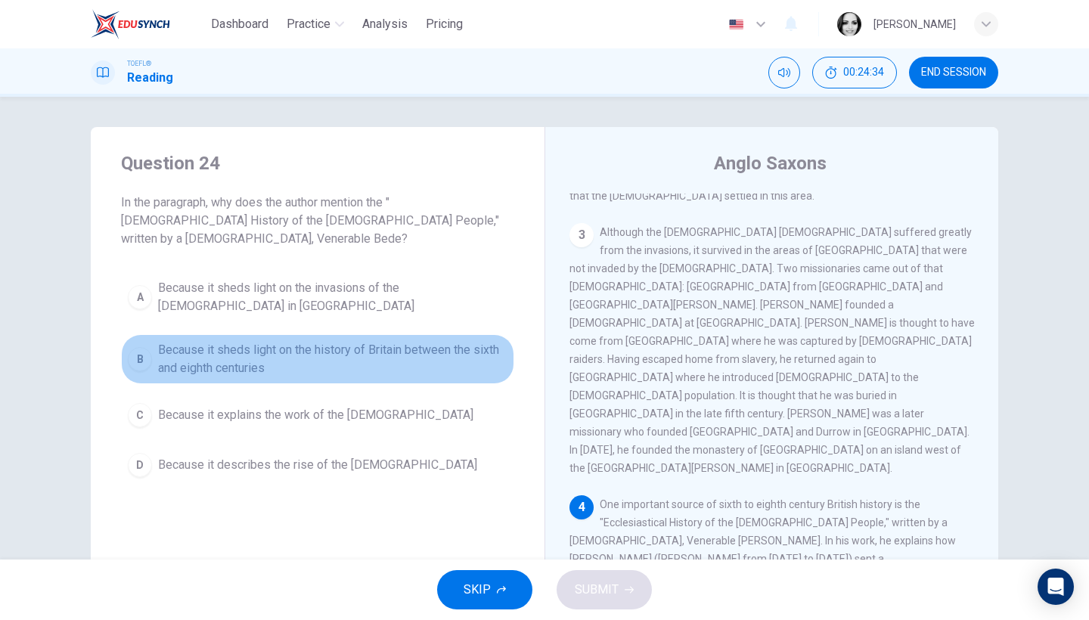
click at [387, 341] on span "Because it sheds light on the history of Britain between the sixth and eighth c…" at bounding box center [332, 359] width 349 height 36
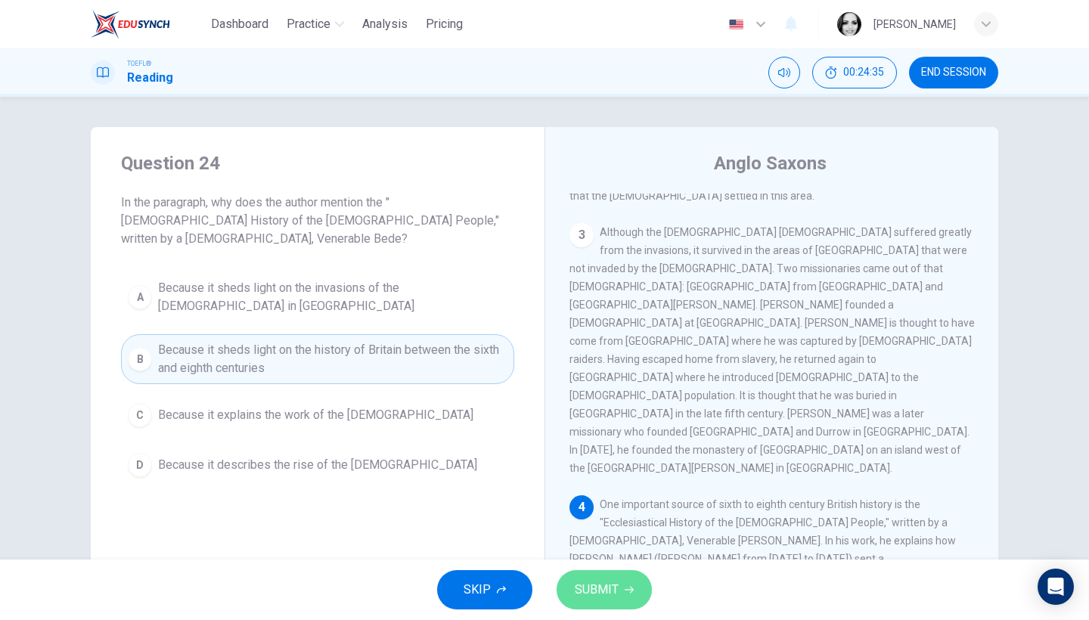
click at [595, 599] on span "SUBMIT" at bounding box center [597, 589] width 44 height 21
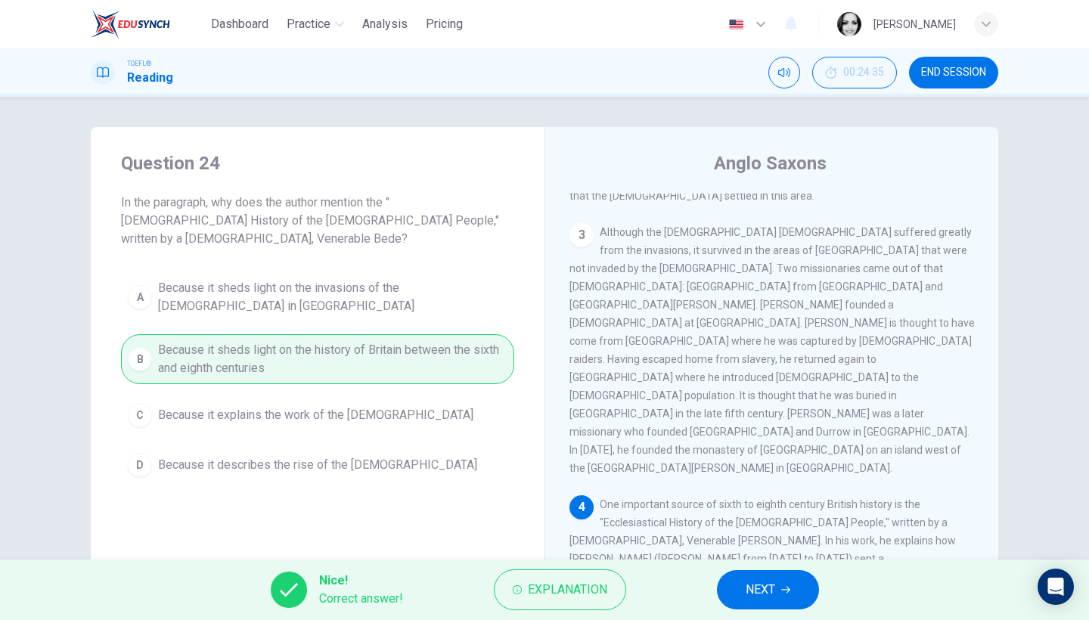
click at [786, 579] on button "NEXT" at bounding box center [768, 589] width 102 height 39
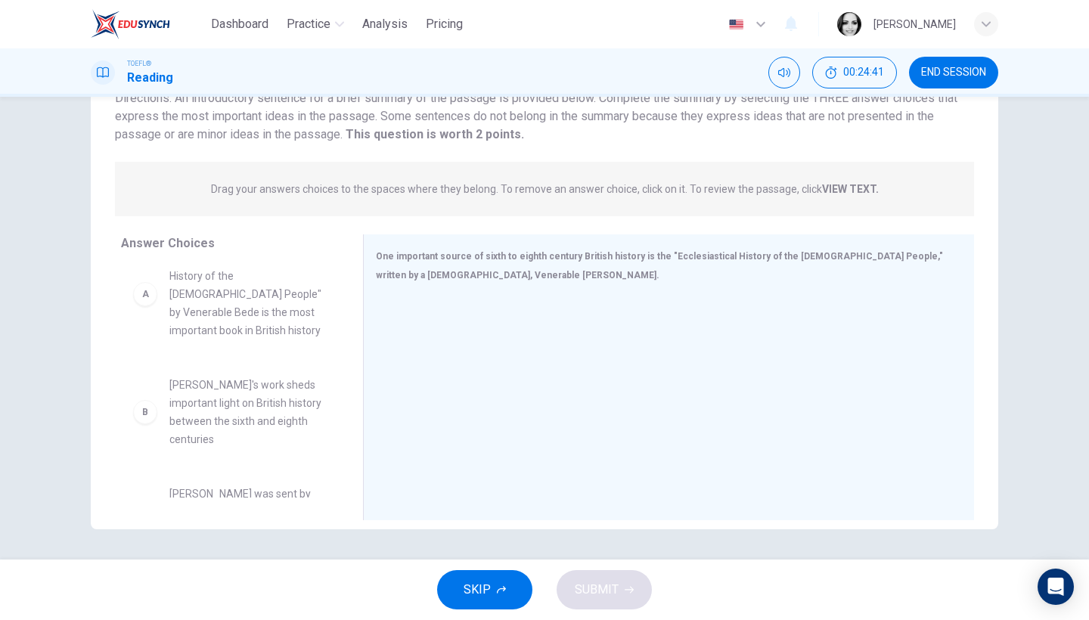
scroll to position [50, 0]
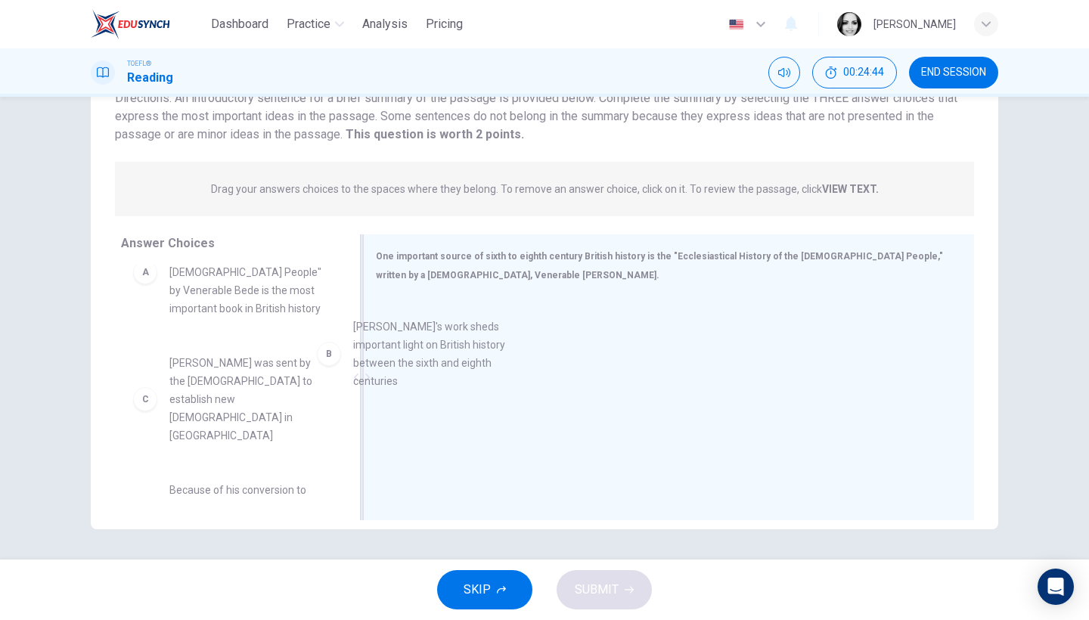
drag, startPoint x: 288, startPoint y: 367, endPoint x: 484, endPoint y: 347, distance: 196.8
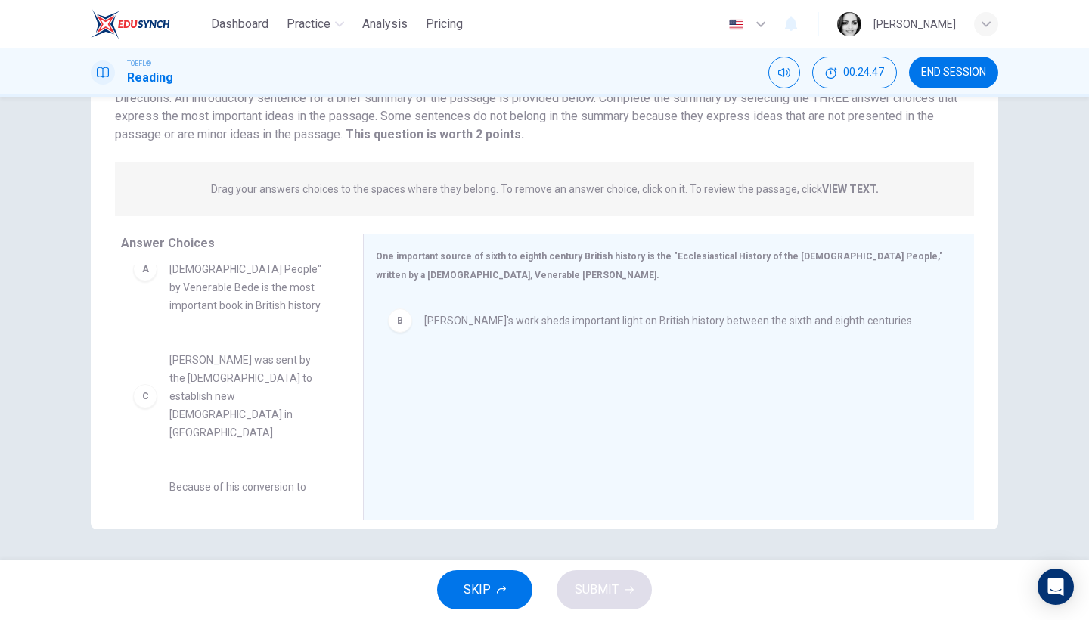
scroll to position [56, 0]
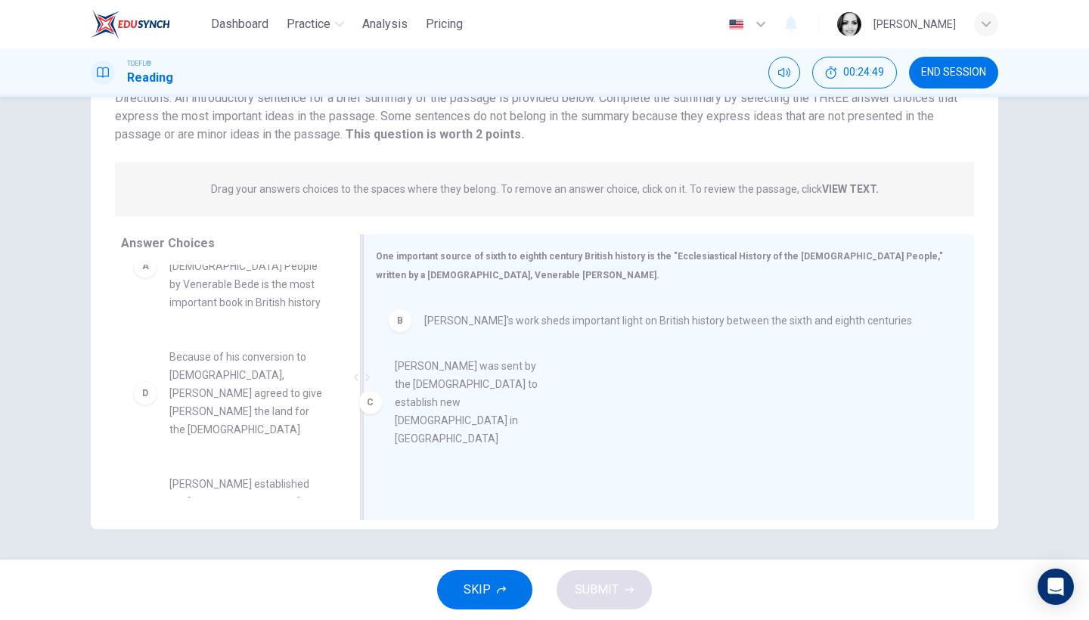
drag, startPoint x: 237, startPoint y: 343, endPoint x: 472, endPoint y: 374, distance: 236.4
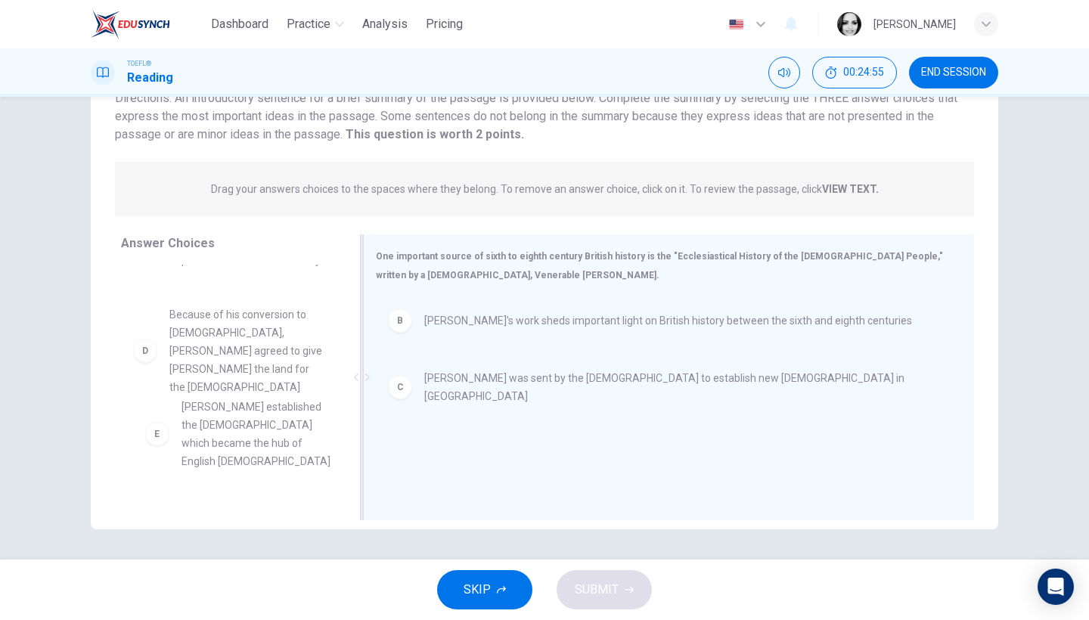
scroll to position [101, 0]
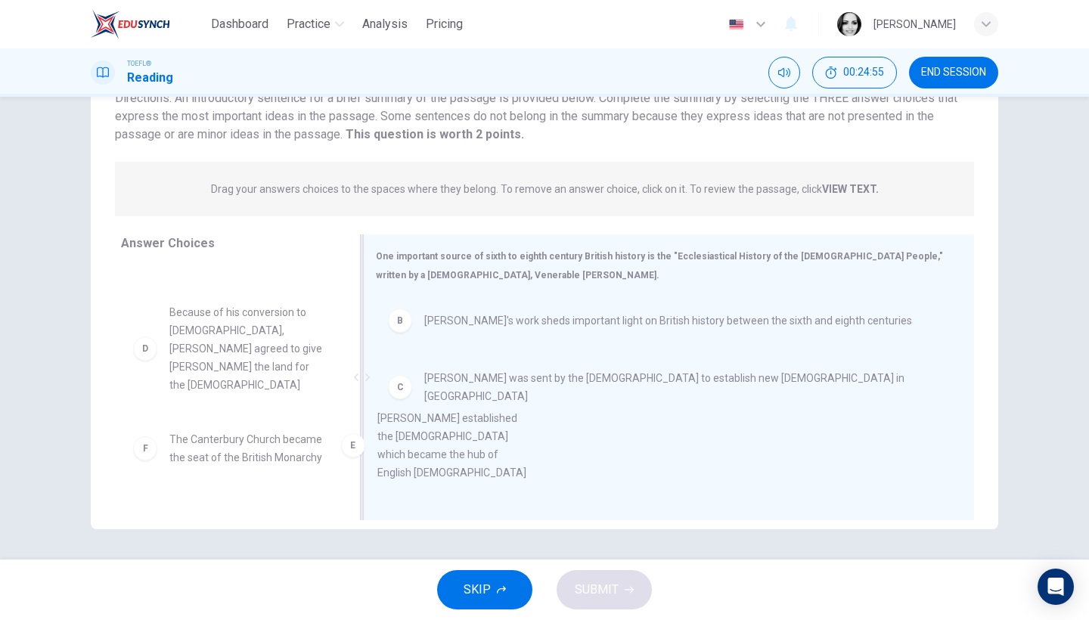
drag, startPoint x: 280, startPoint y: 451, endPoint x: 519, endPoint y: 463, distance: 240.0
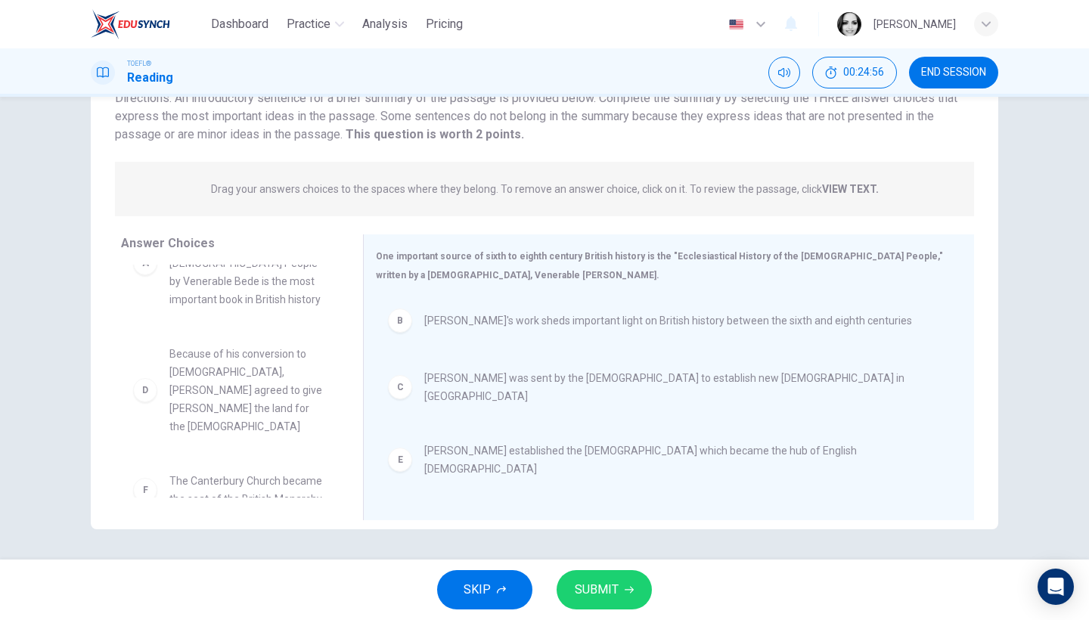
scroll to position [45, 0]
click at [634, 581] on button "SUBMIT" at bounding box center [603, 589] width 95 height 39
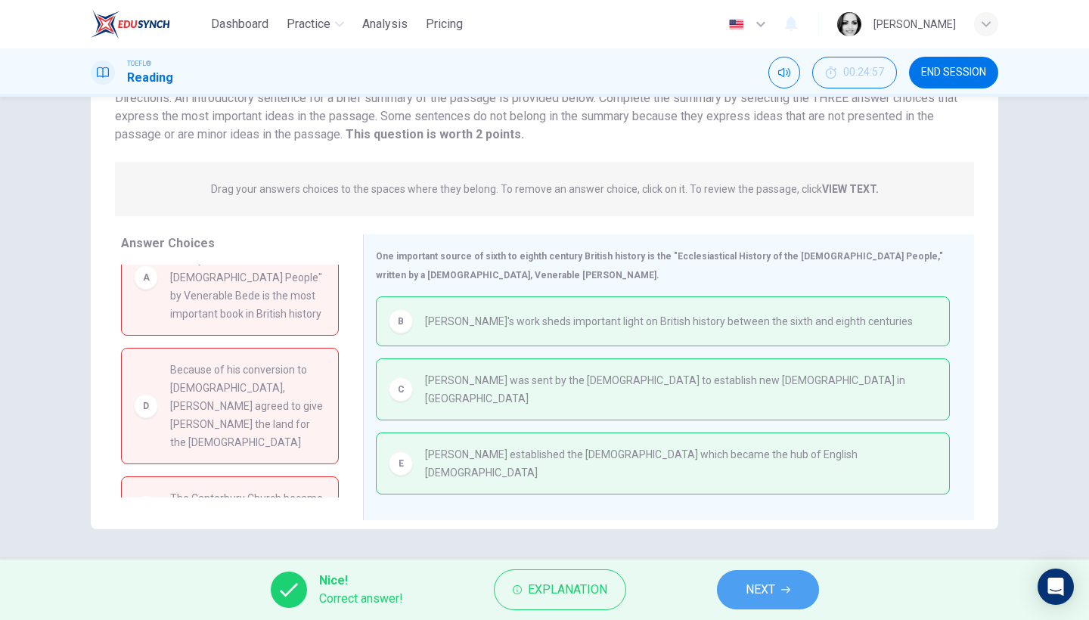
click at [801, 582] on button "NEXT" at bounding box center [768, 589] width 102 height 39
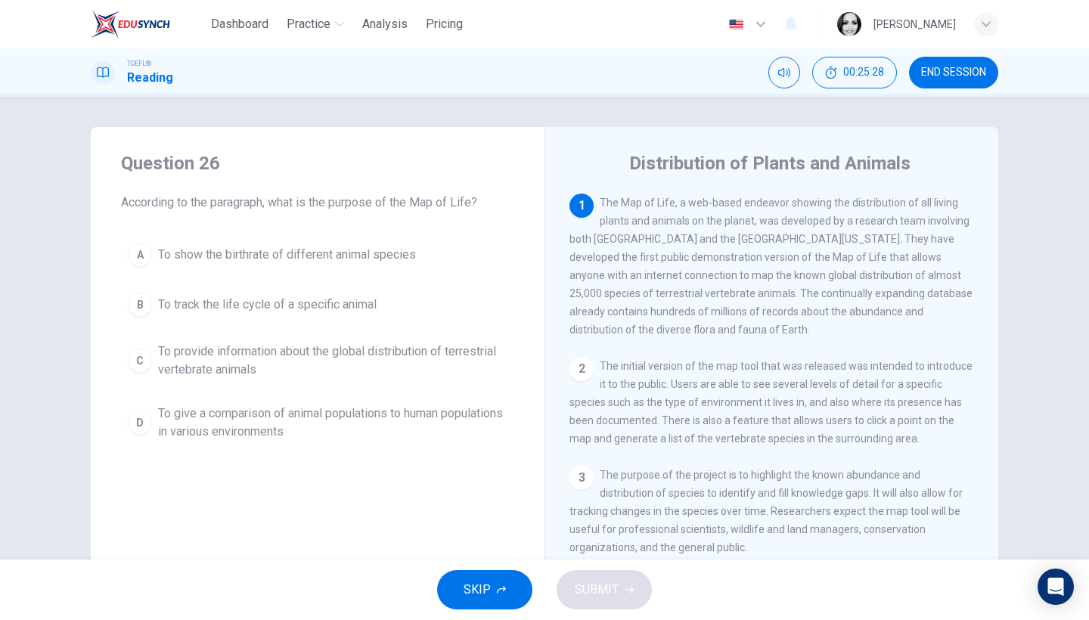
click at [458, 366] on span "To provide information about the global distribution of terrestrial vertebrate …" at bounding box center [332, 361] width 349 height 36
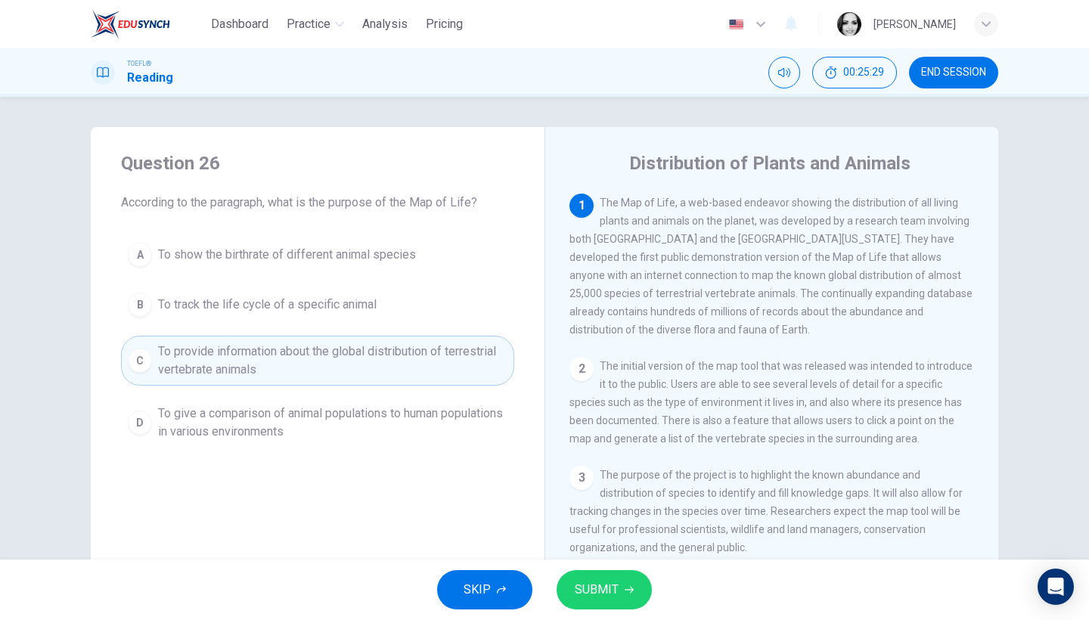
click at [599, 587] on span "SUBMIT" at bounding box center [597, 589] width 44 height 21
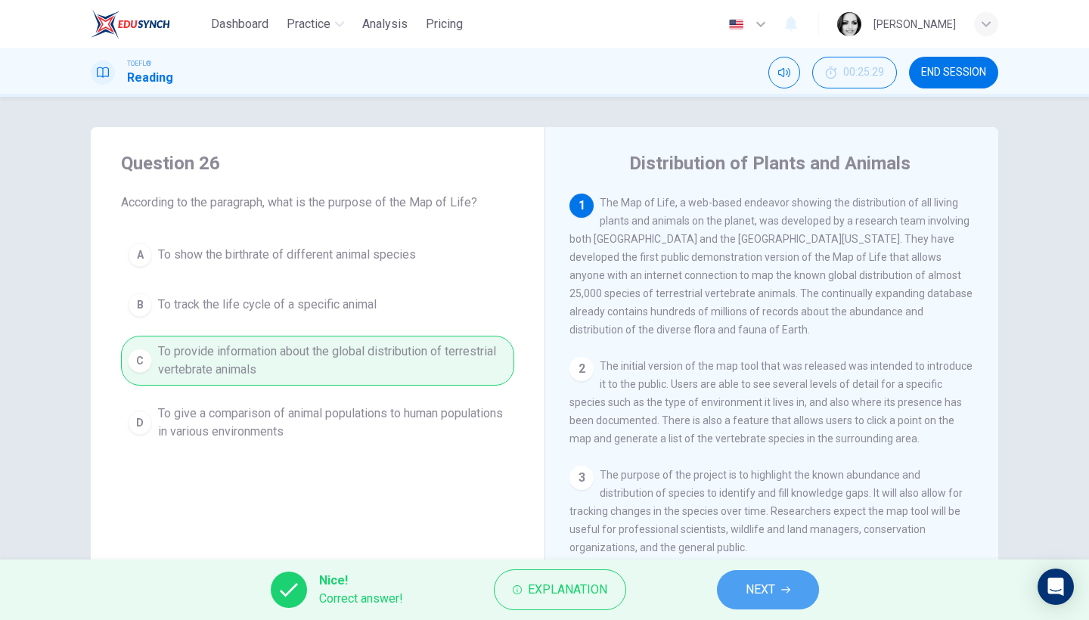
click at [784, 595] on button "NEXT" at bounding box center [768, 589] width 102 height 39
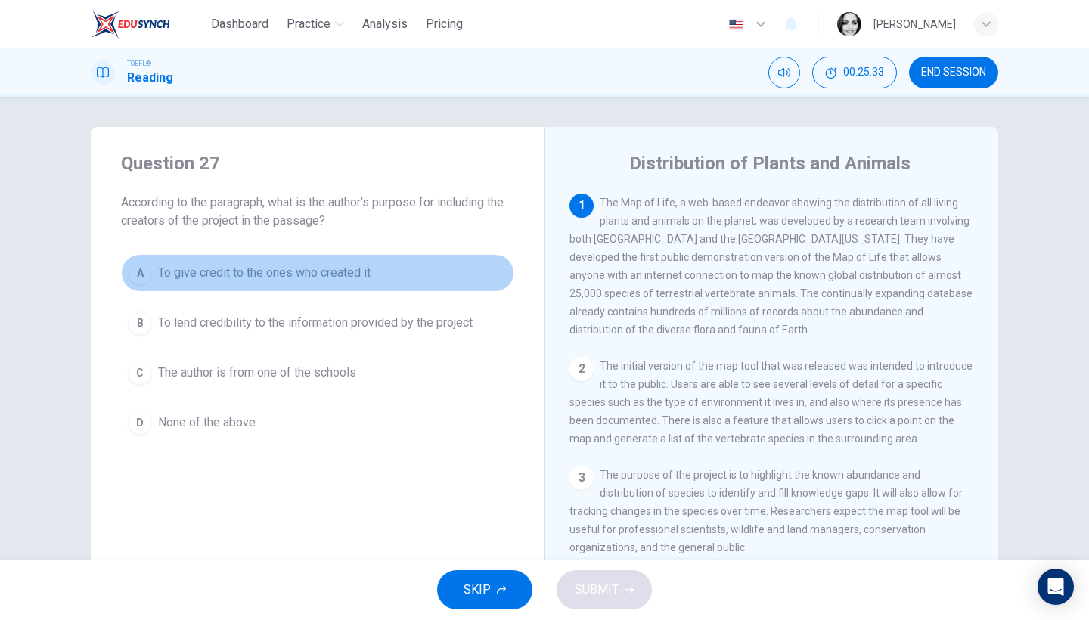
click at [255, 267] on span "To give credit to the ones who created it" at bounding box center [264, 273] width 212 height 18
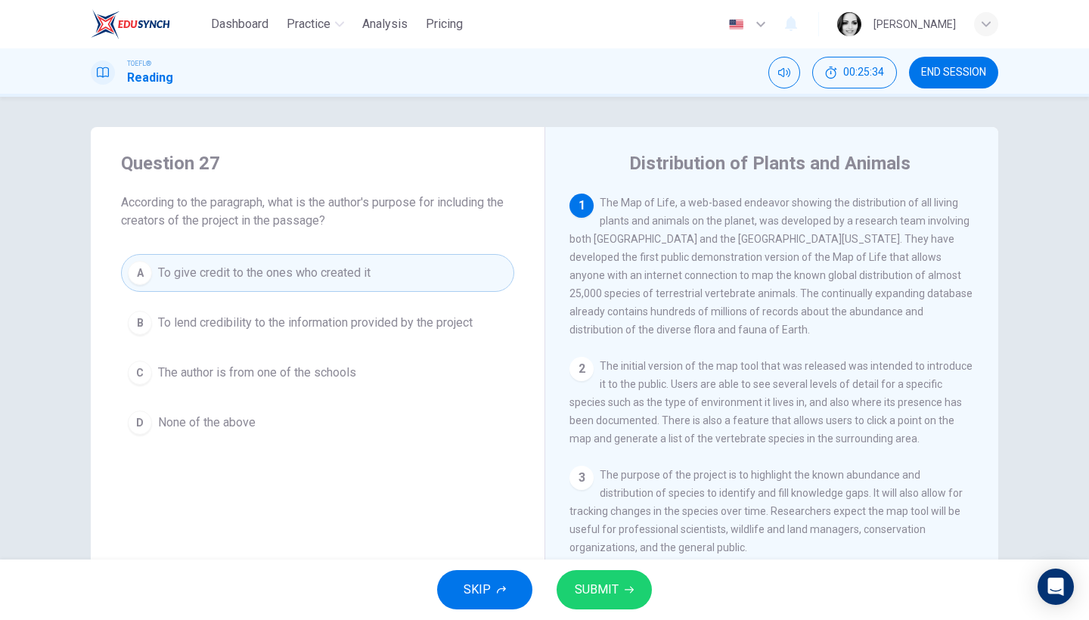
click at [638, 594] on button "SUBMIT" at bounding box center [603, 589] width 95 height 39
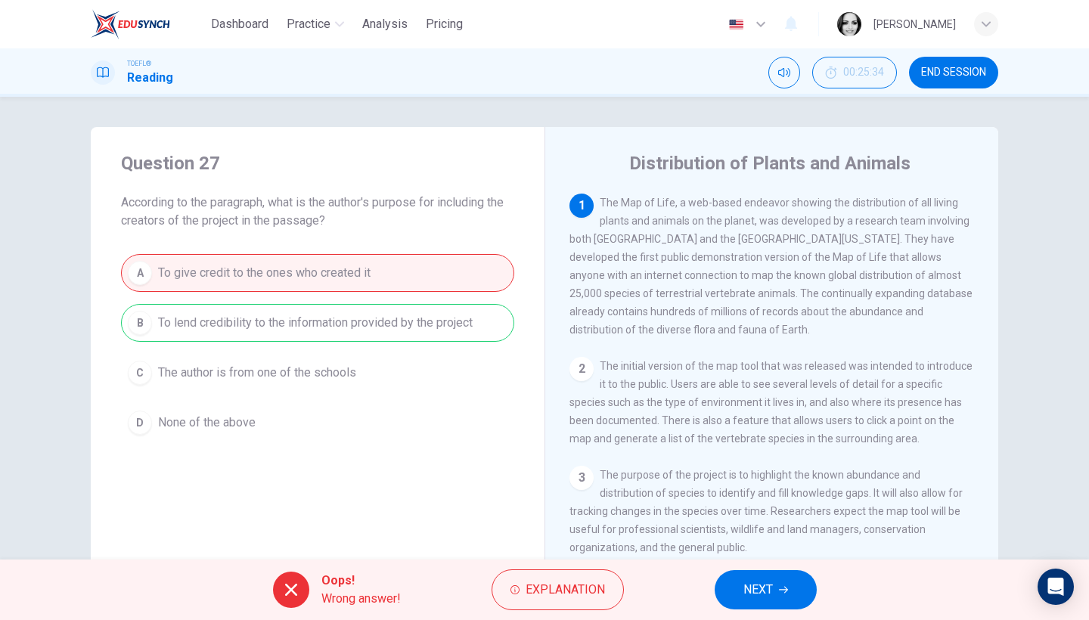
click at [804, 593] on button "NEXT" at bounding box center [766, 589] width 102 height 39
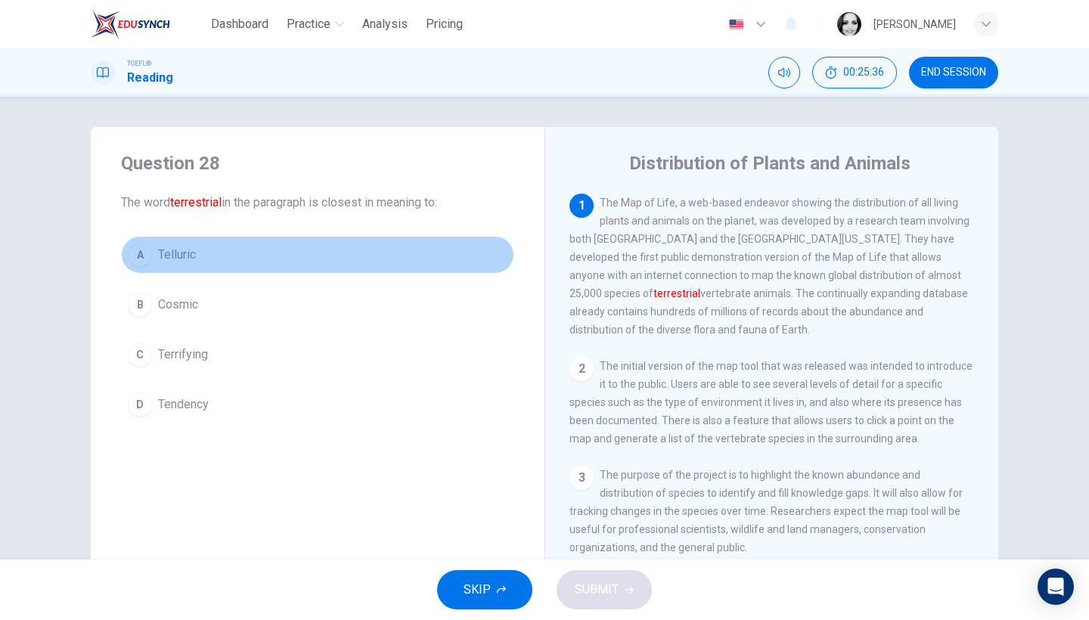
click at [166, 259] on span "Telluric" at bounding box center [177, 255] width 38 height 18
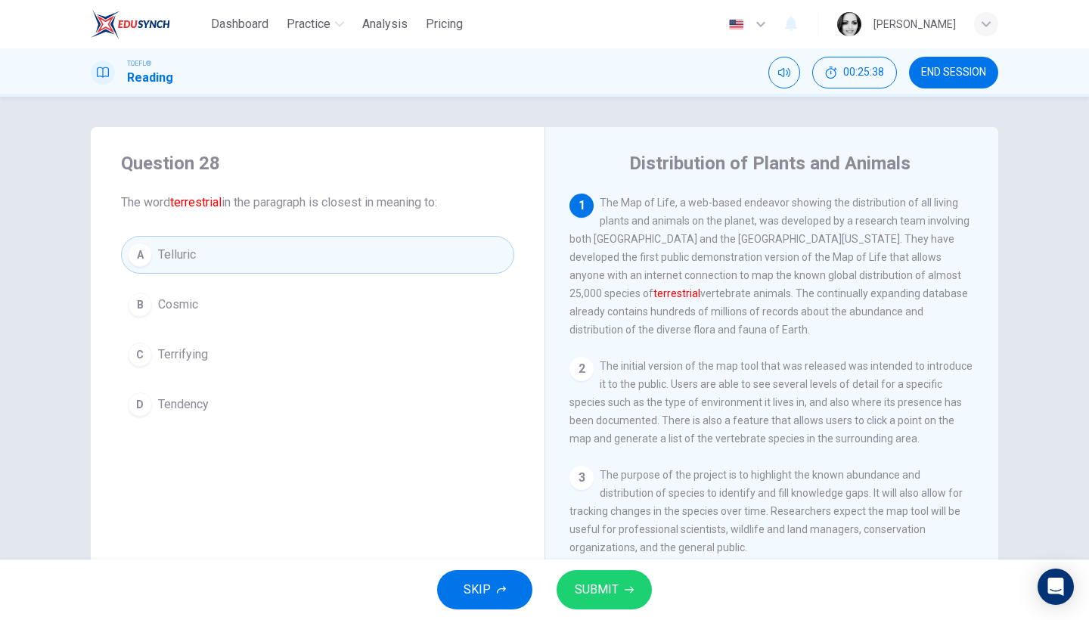
click at [226, 311] on button "B Cosmic" at bounding box center [317, 305] width 393 height 38
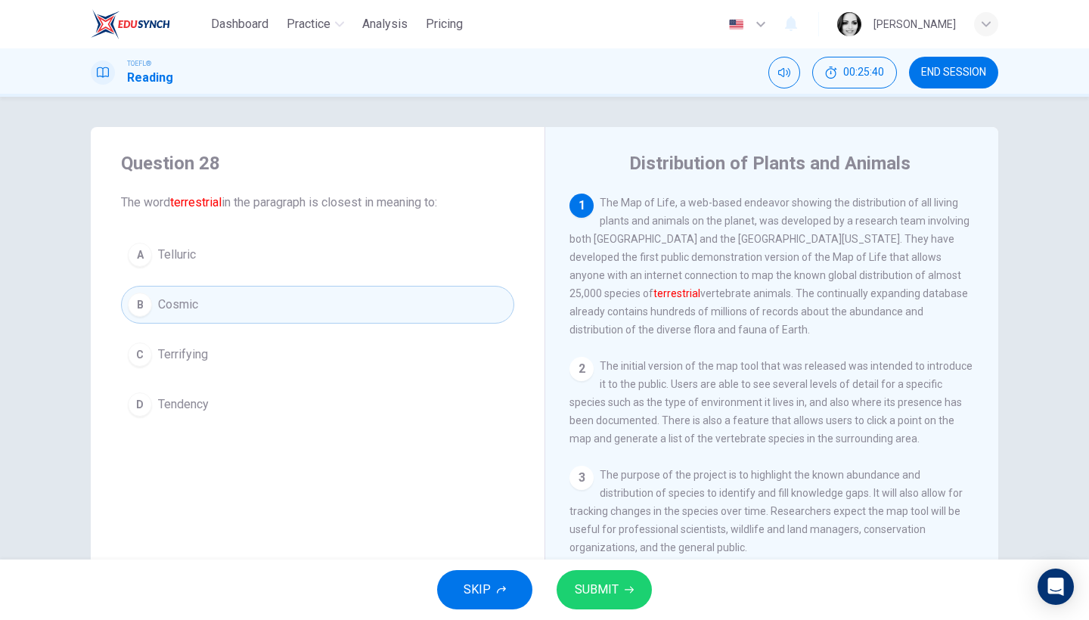
click at [219, 254] on button "A Telluric" at bounding box center [317, 255] width 393 height 38
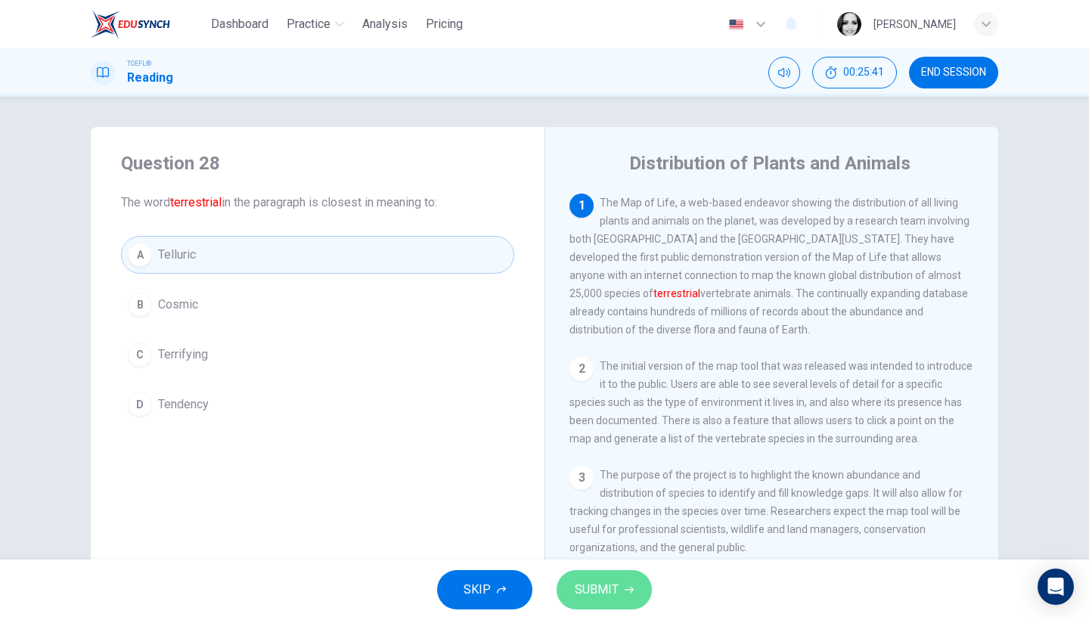
click at [592, 582] on span "SUBMIT" at bounding box center [597, 589] width 44 height 21
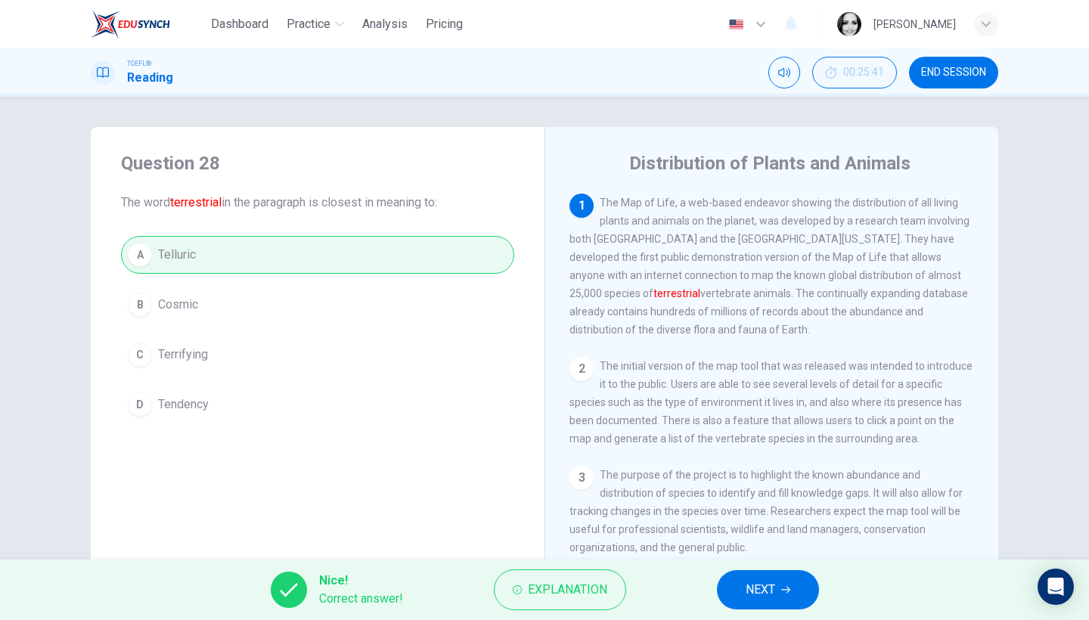
click at [772, 588] on span "NEXT" at bounding box center [760, 589] width 29 height 21
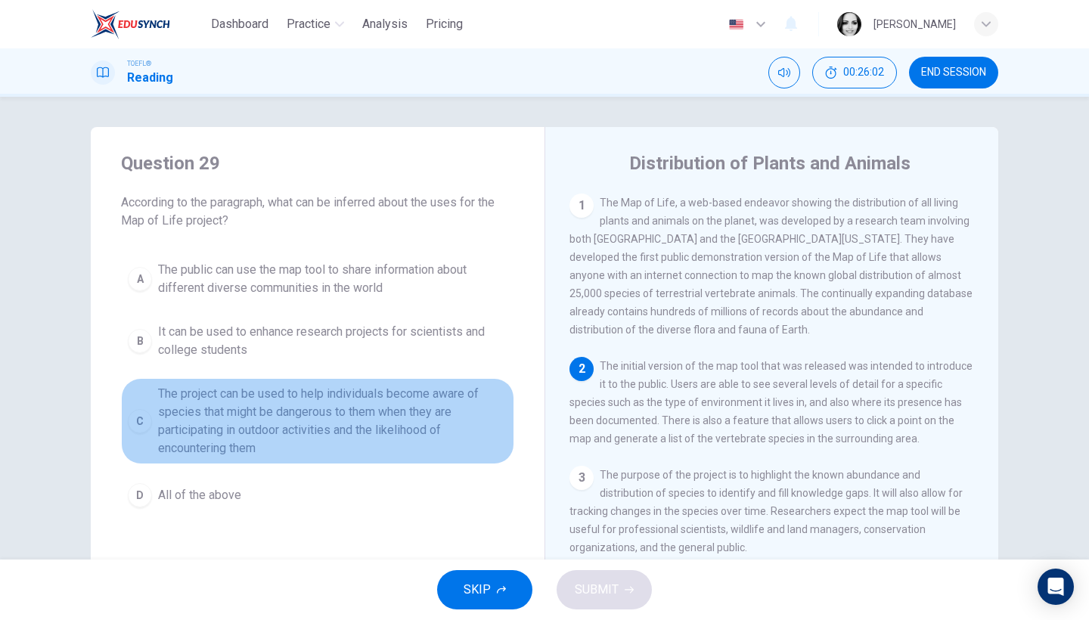
click at [417, 433] on span "The project can be used to help individuals become aware of species that might …" at bounding box center [332, 421] width 349 height 73
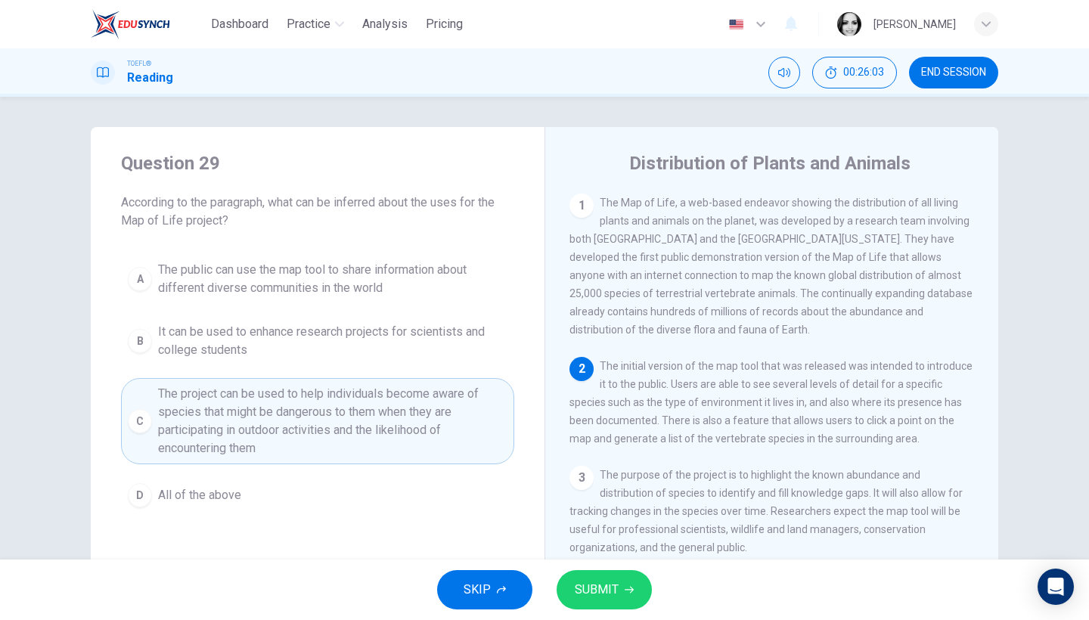
click at [630, 598] on button "SUBMIT" at bounding box center [603, 589] width 95 height 39
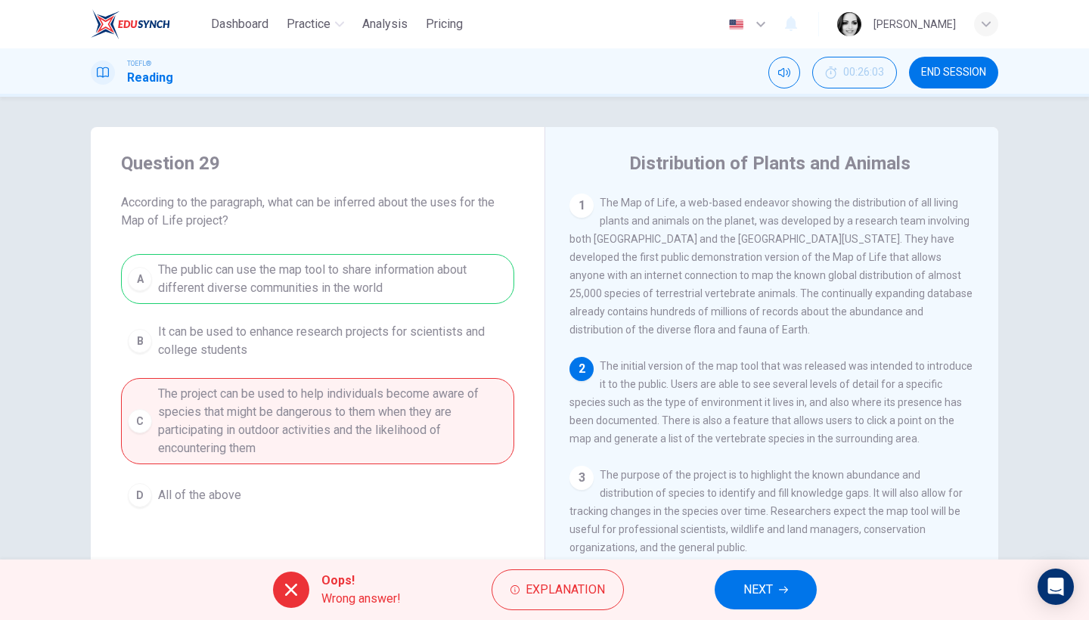
click at [777, 582] on button "NEXT" at bounding box center [766, 589] width 102 height 39
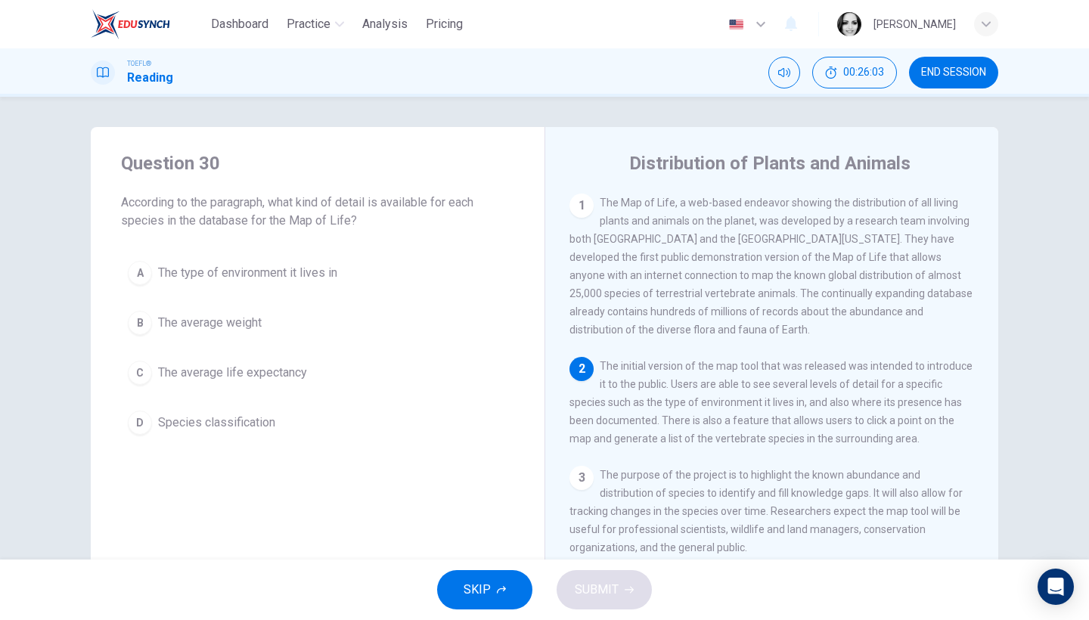
scroll to position [163, 0]
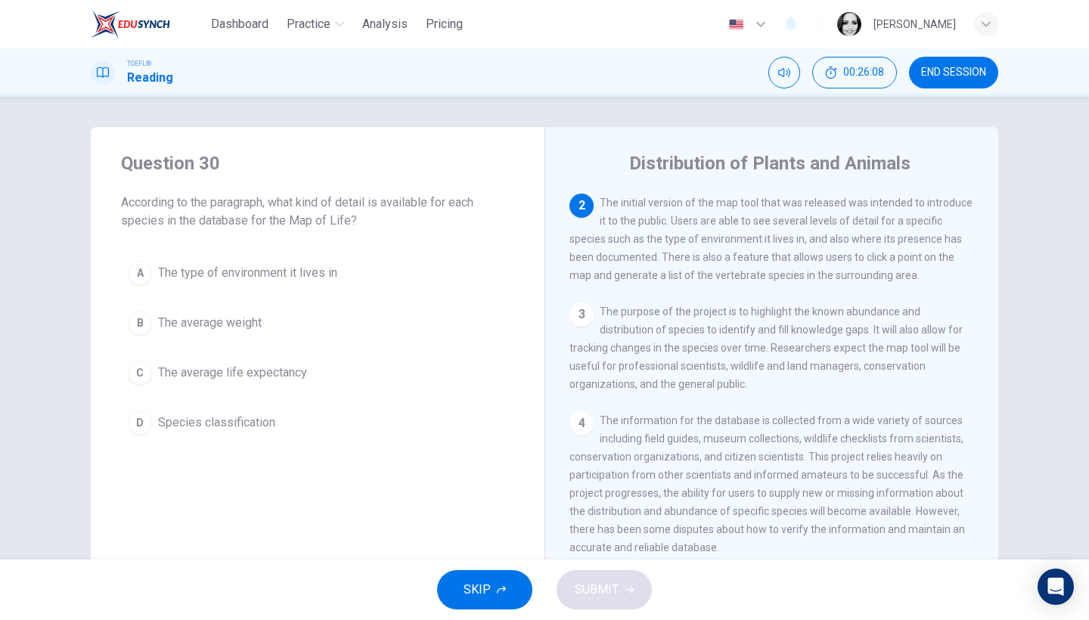
click at [299, 280] on span "The type of environment it lives in" at bounding box center [247, 273] width 179 height 18
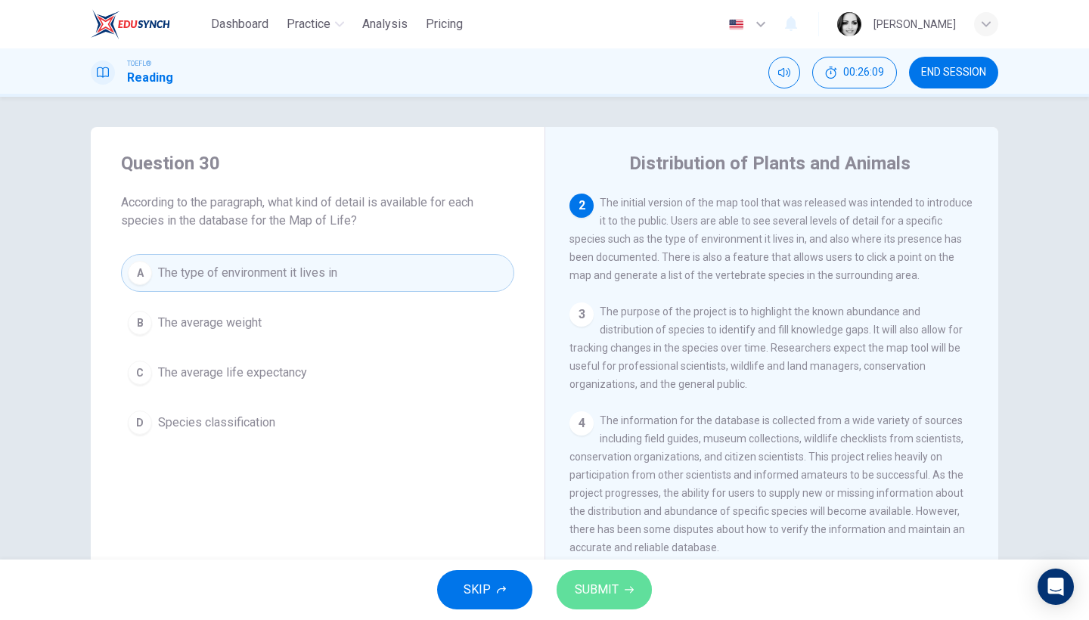
click at [634, 596] on button "SUBMIT" at bounding box center [603, 589] width 95 height 39
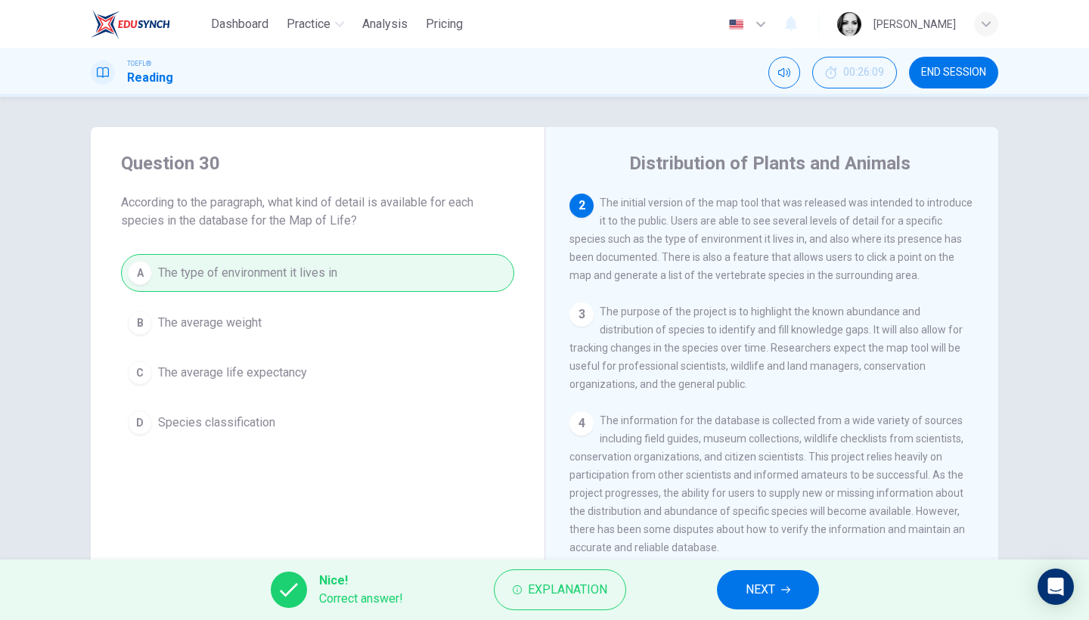
click at [974, 76] on span "END SESSION" at bounding box center [953, 73] width 65 height 12
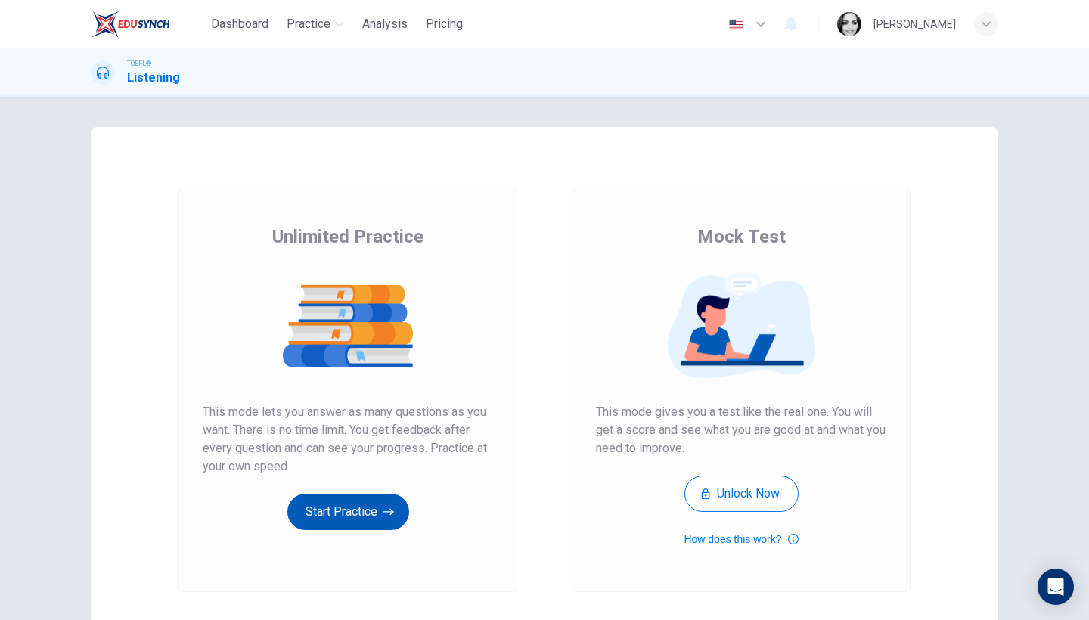
click at [343, 509] on button "Start Practice" at bounding box center [348, 512] width 122 height 36
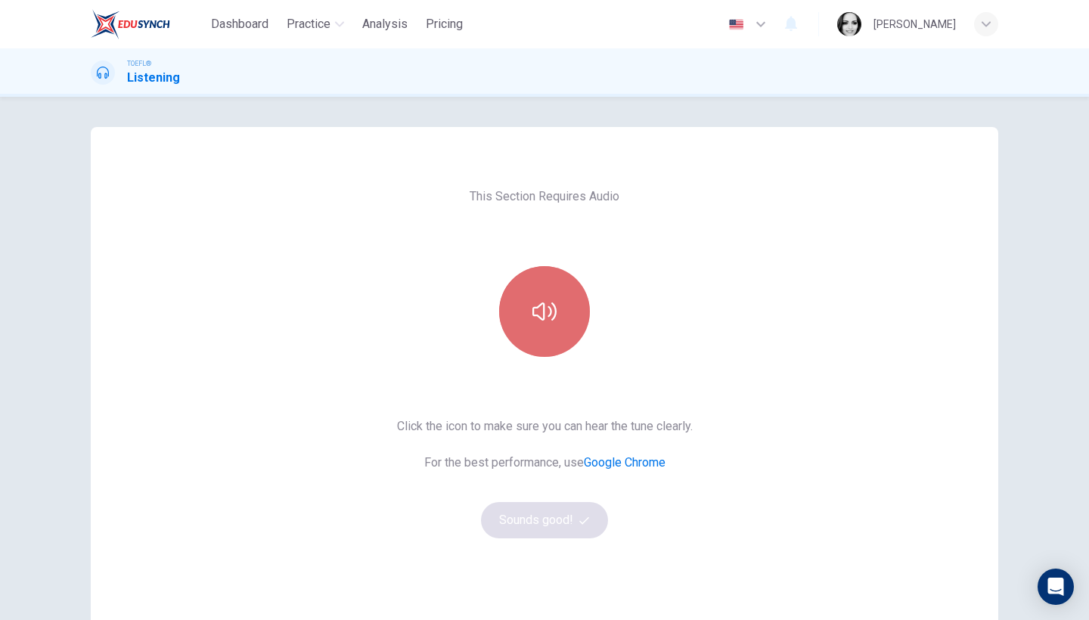
click at [562, 339] on button "button" at bounding box center [544, 311] width 91 height 91
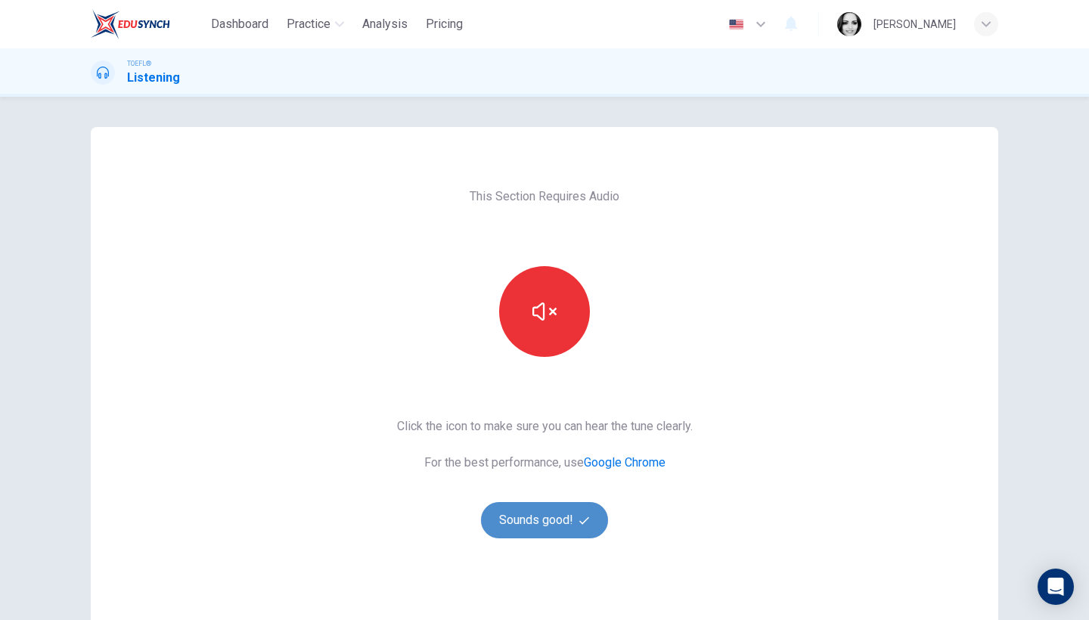
click at [547, 513] on button "Sounds good!" at bounding box center [544, 520] width 127 height 36
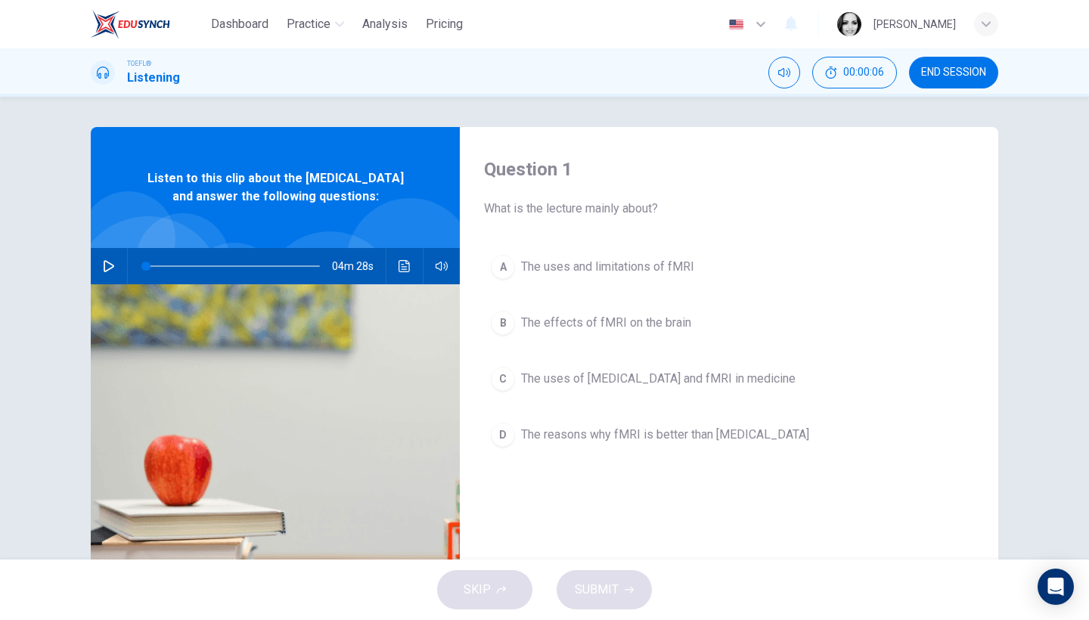
click at [940, 67] on span "END SESSION" at bounding box center [953, 73] width 65 height 12
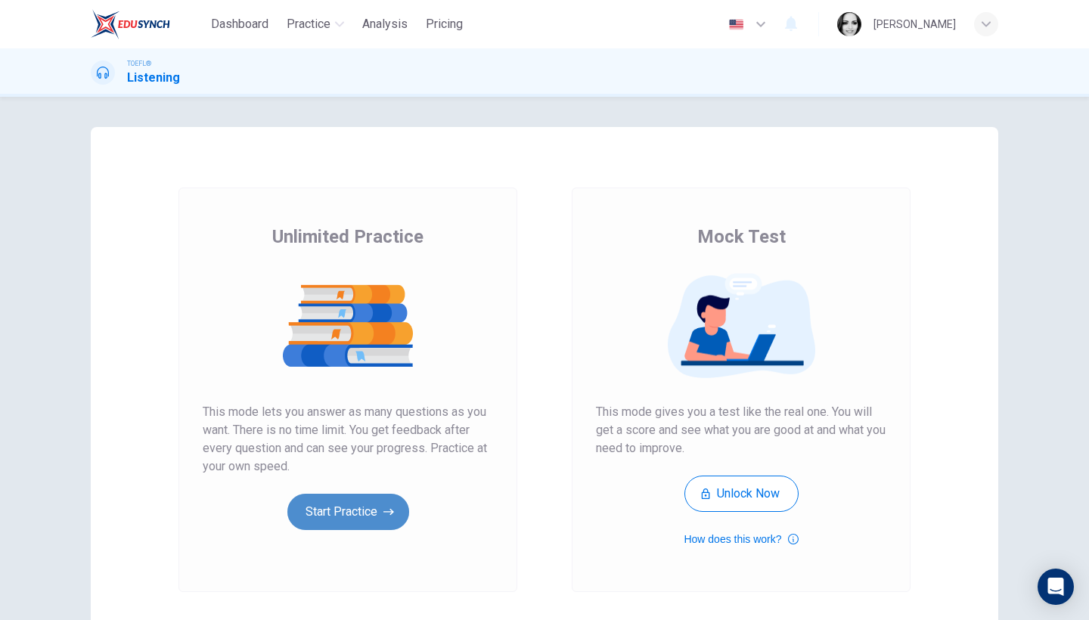
click at [364, 515] on button "Start Practice" at bounding box center [348, 512] width 122 height 36
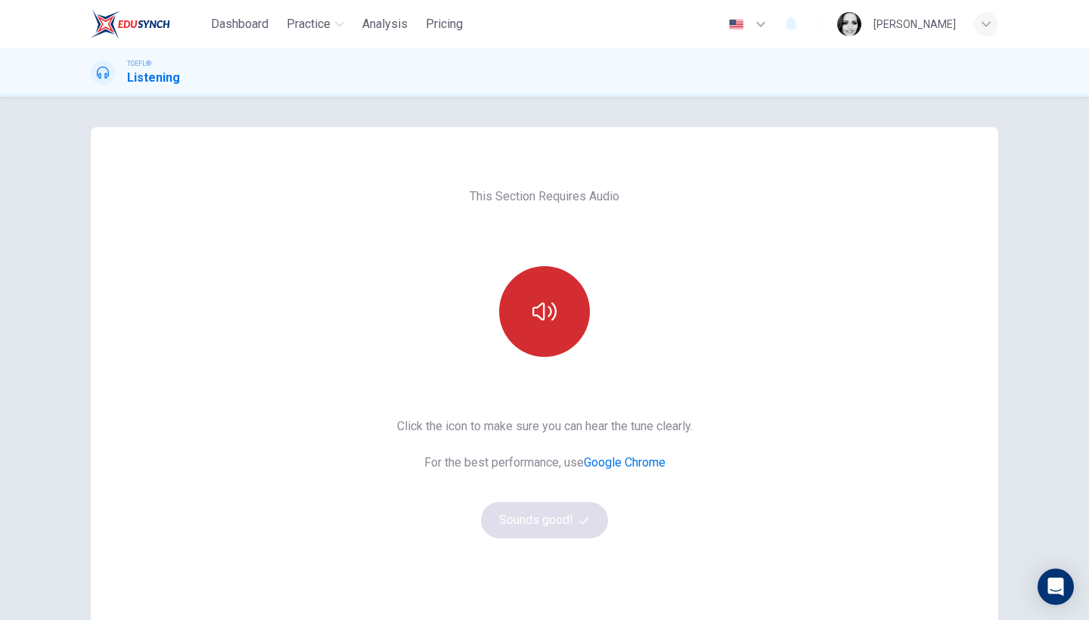
drag, startPoint x: 563, startPoint y: 291, endPoint x: 560, endPoint y: 299, distance: 8.1
click at [563, 292] on button "button" at bounding box center [544, 311] width 91 height 91
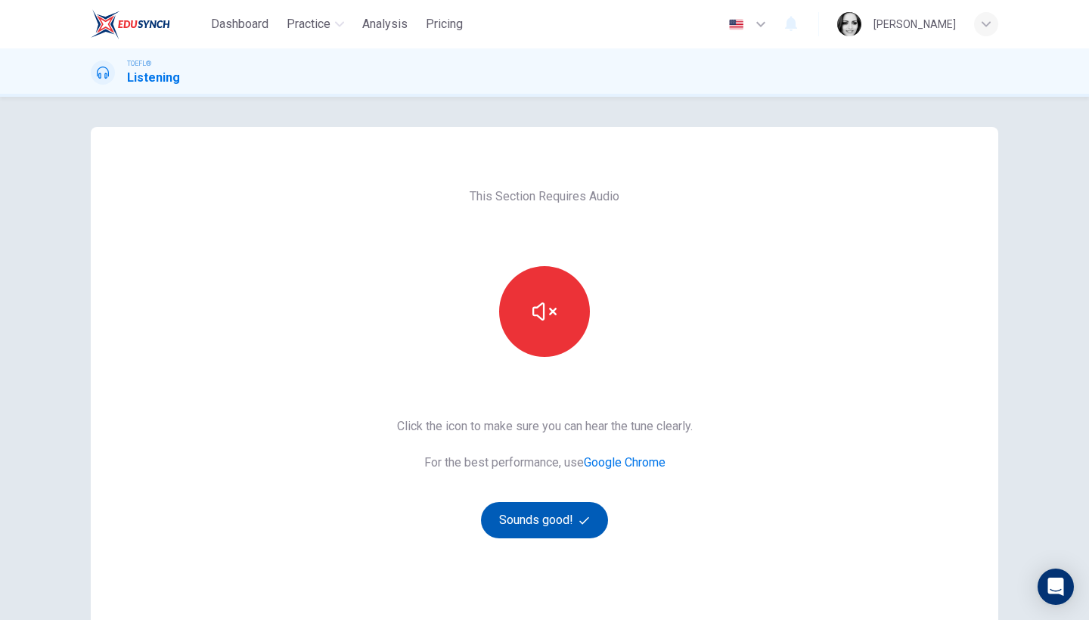
click at [561, 524] on button "Sounds good!" at bounding box center [544, 520] width 127 height 36
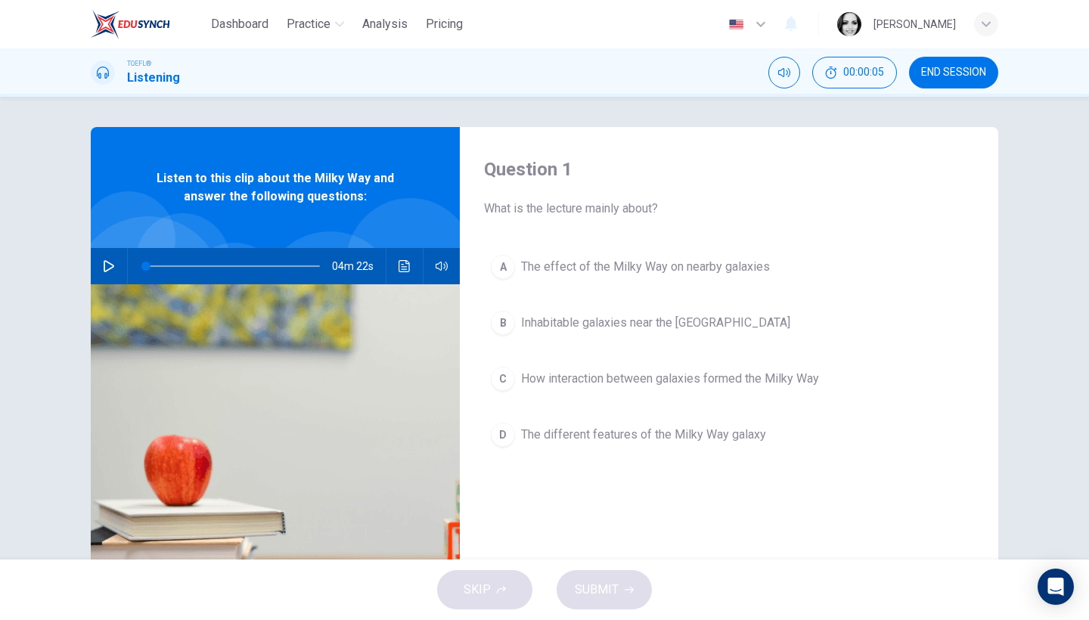
click at [984, 68] on span "END SESSION" at bounding box center [953, 73] width 65 height 12
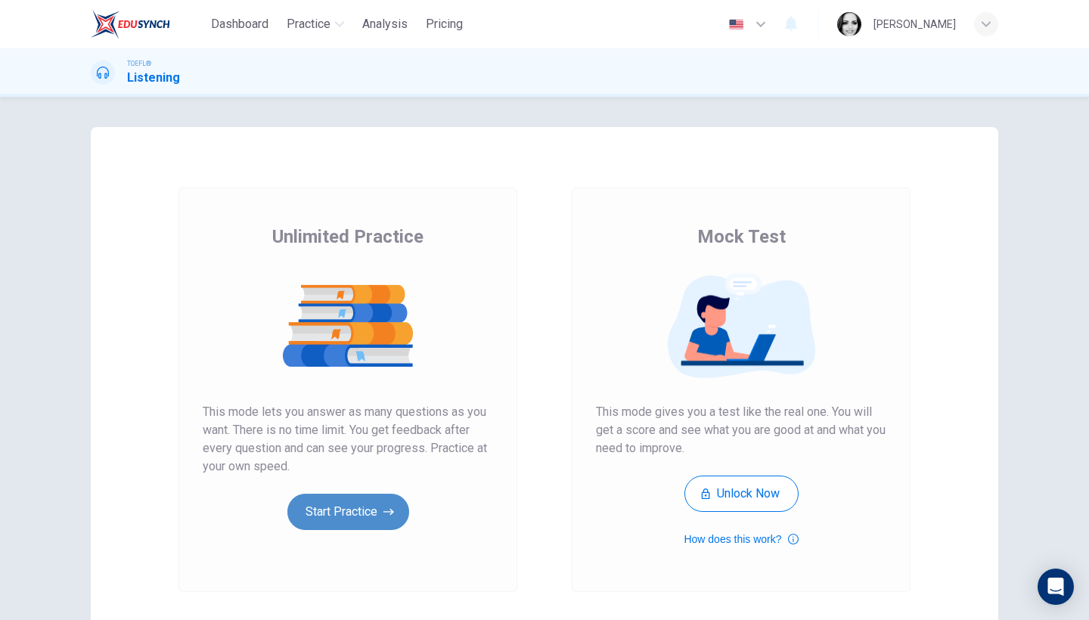
click at [368, 504] on button "Start Practice" at bounding box center [348, 512] width 122 height 36
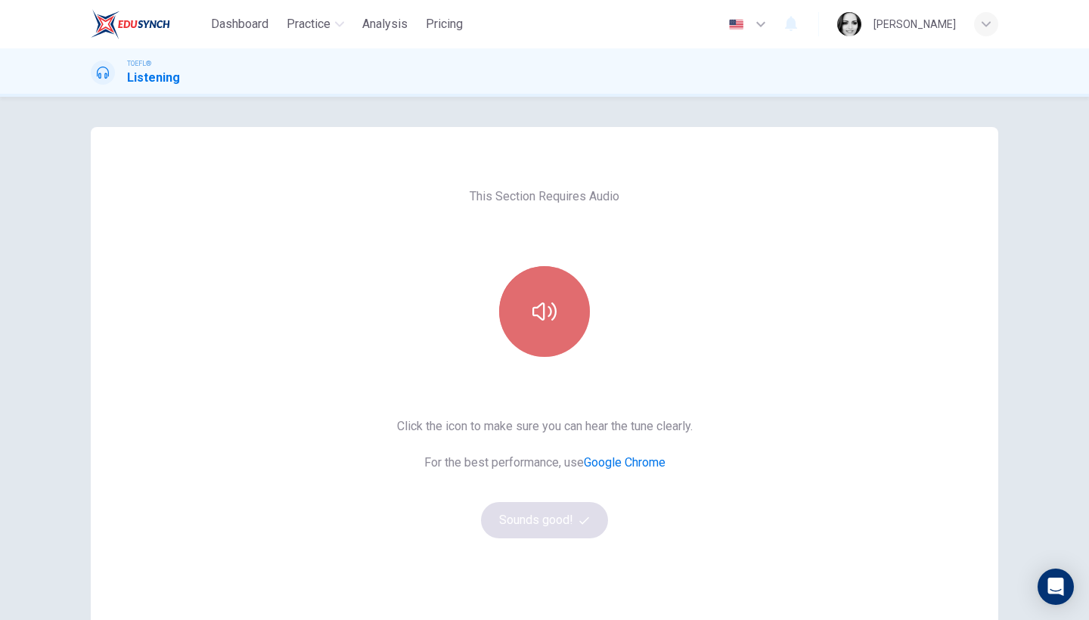
click at [504, 307] on button "button" at bounding box center [544, 311] width 91 height 91
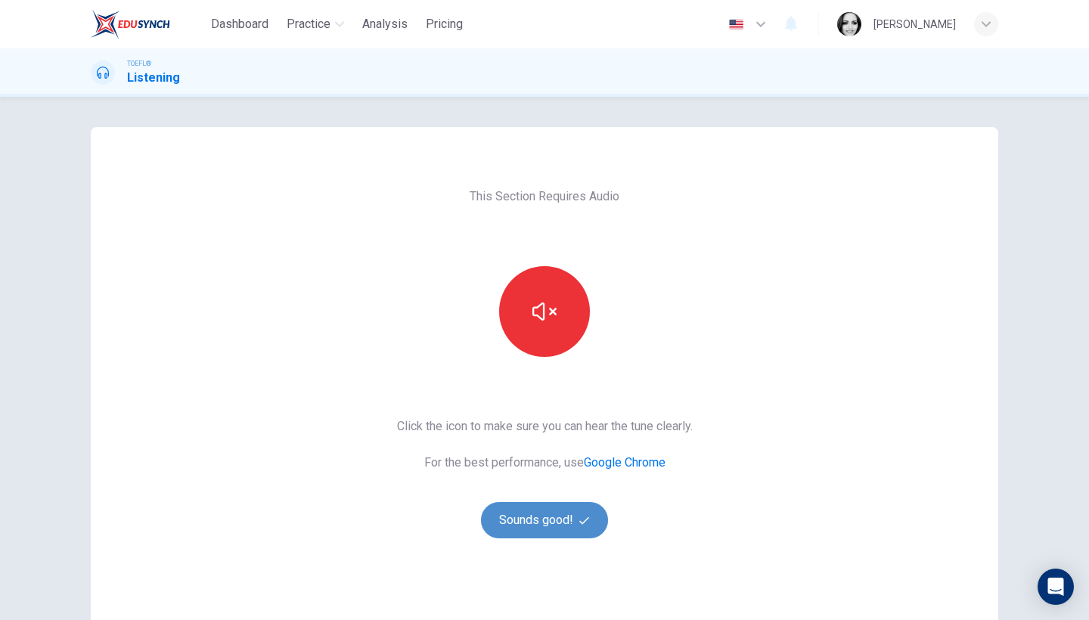
click at [549, 513] on button "Sounds good!" at bounding box center [544, 520] width 127 height 36
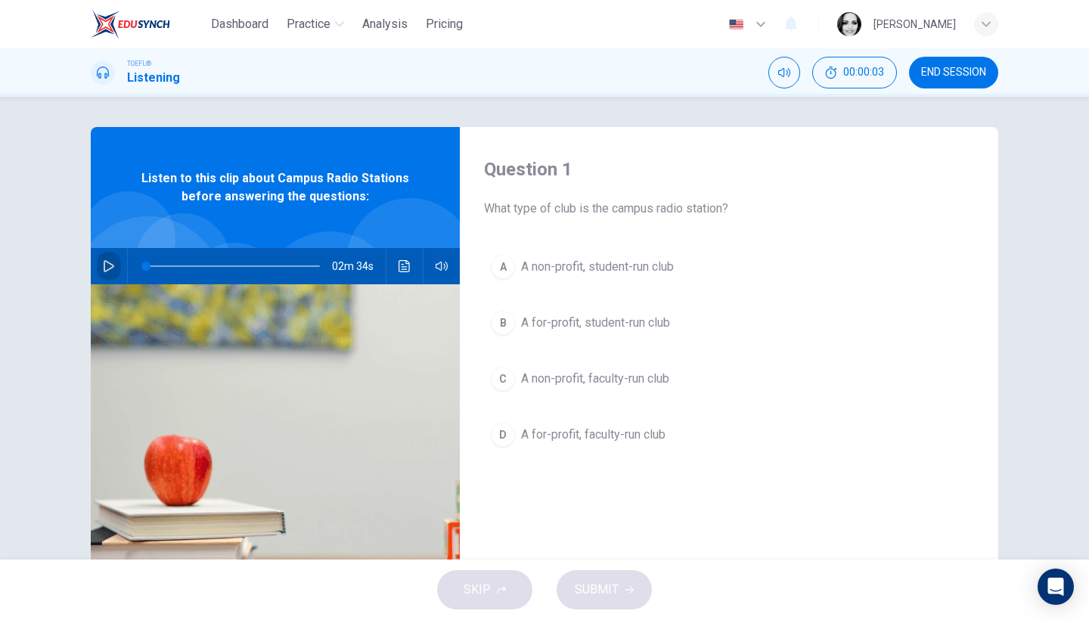
click at [105, 260] on icon "button" at bounding box center [109, 266] width 12 height 12
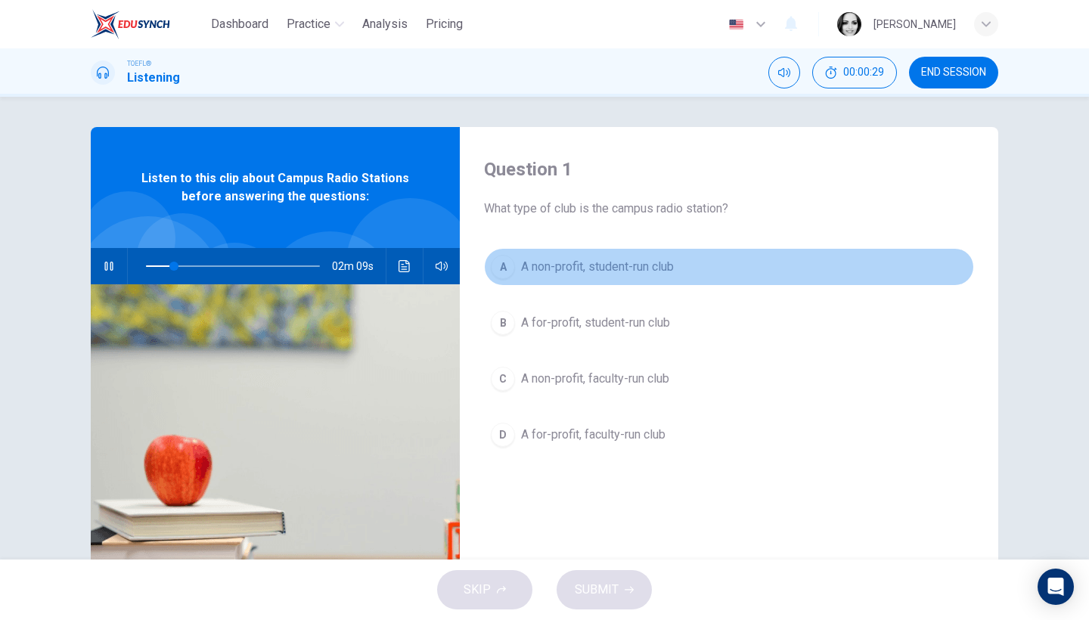
click at [656, 260] on span "A non-profit, student-run club" at bounding box center [597, 267] width 153 height 18
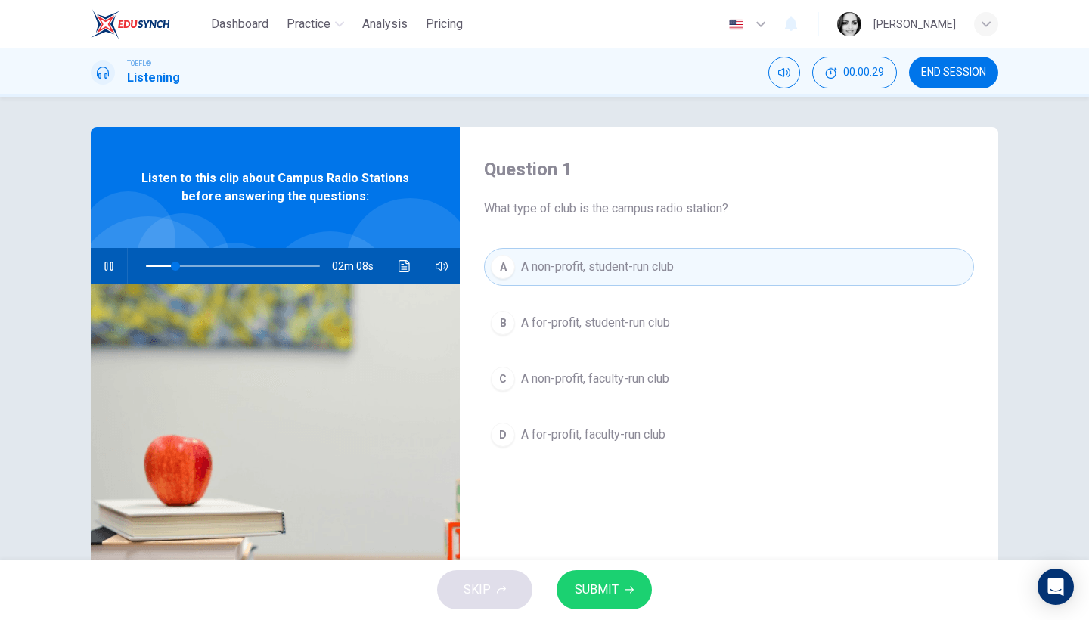
click at [608, 581] on span "SUBMIT" at bounding box center [597, 589] width 44 height 21
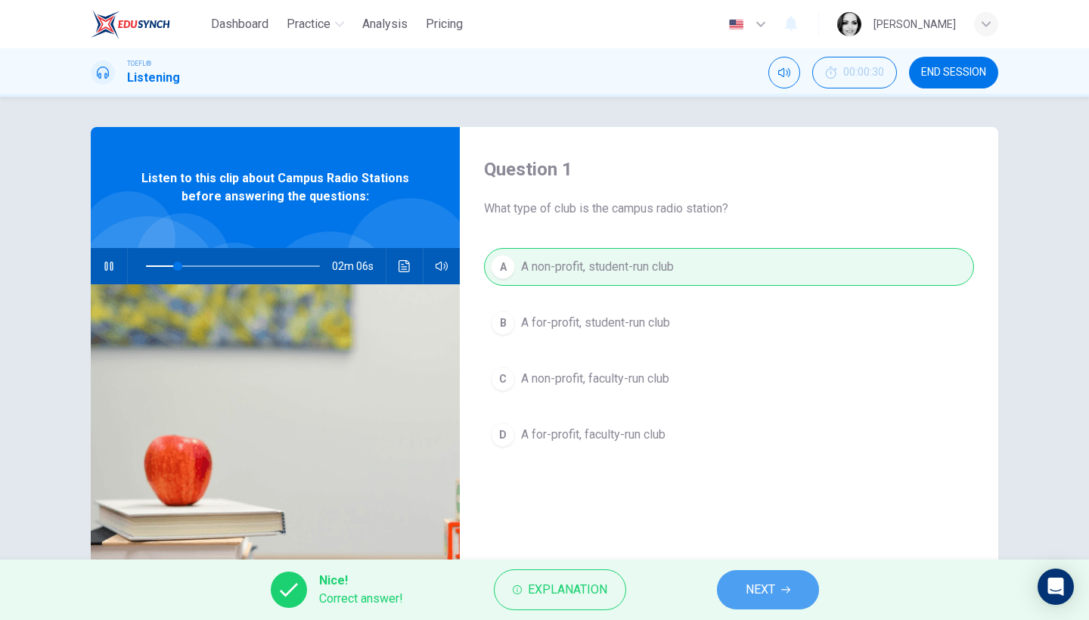
click at [780, 582] on button "NEXT" at bounding box center [768, 589] width 102 height 39
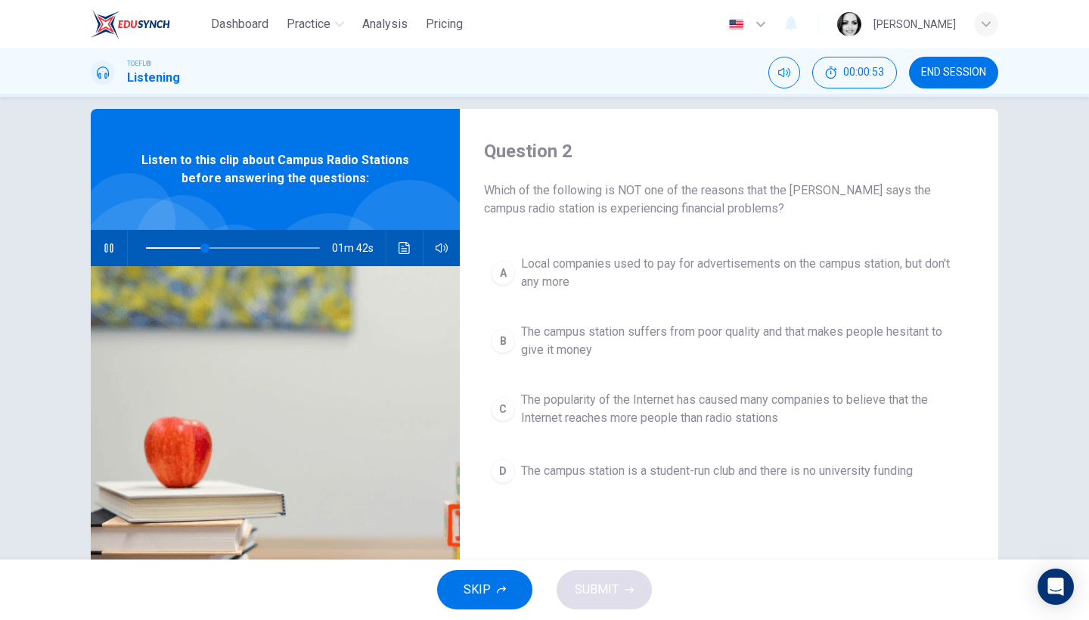
scroll to position [54, 0]
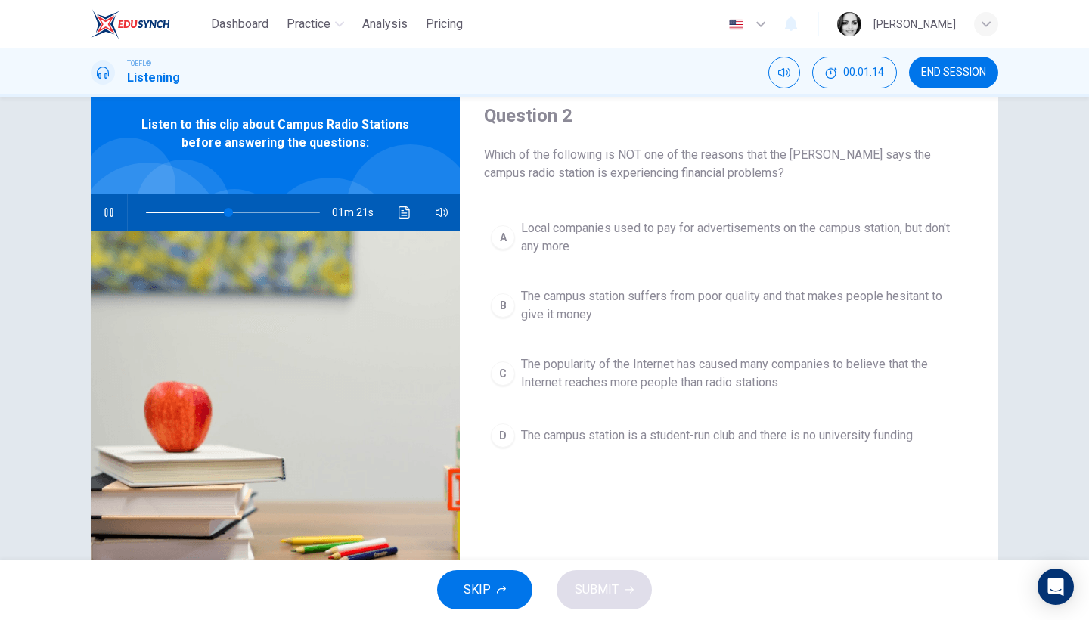
click at [865, 292] on span "The campus station suffers from poor quality and that makes people hesitant to …" at bounding box center [744, 305] width 446 height 36
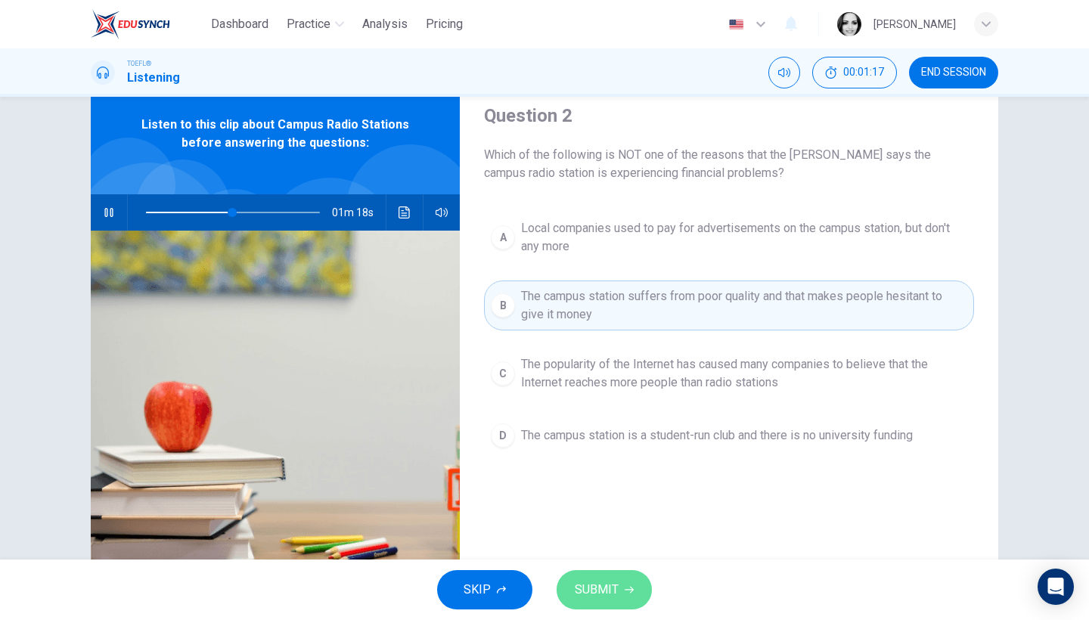
click at [621, 583] on button "SUBMIT" at bounding box center [603, 589] width 95 height 39
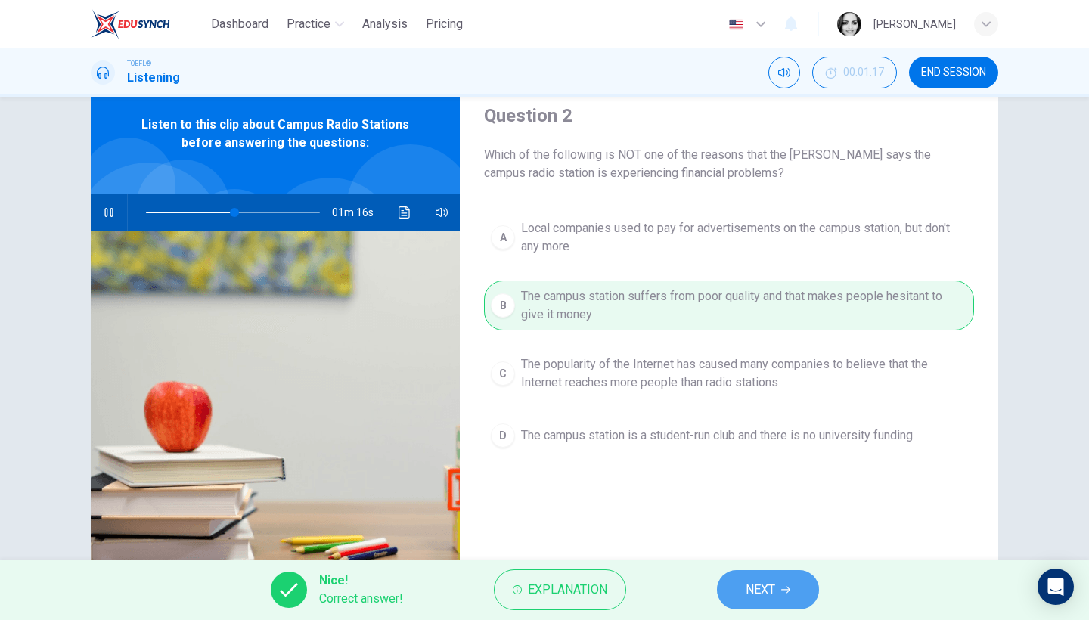
click at [772, 583] on span "NEXT" at bounding box center [760, 589] width 29 height 21
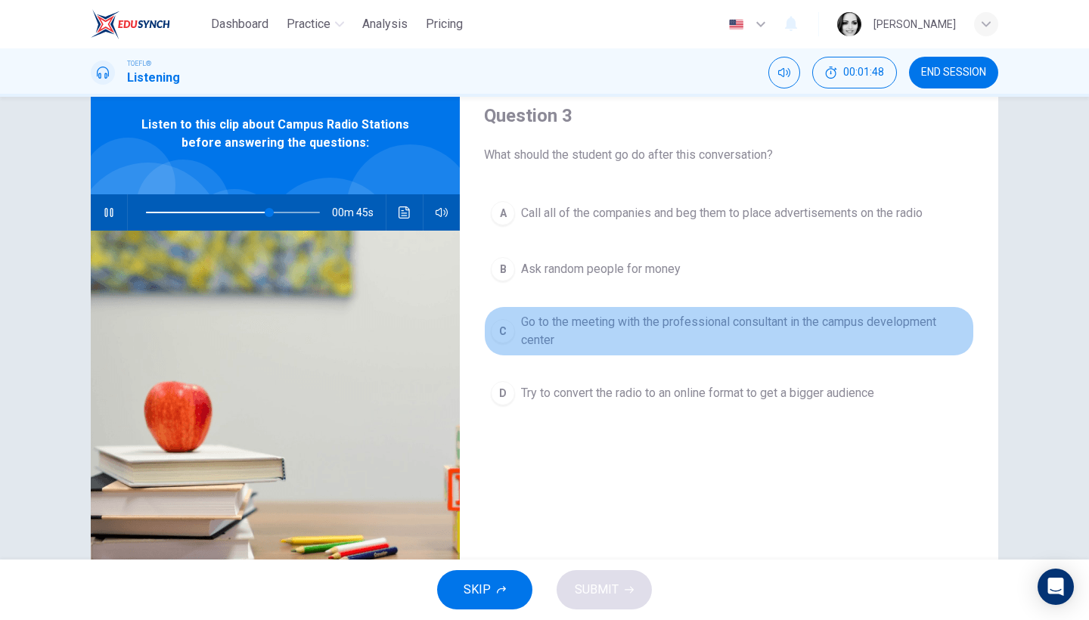
click at [653, 324] on span "Go to the meeting with the professional consultant in the campus development ce…" at bounding box center [744, 331] width 446 height 36
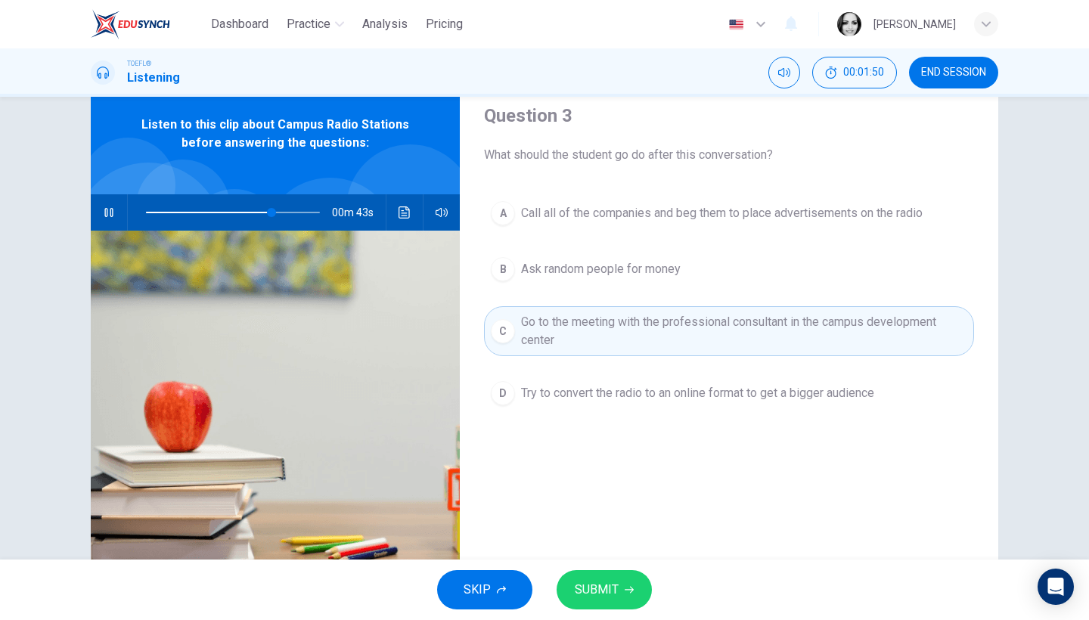
click at [618, 582] on button "SUBMIT" at bounding box center [603, 589] width 95 height 39
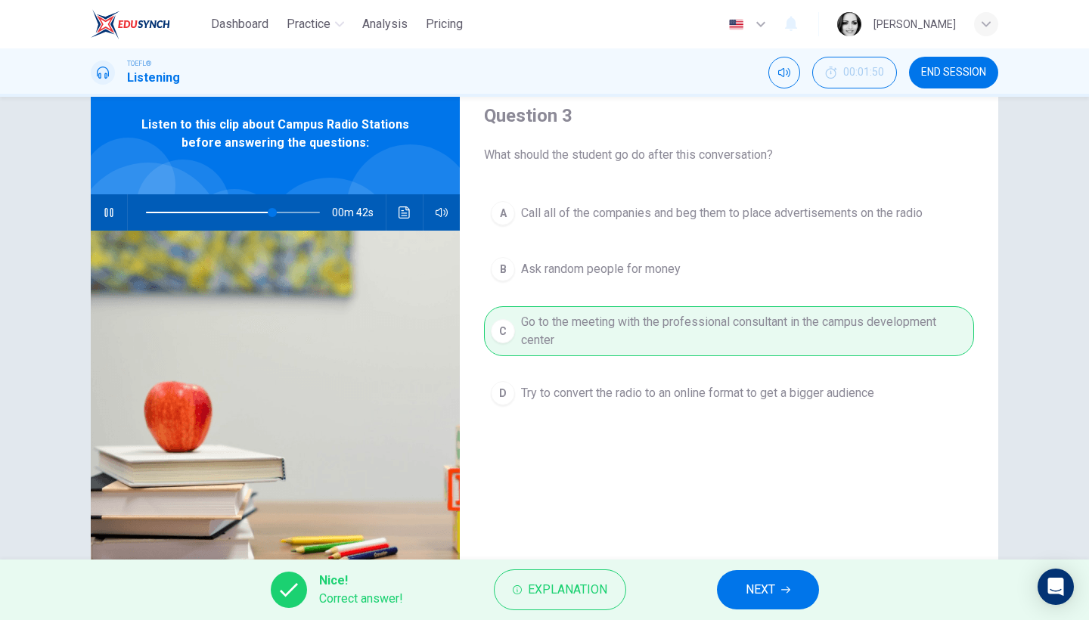
type input "73"
click at [781, 584] on button "NEXT" at bounding box center [768, 589] width 102 height 39
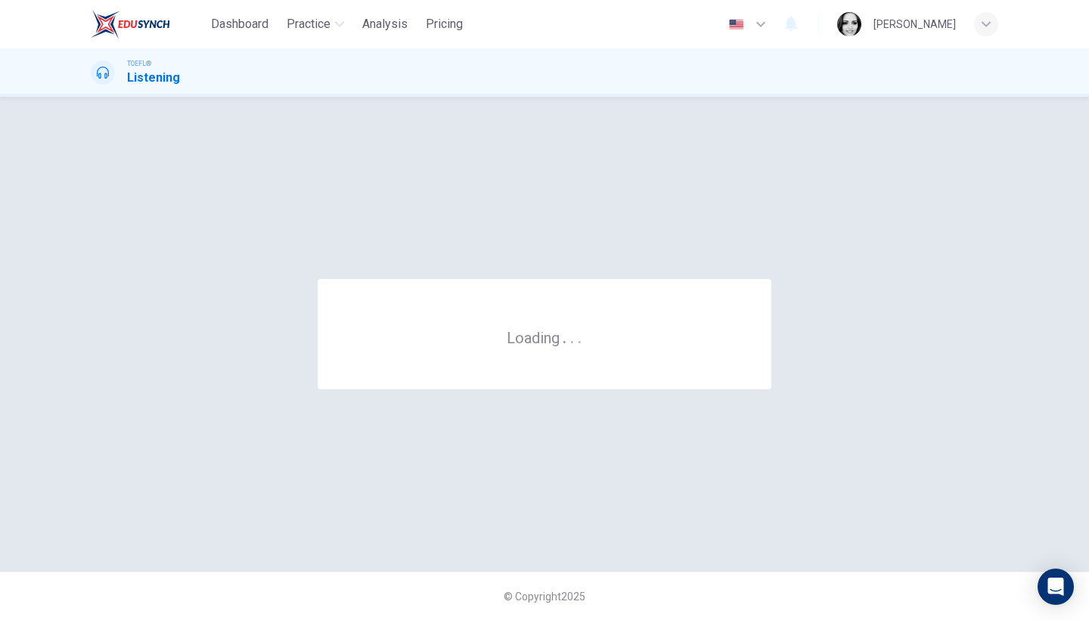
scroll to position [0, 0]
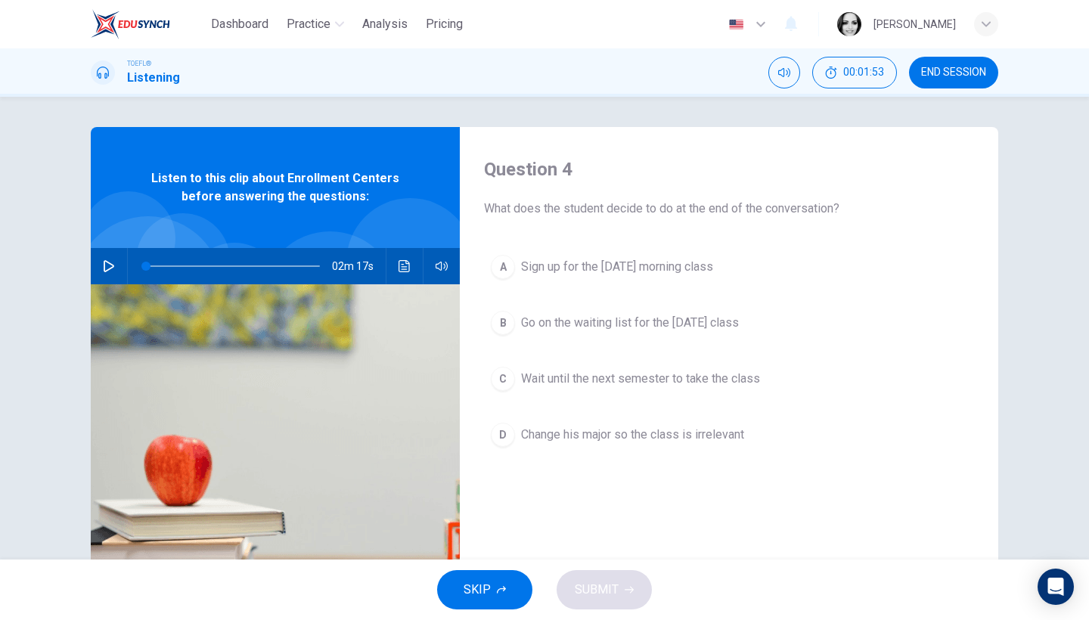
click at [110, 270] on icon "button" at bounding box center [109, 266] width 12 height 12
drag, startPoint x: 175, startPoint y: 264, endPoint x: 99, endPoint y: 261, distance: 76.4
click at [99, 261] on div "02m 17s" at bounding box center [275, 266] width 369 height 36
click at [104, 267] on icon "button" at bounding box center [109, 266] width 12 height 12
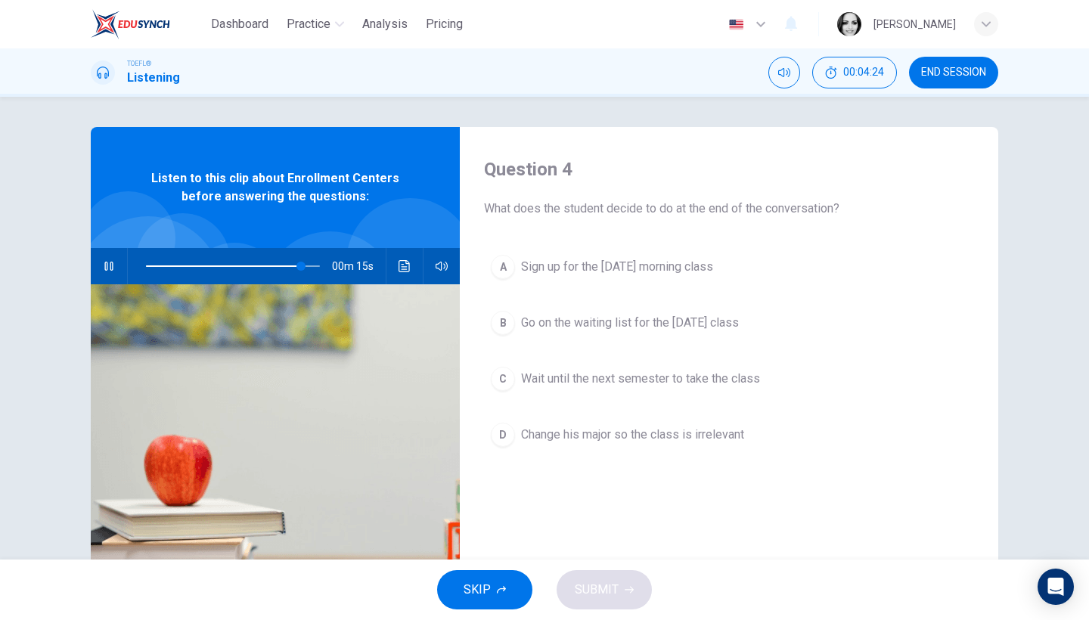
click at [662, 322] on span "Go on the waiting list for the Monday class" at bounding box center [630, 323] width 218 height 18
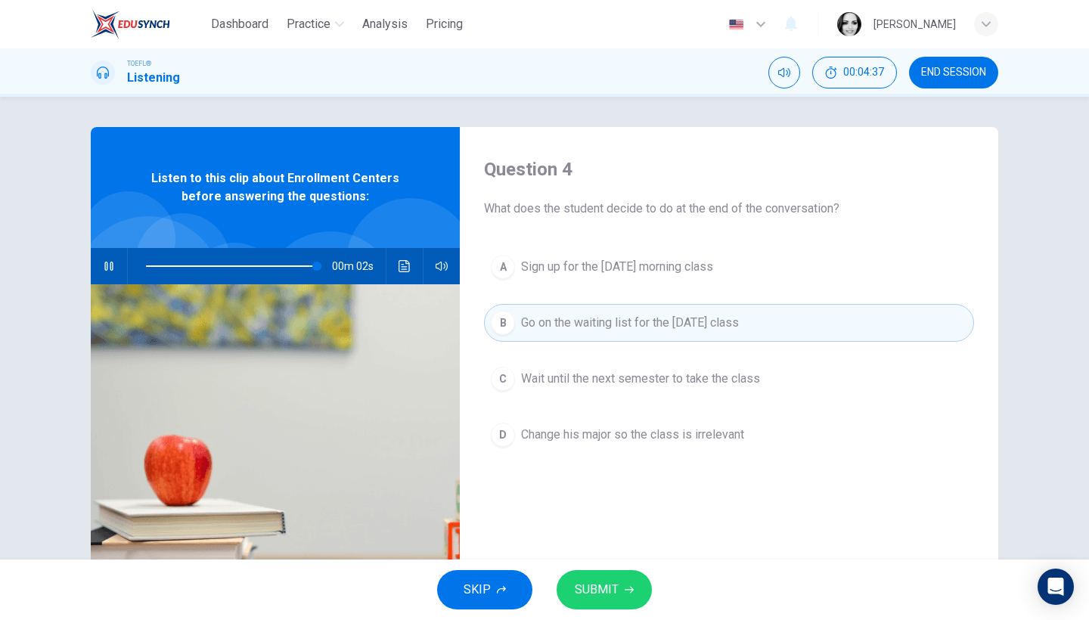
click at [625, 582] on button "SUBMIT" at bounding box center [603, 589] width 95 height 39
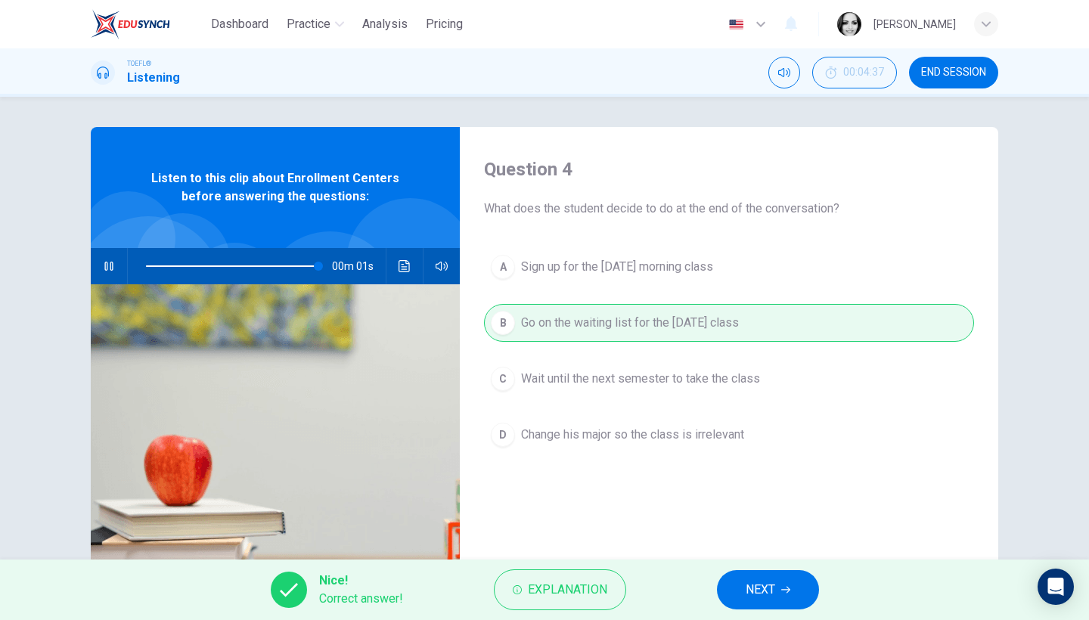
type input "0"
click at [755, 593] on span "NEXT" at bounding box center [760, 589] width 29 height 21
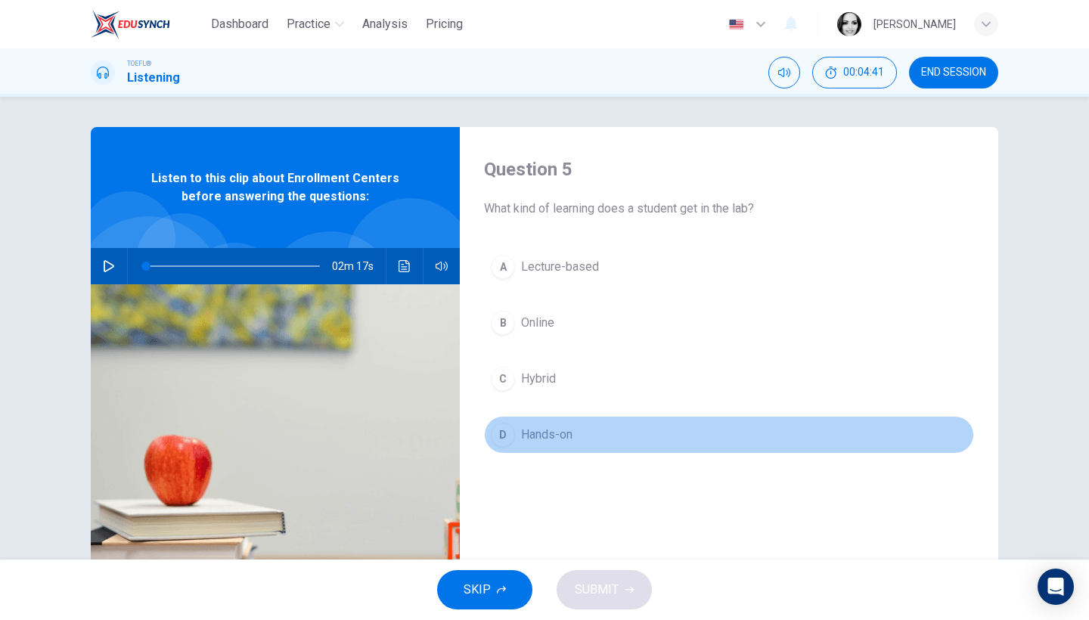
click at [561, 432] on span "Hands-on" at bounding box center [546, 435] width 51 height 18
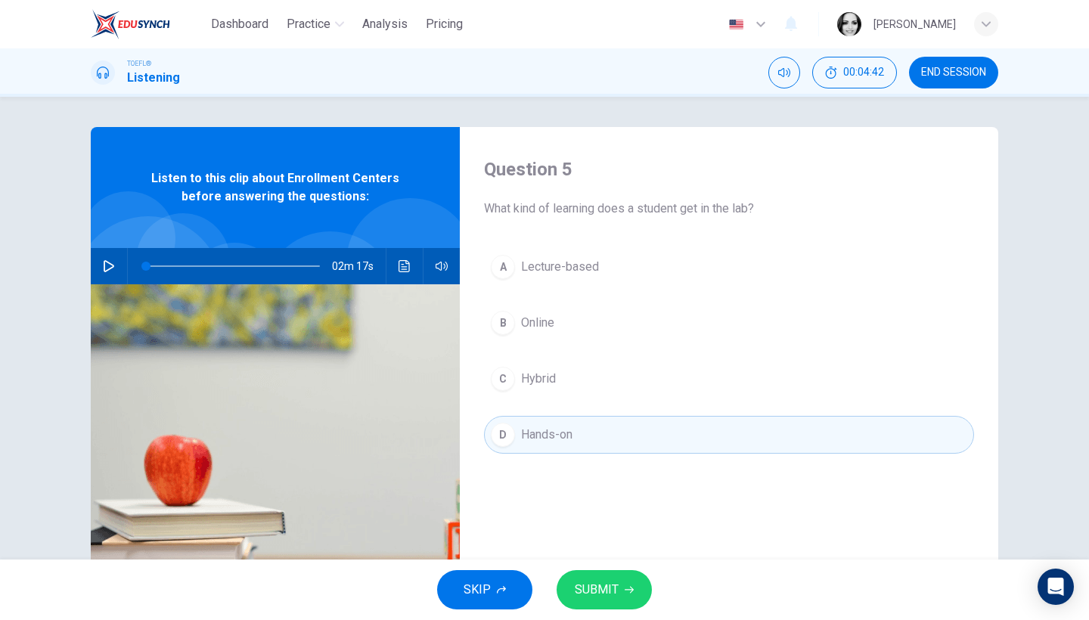
click at [600, 588] on span "SUBMIT" at bounding box center [597, 589] width 44 height 21
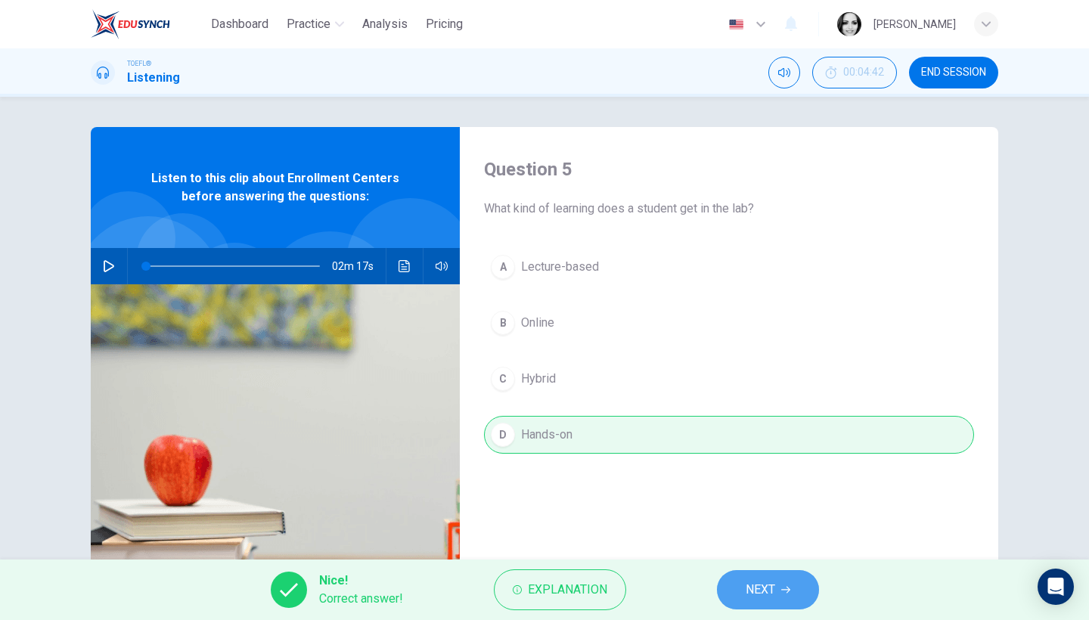
click at [747, 590] on span "NEXT" at bounding box center [760, 589] width 29 height 21
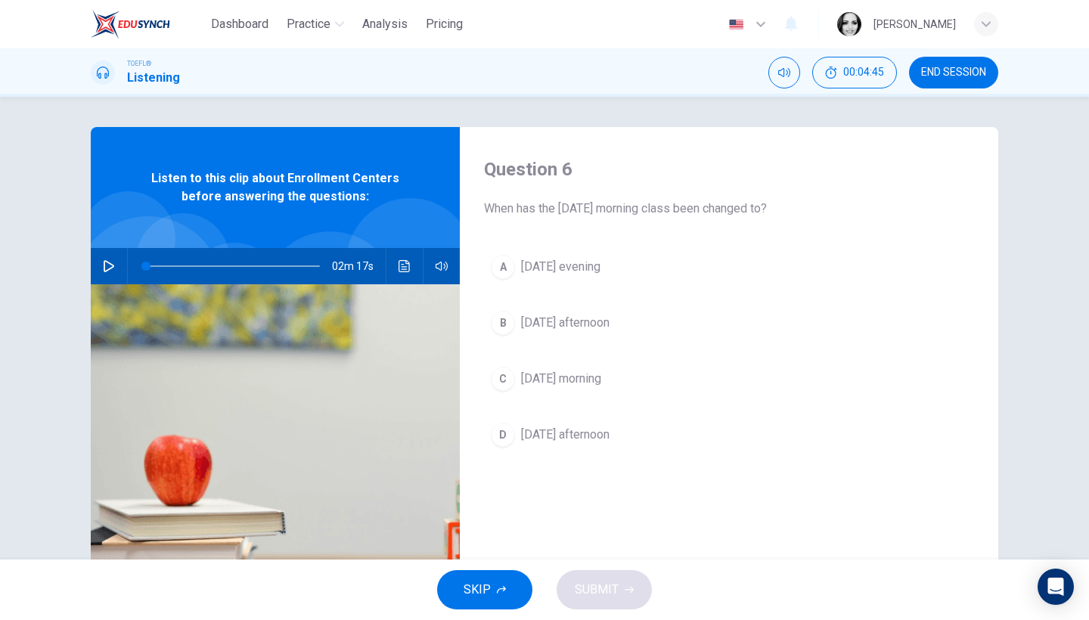
click at [575, 383] on span "Friday morning" at bounding box center [561, 379] width 80 height 18
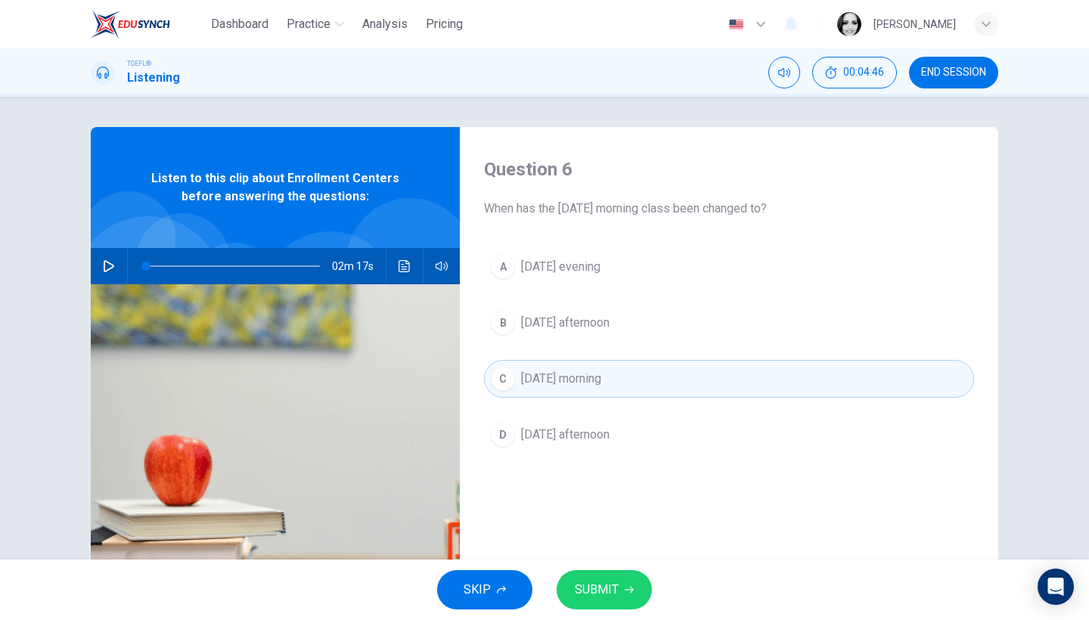
click at [609, 593] on span "SUBMIT" at bounding box center [597, 589] width 44 height 21
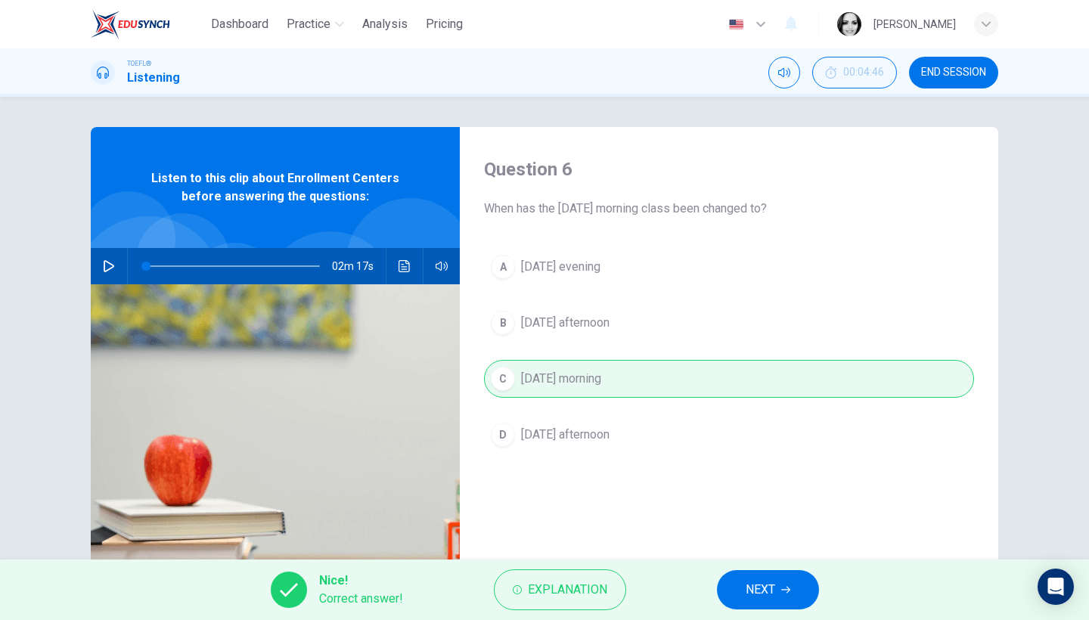
click at [750, 586] on span "NEXT" at bounding box center [760, 589] width 29 height 21
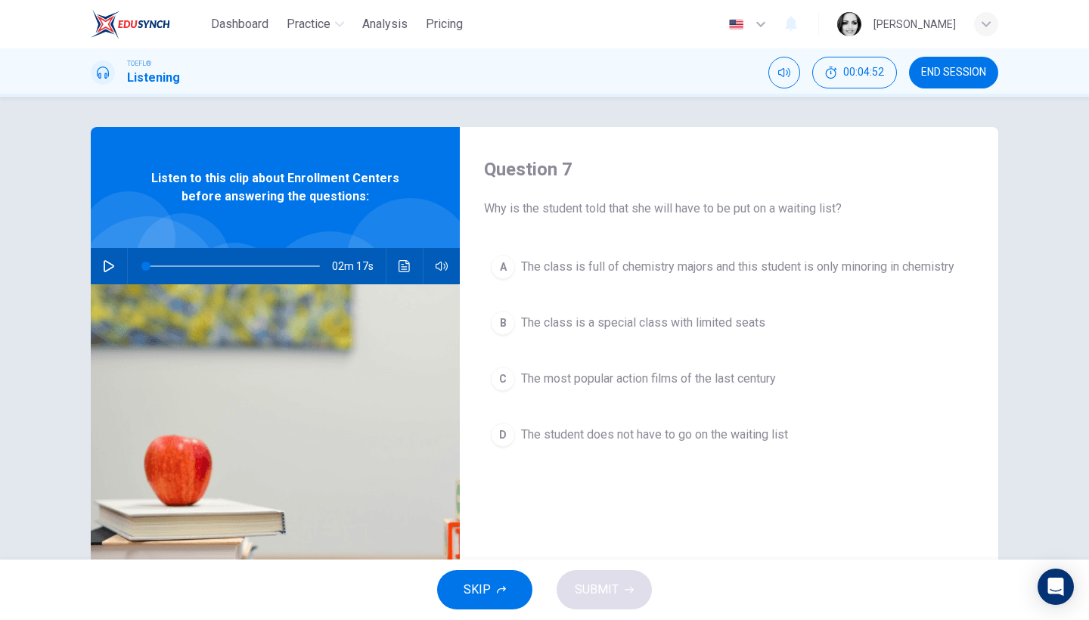
click at [705, 327] on span "The class is a special class with limited seats" at bounding box center [643, 323] width 244 height 18
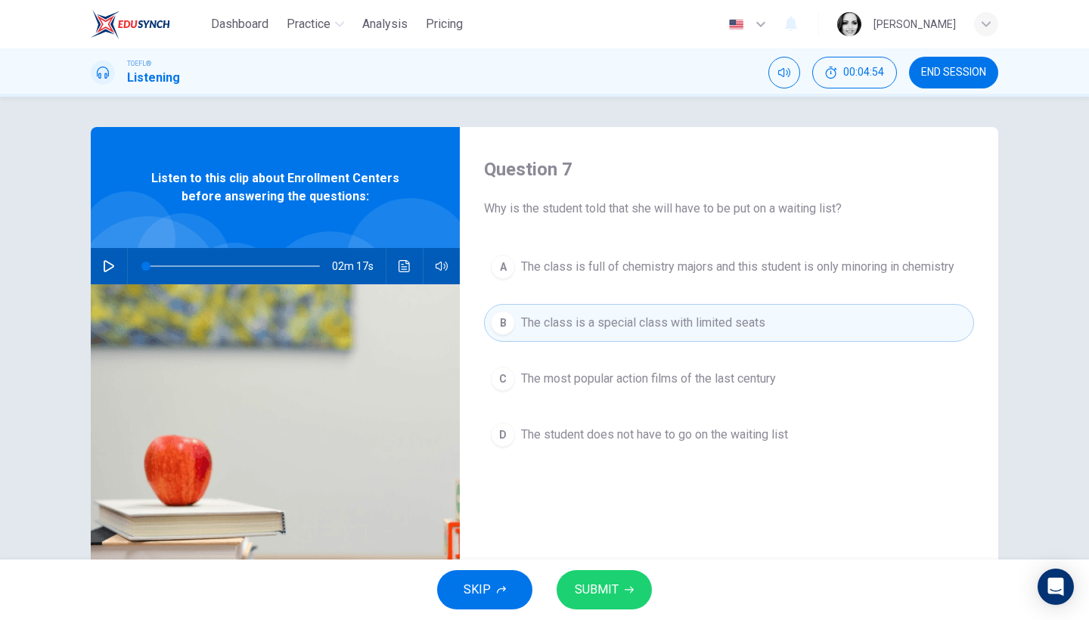
click at [612, 587] on span "SUBMIT" at bounding box center [597, 589] width 44 height 21
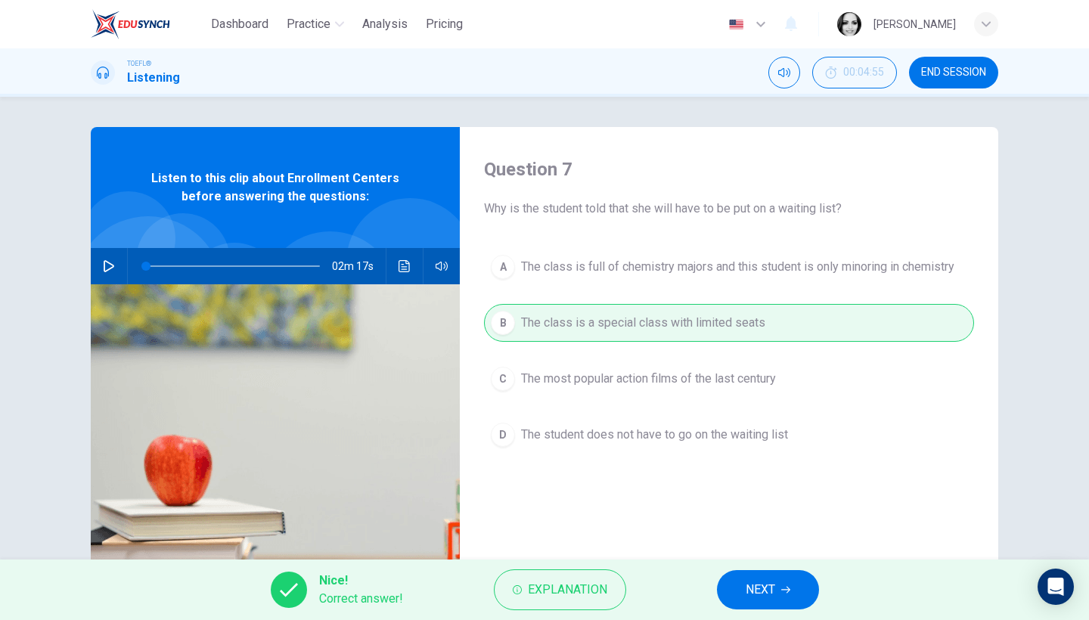
click at [767, 587] on span "NEXT" at bounding box center [760, 589] width 29 height 21
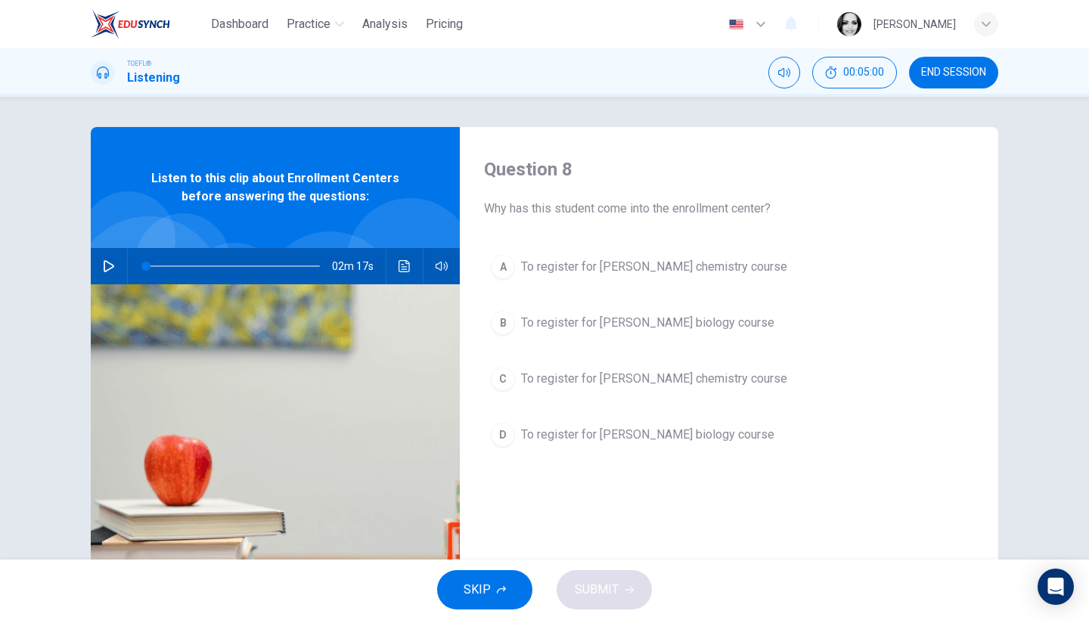
click at [746, 265] on span "To register for Professor Taylor's chemistry course" at bounding box center [654, 267] width 266 height 18
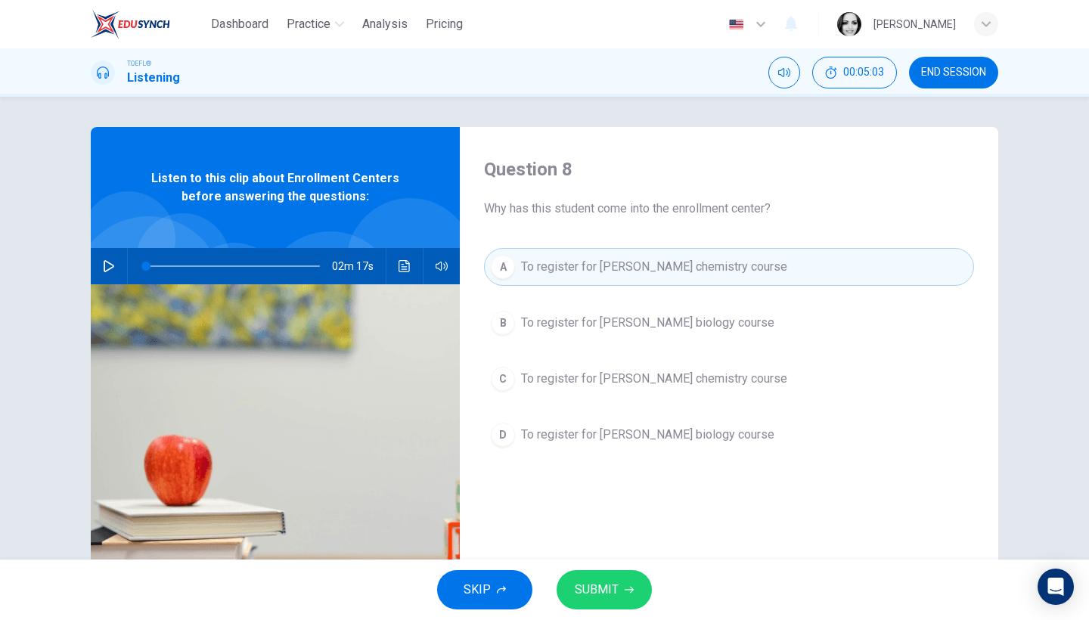
click at [611, 590] on span "SUBMIT" at bounding box center [597, 589] width 44 height 21
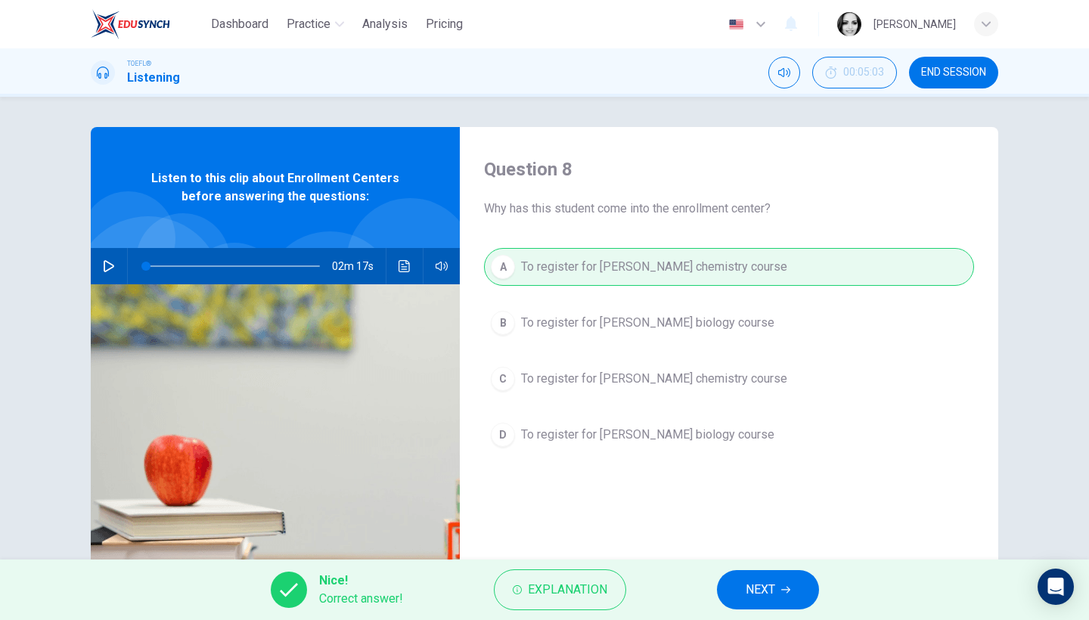
click at [782, 592] on icon "button" at bounding box center [785, 589] width 9 height 9
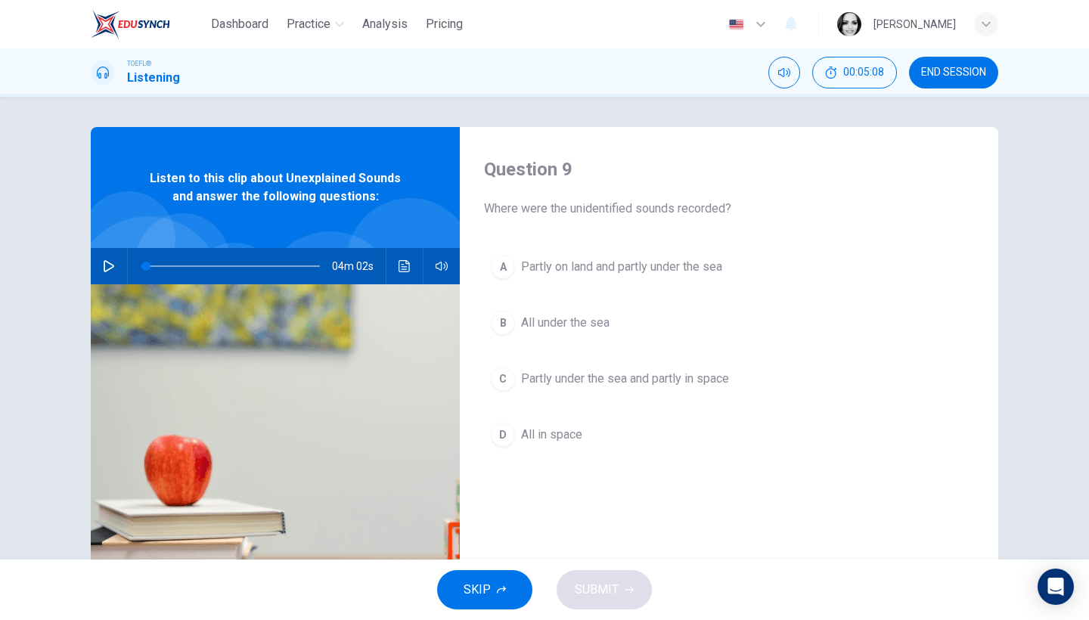
click at [958, 76] on span "END SESSION" at bounding box center [953, 73] width 65 height 12
